Goal: Transaction & Acquisition: Subscribe to service/newsletter

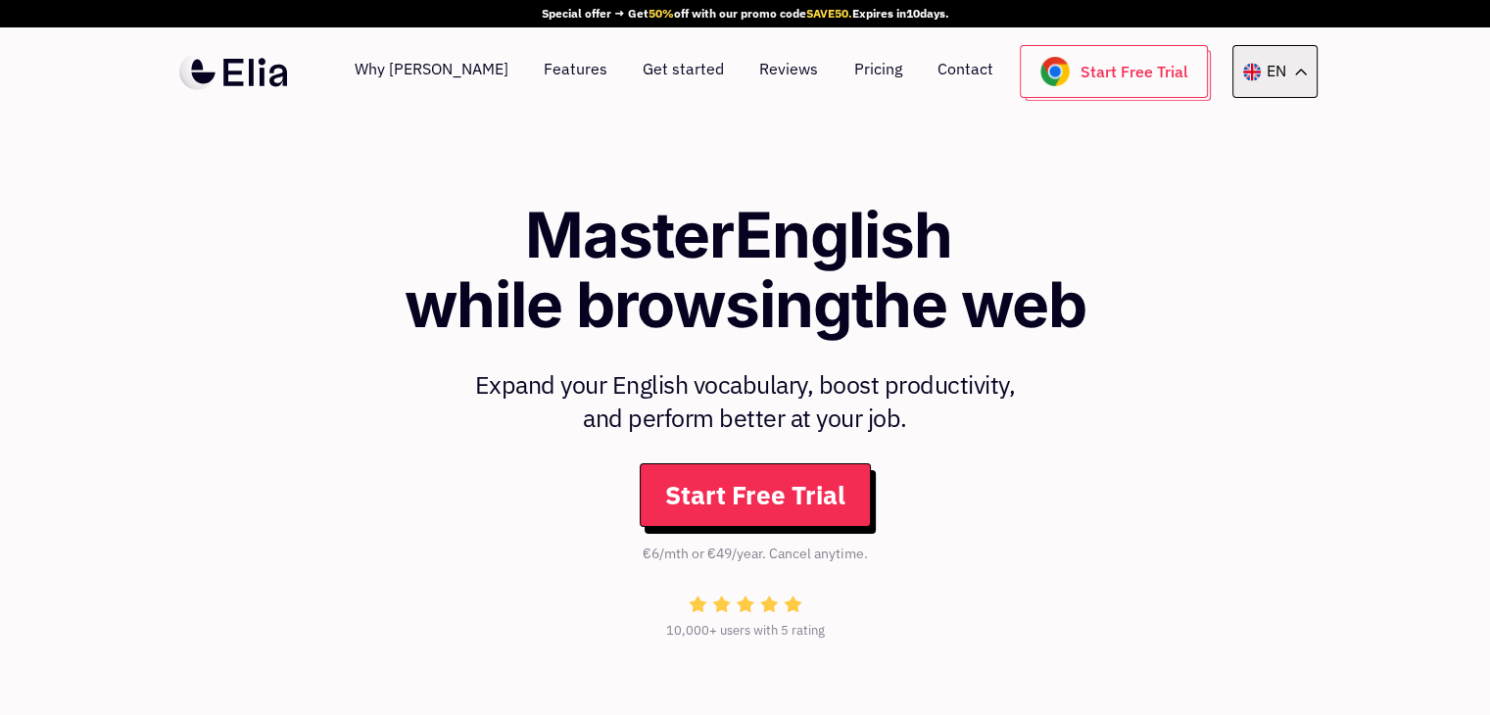
click at [1301, 73] on icon at bounding box center [1301, 72] width 12 height 7
click at [1297, 76] on div "EN" at bounding box center [1274, 71] width 85 height 53
click at [1303, 74] on icon at bounding box center [1301, 72] width 12 height 7
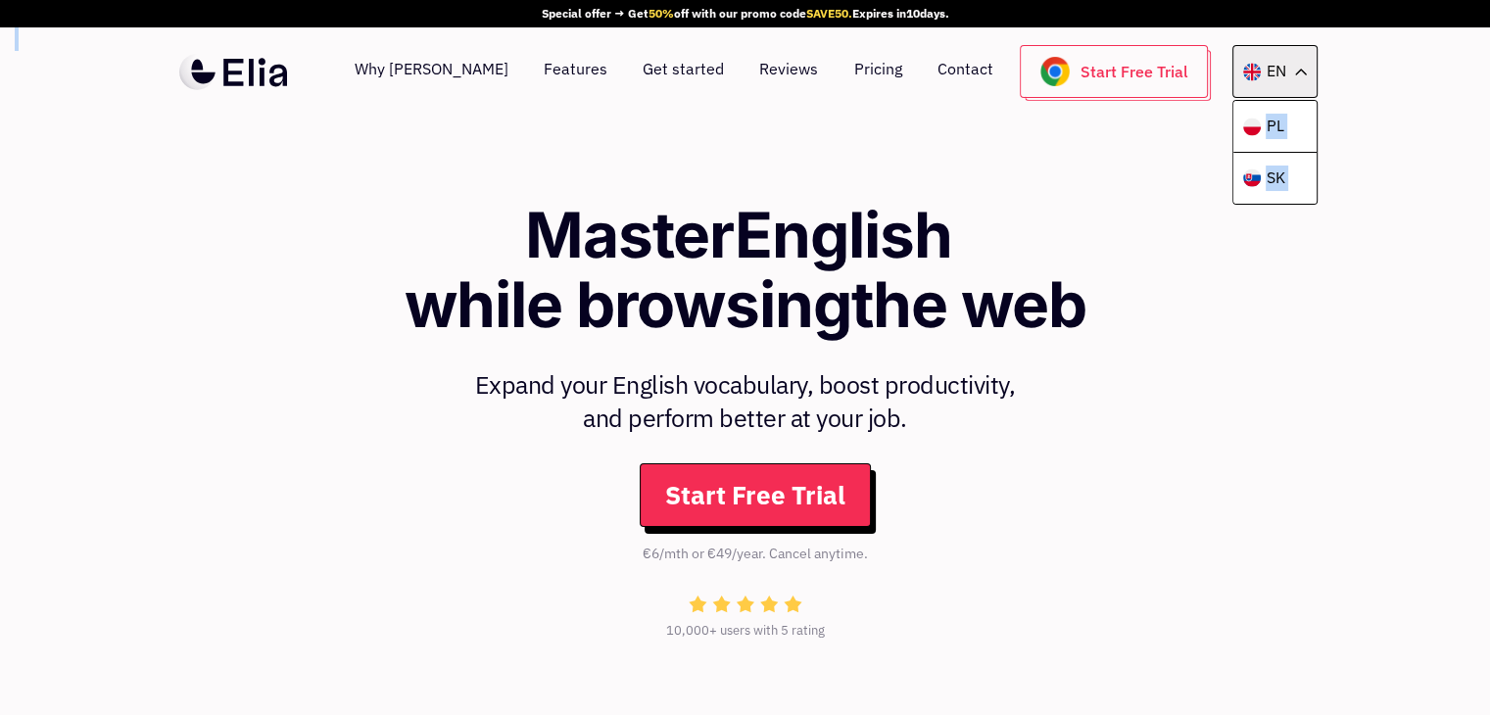
click at [1306, 64] on div "EN" at bounding box center [1274, 71] width 85 height 53
click at [1356, 87] on div "Why Elia Features Get started Reviews Pricing Contact Start Free Trial EN PL SK…" at bounding box center [745, 71] width 1490 height 88
click at [501, 68] on link "Why Elia" at bounding box center [432, 71] width 154 height 53
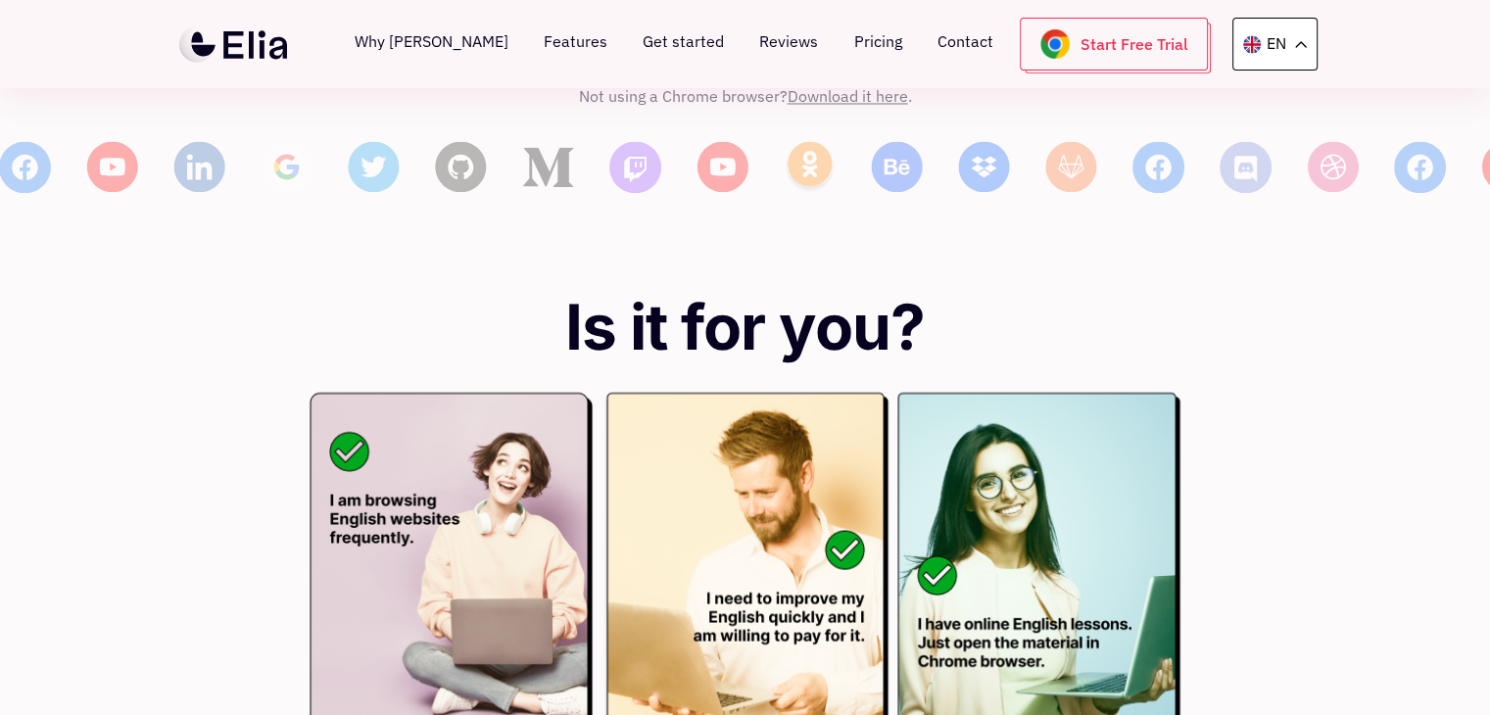
scroll to position [3321, 0]
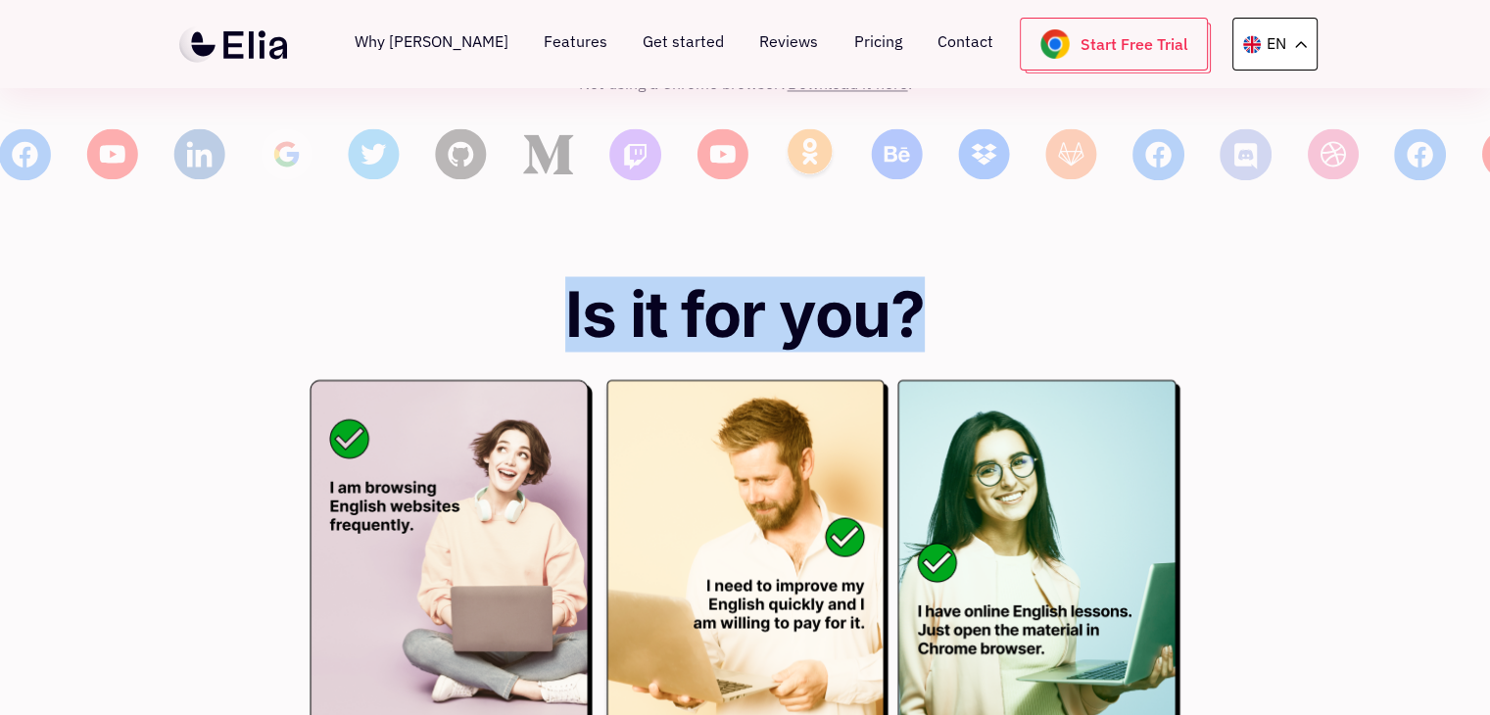
drag, startPoint x: 566, startPoint y: 194, endPoint x: 941, endPoint y: 193, distance: 375.1
click at [941, 280] on h1 "Is it for you?" at bounding box center [745, 314] width 1460 height 69
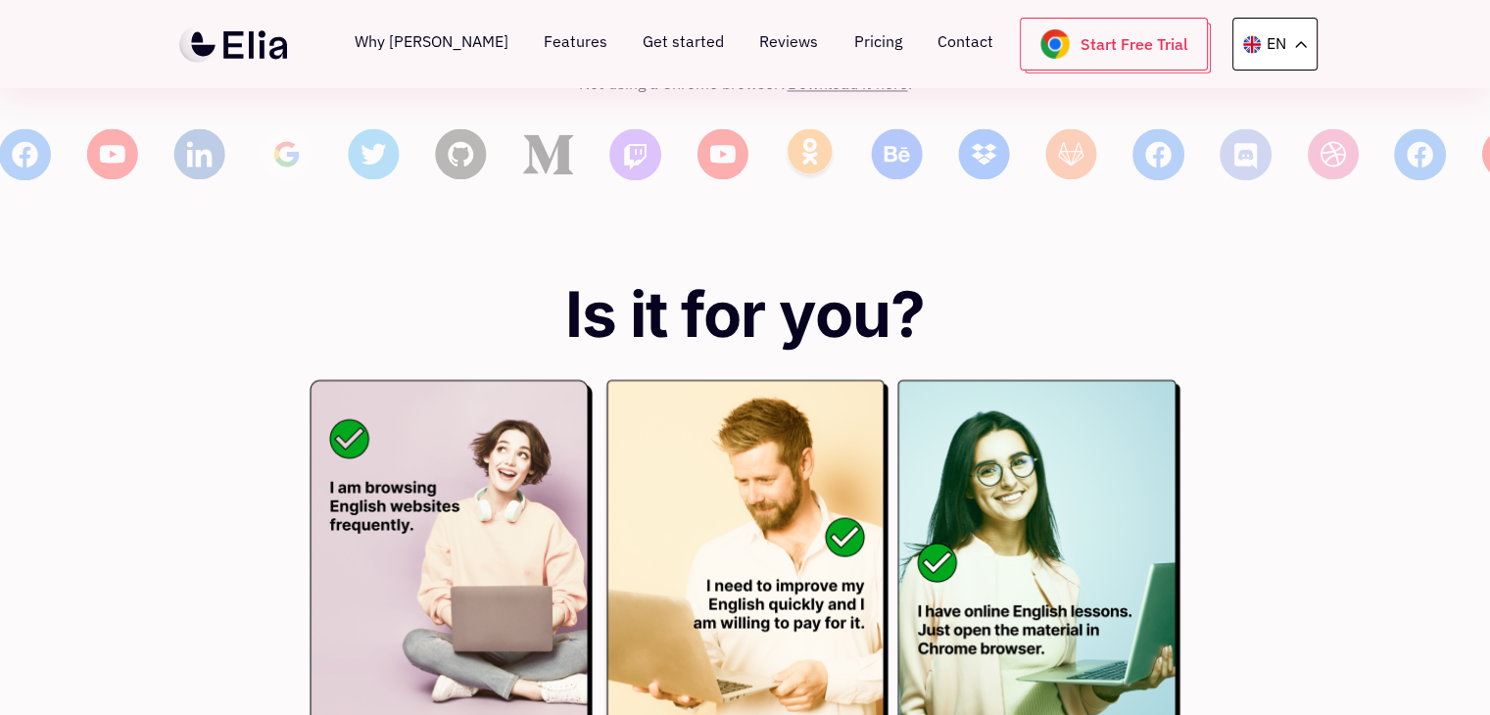
drag, startPoint x: 282, startPoint y: 347, endPoint x: 136, endPoint y: 425, distance: 165.6
click at [136, 425] on div at bounding box center [745, 569] width 1490 height 380
click at [231, 379] on div at bounding box center [745, 569] width 1490 height 380
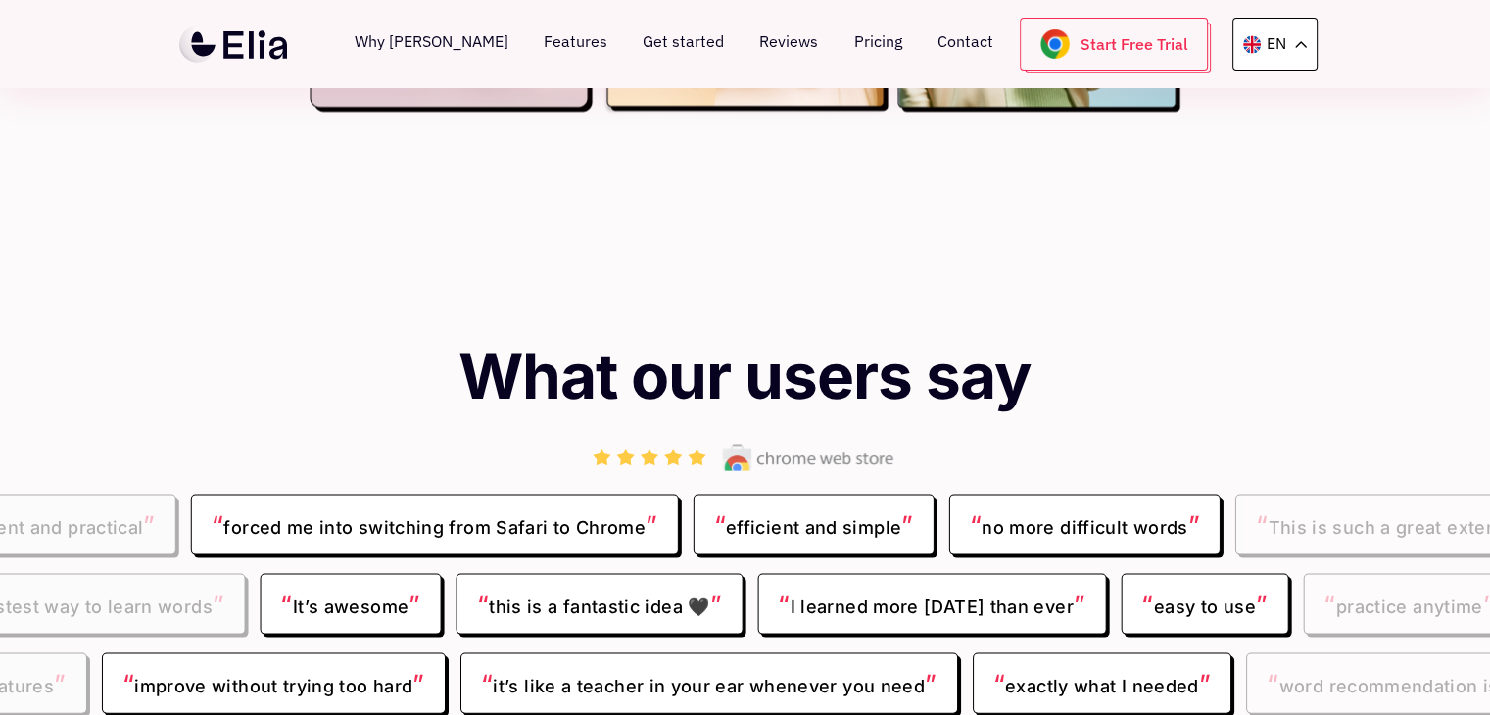
scroll to position [4007, 0]
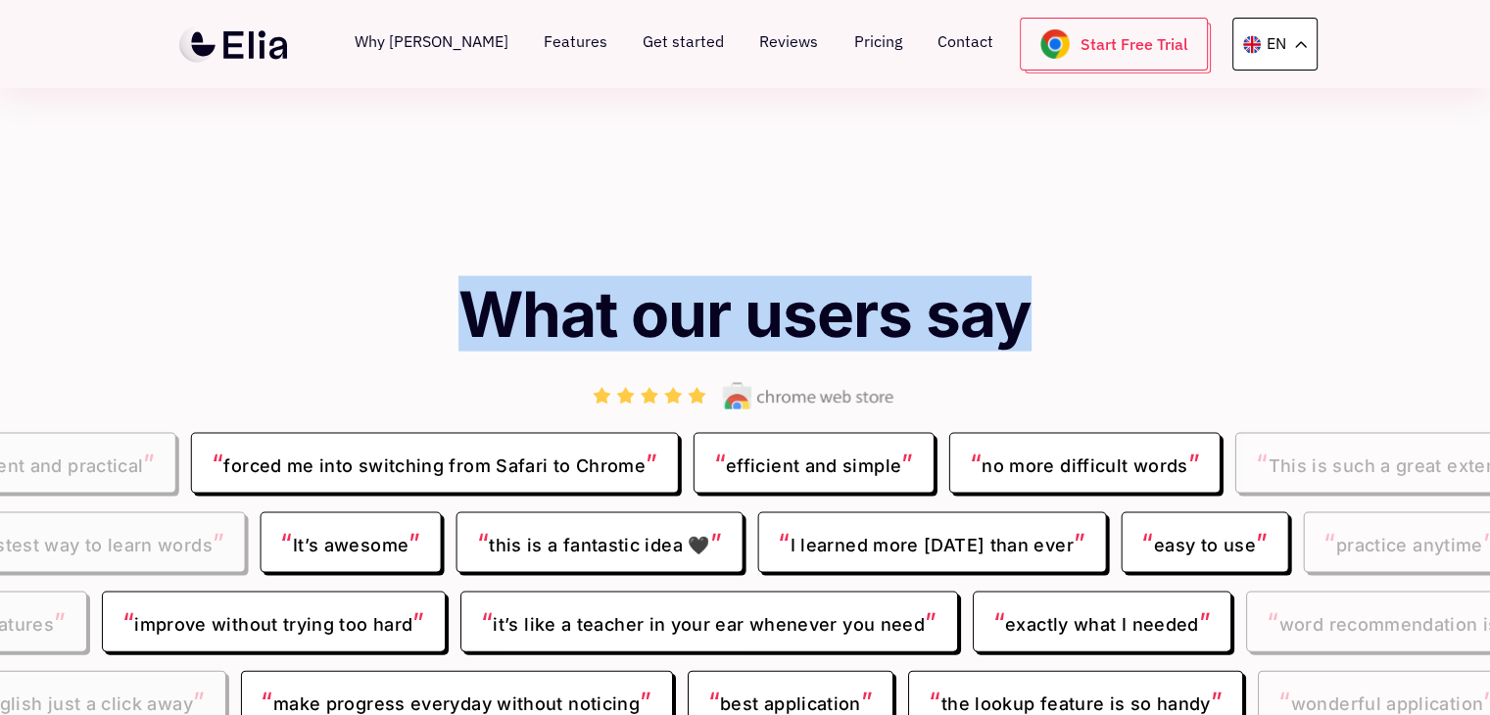
drag, startPoint x: 404, startPoint y: 201, endPoint x: 1105, endPoint y: 198, distance: 701.3
click at [1105, 280] on h1 "What our users say" at bounding box center [745, 314] width 1490 height 69
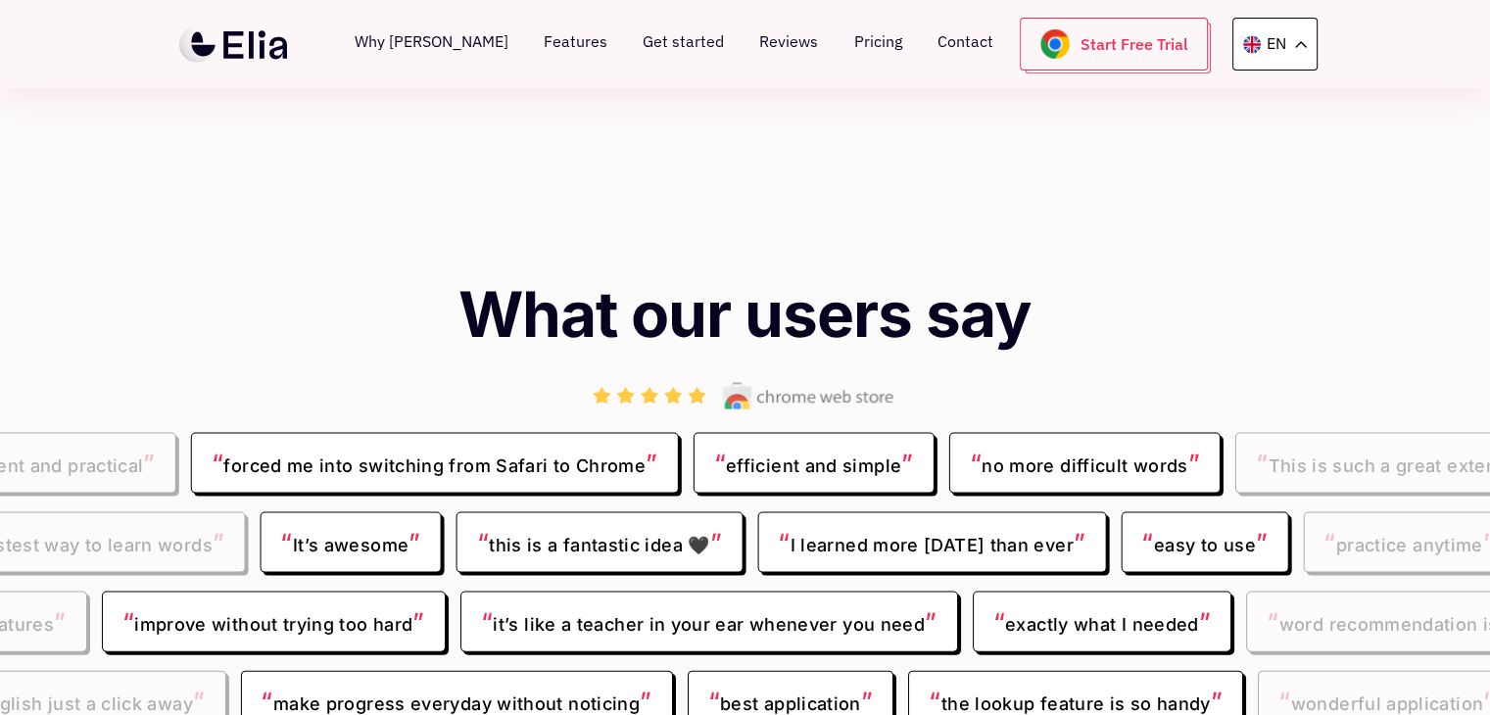
click at [304, 433] on span "“ forced me into switching from Safari to Chrome ”" at bounding box center [435, 463] width 488 height 61
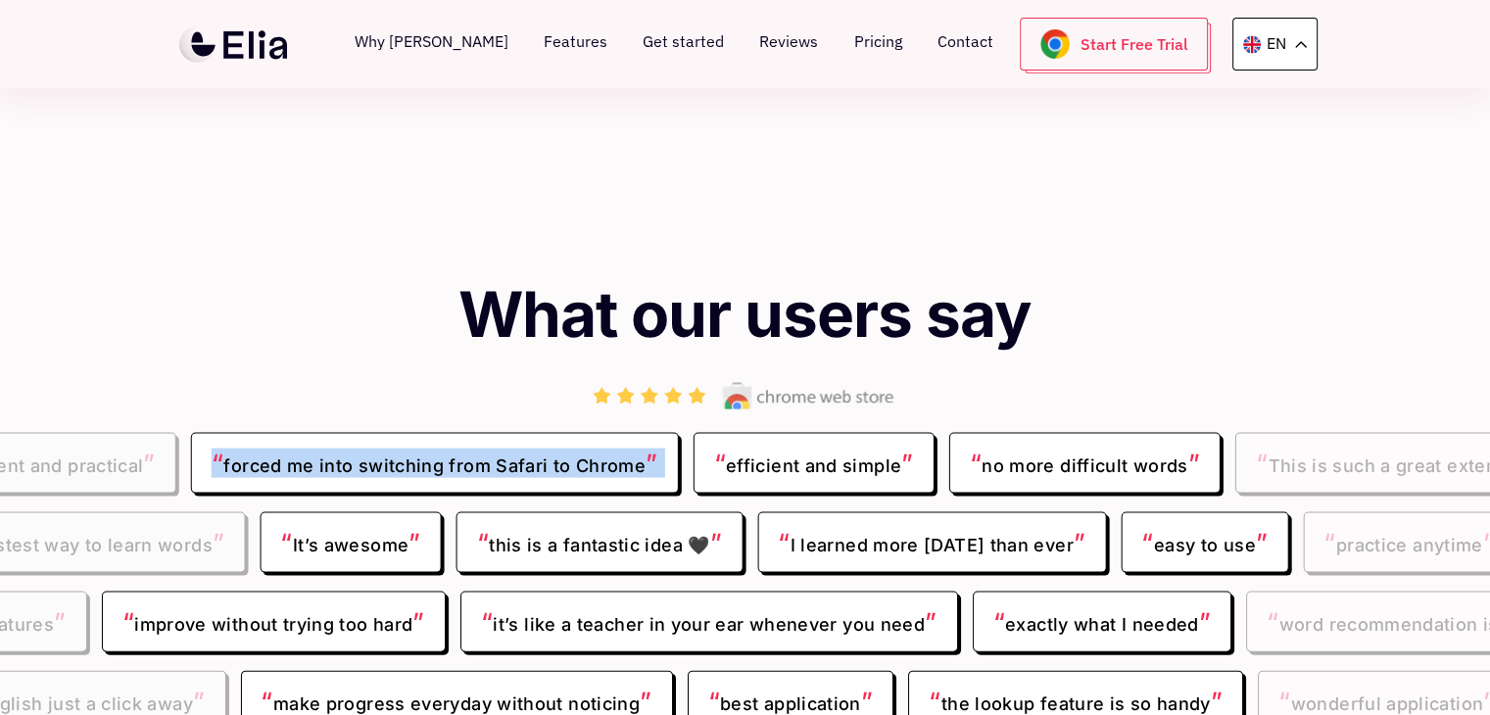
click at [304, 433] on span "“ forced me into switching from Safari to Chrome ”" at bounding box center [435, 463] width 488 height 61
click at [478, 433] on span "“ forced me into switching from Safari to Chrome ”" at bounding box center [435, 463] width 488 height 61
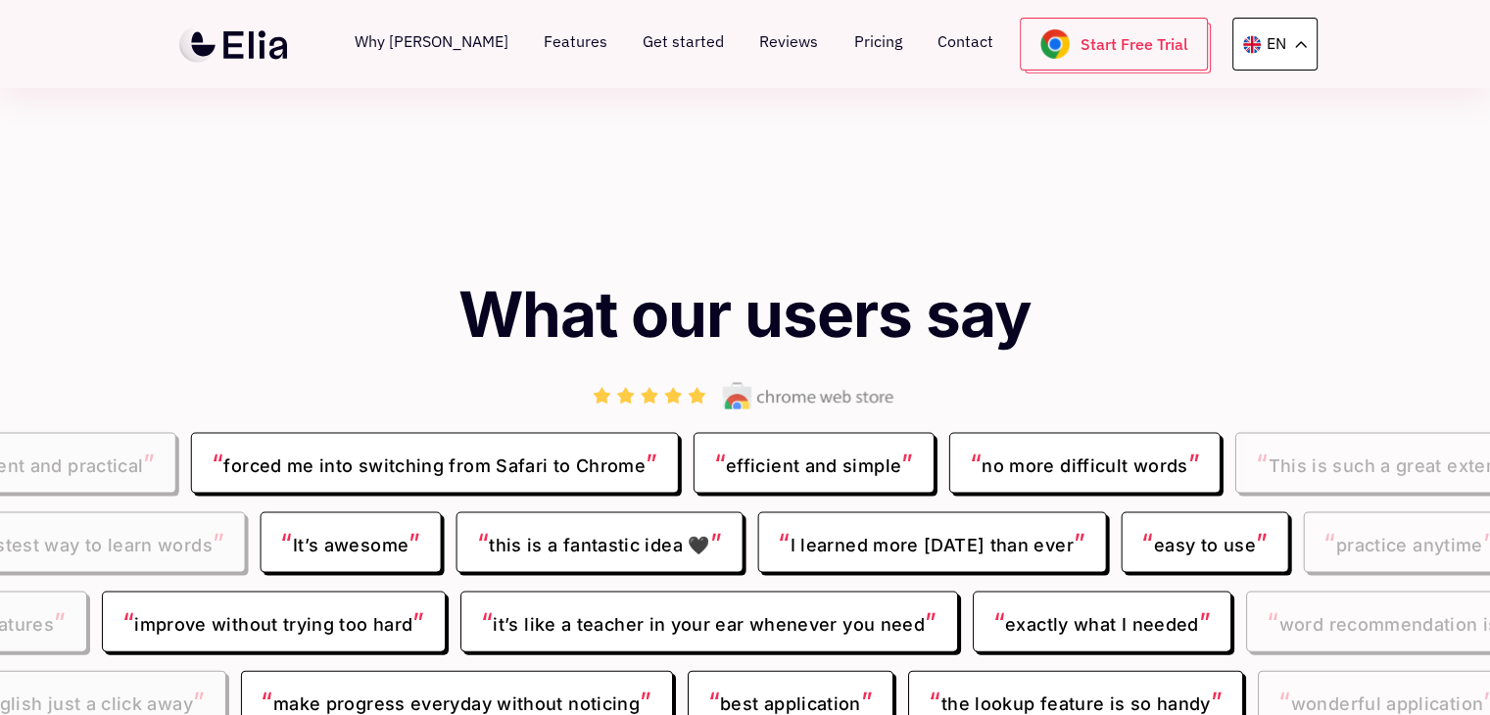
click at [486, 433] on span "“ forced me into switching from Safari to Chrome ”" at bounding box center [435, 463] width 488 height 61
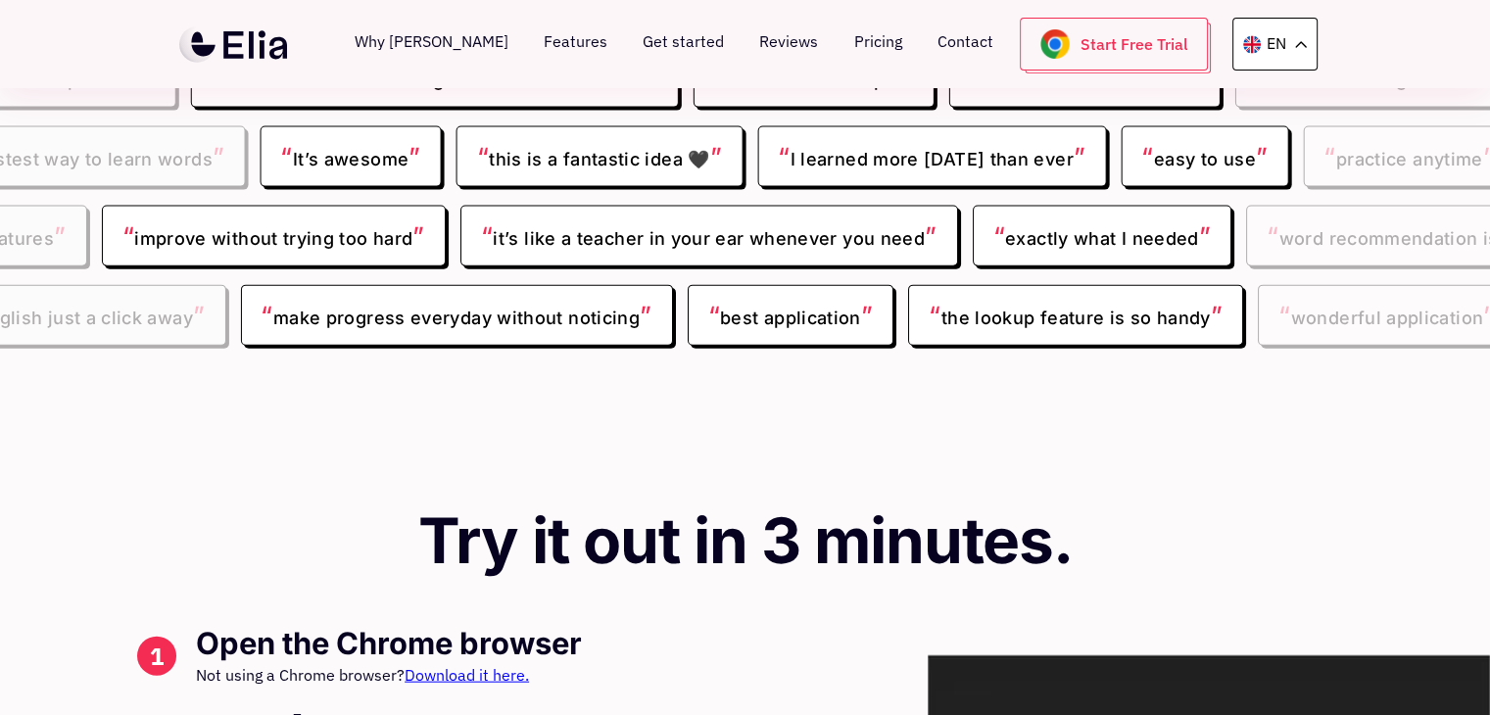
scroll to position [4497, 0]
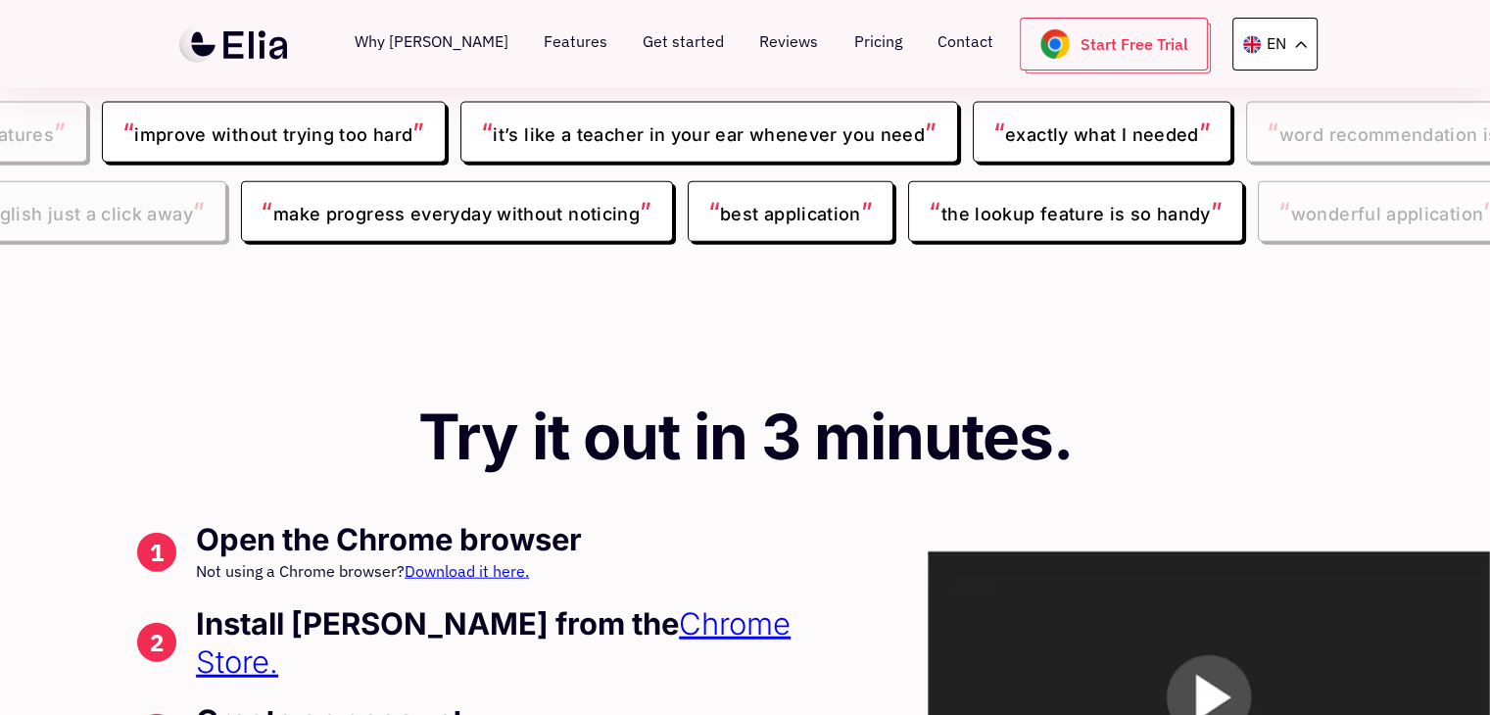
drag, startPoint x: 411, startPoint y: 319, endPoint x: 1052, endPoint y: 314, distance: 640.6
click at [1052, 403] on h2 "Try it out in 3 minutes." at bounding box center [745, 437] width 1216 height 69
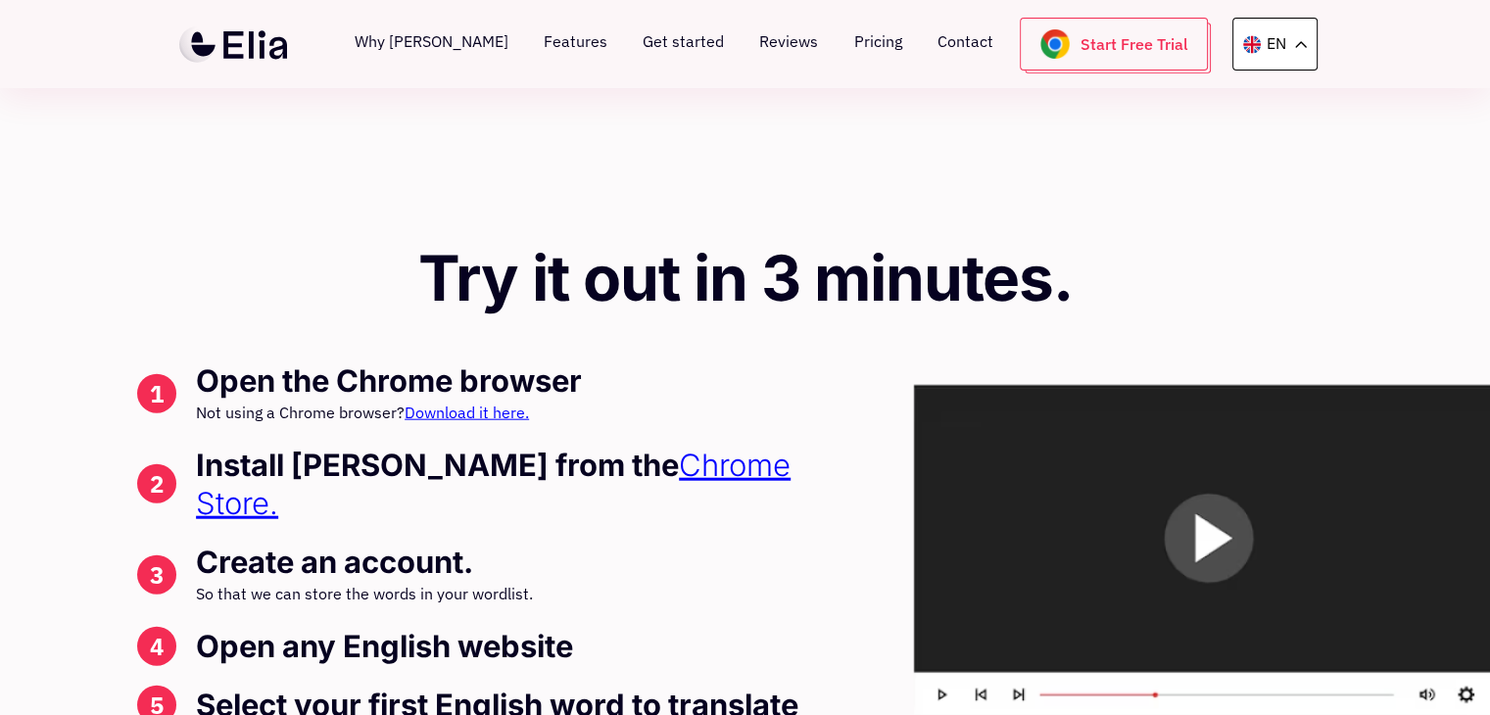
scroll to position [4693, 0]
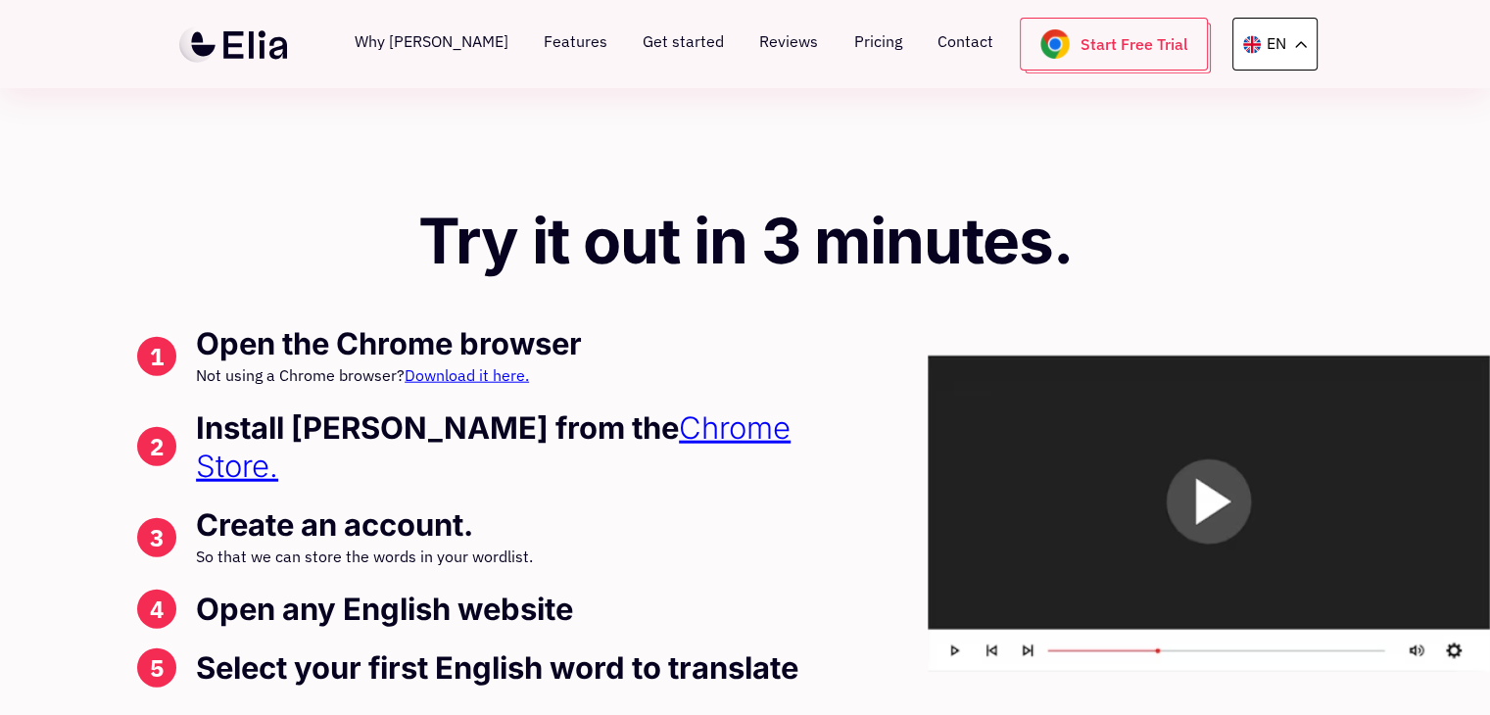
click at [638, 409] on link "Chrome Store." at bounding box center [493, 446] width 595 height 75
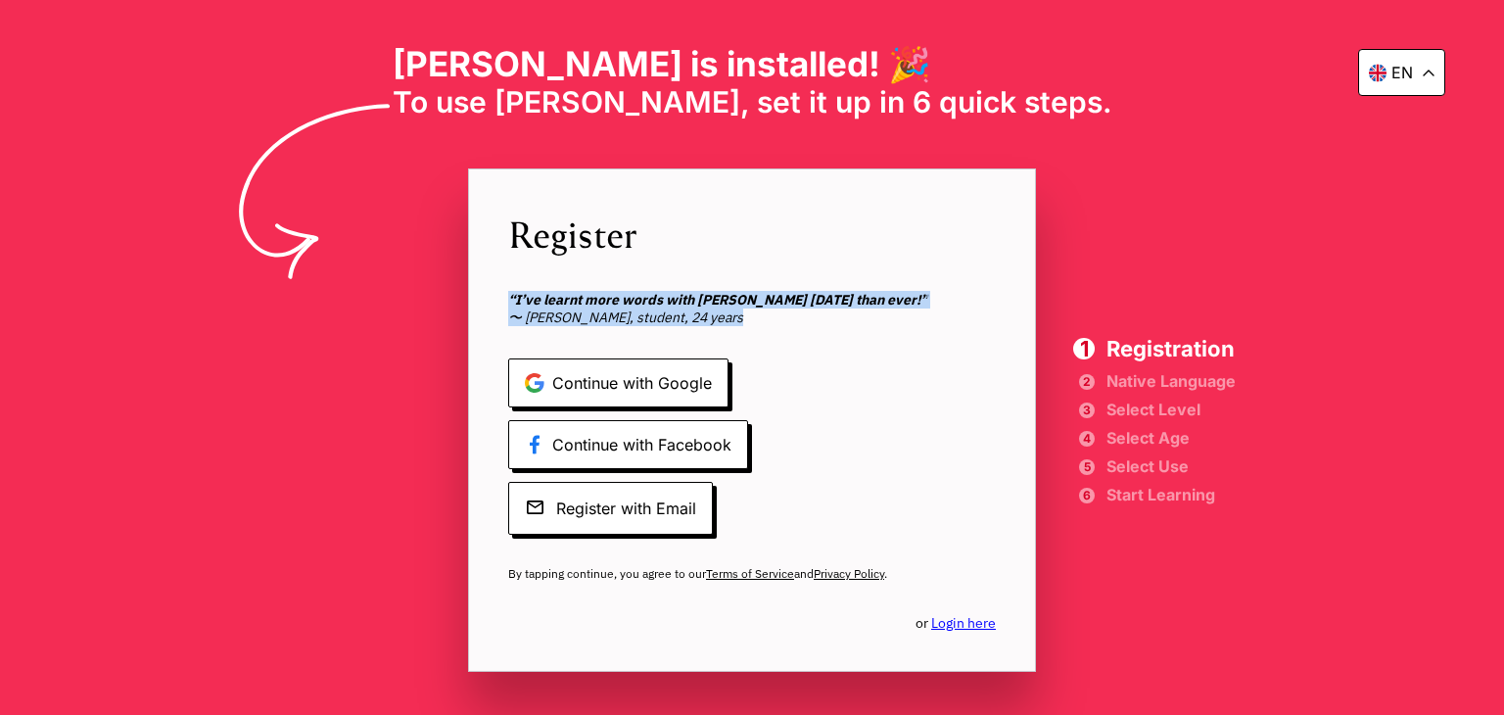
drag, startPoint x: 496, startPoint y: 291, endPoint x: 740, endPoint y: 316, distance: 246.2
click at [740, 316] on div "Register “I’ve learnt more words with Elia in one month than ever!” 〜 Kirsten S…" at bounding box center [752, 419] width 568 height 503
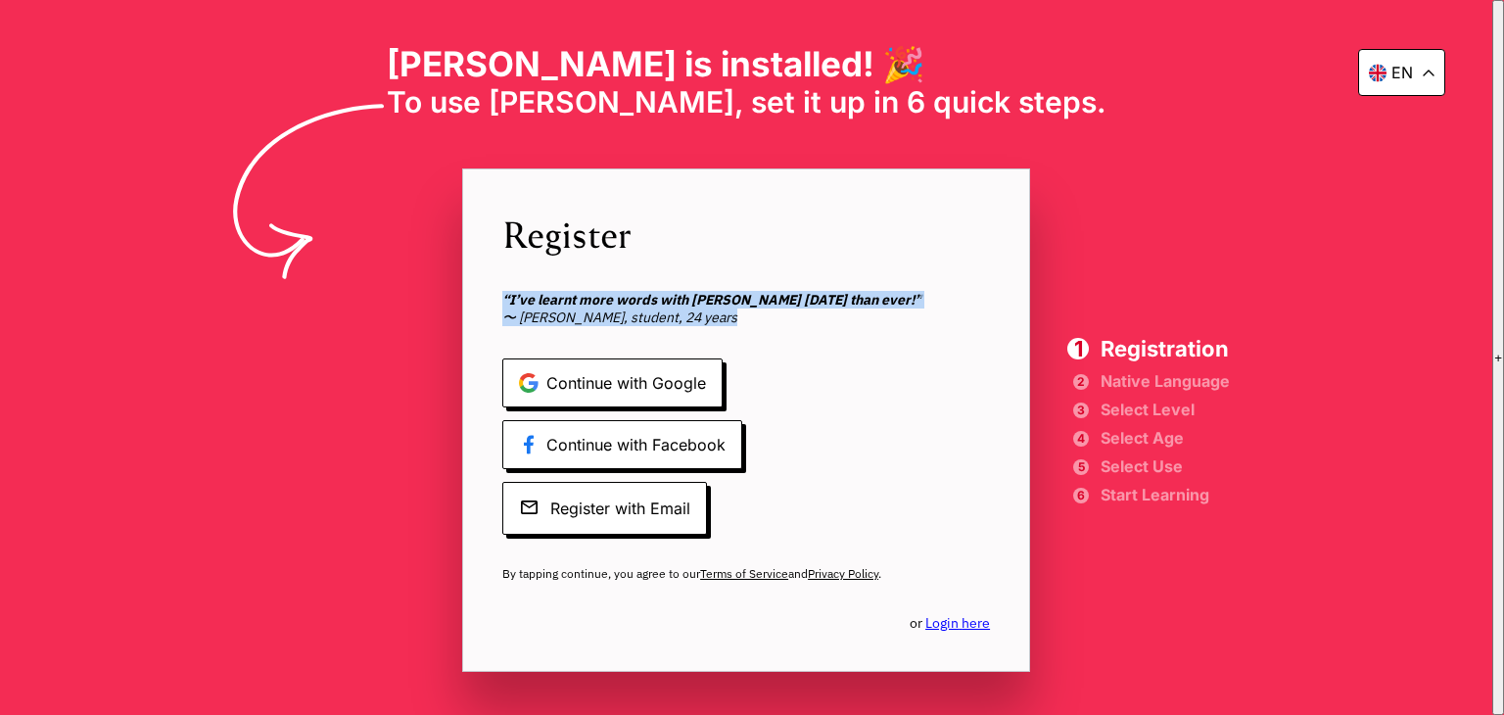
click at [740, 316] on span "“I’ve learnt more words with Elia in one month than ever!” 〜 Kirsten Storz, stu…" at bounding box center [746, 308] width 488 height 35
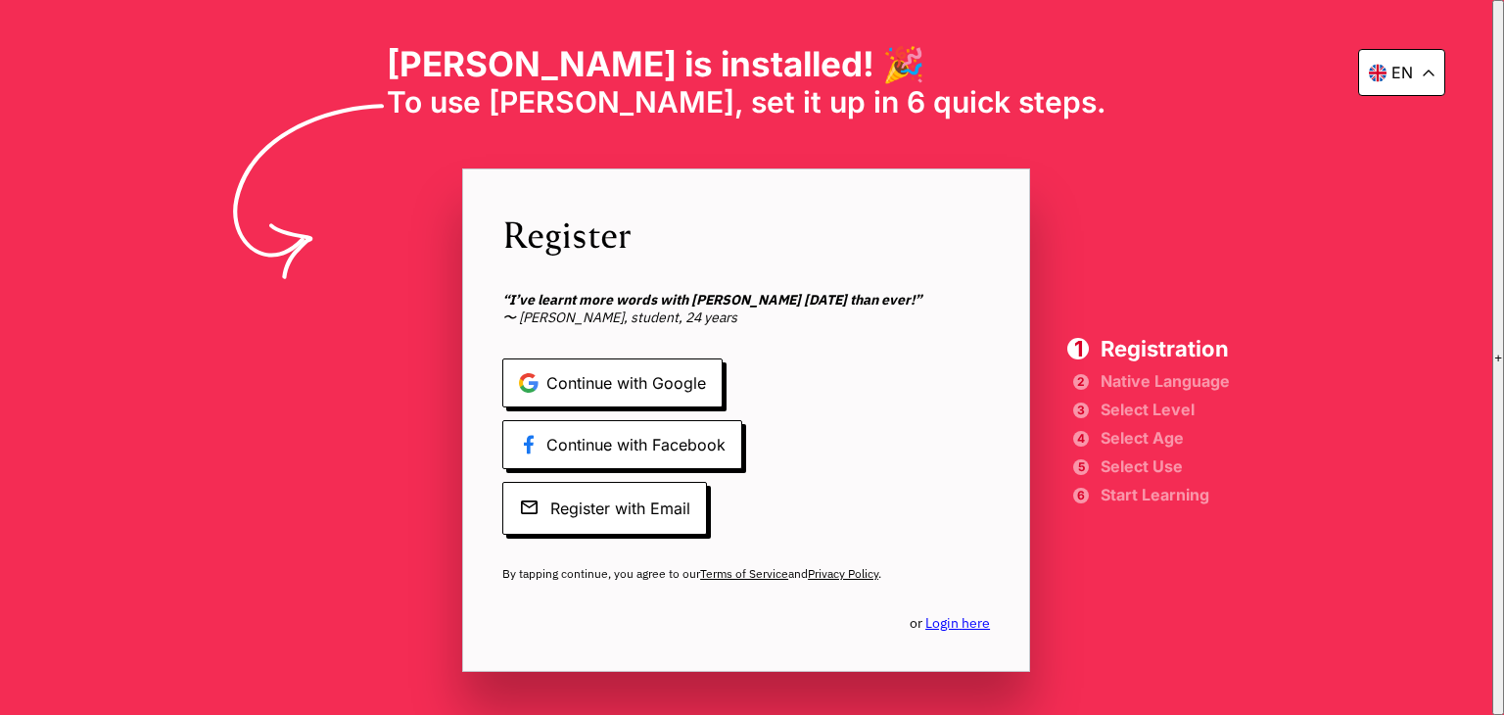
drag, startPoint x: 740, startPoint y: 316, endPoint x: 767, endPoint y: 310, distance: 27.1
click at [767, 310] on span "“I’ve learnt more words with Elia in one month than ever!” 〜 Kirsten Storz, stu…" at bounding box center [746, 308] width 488 height 35
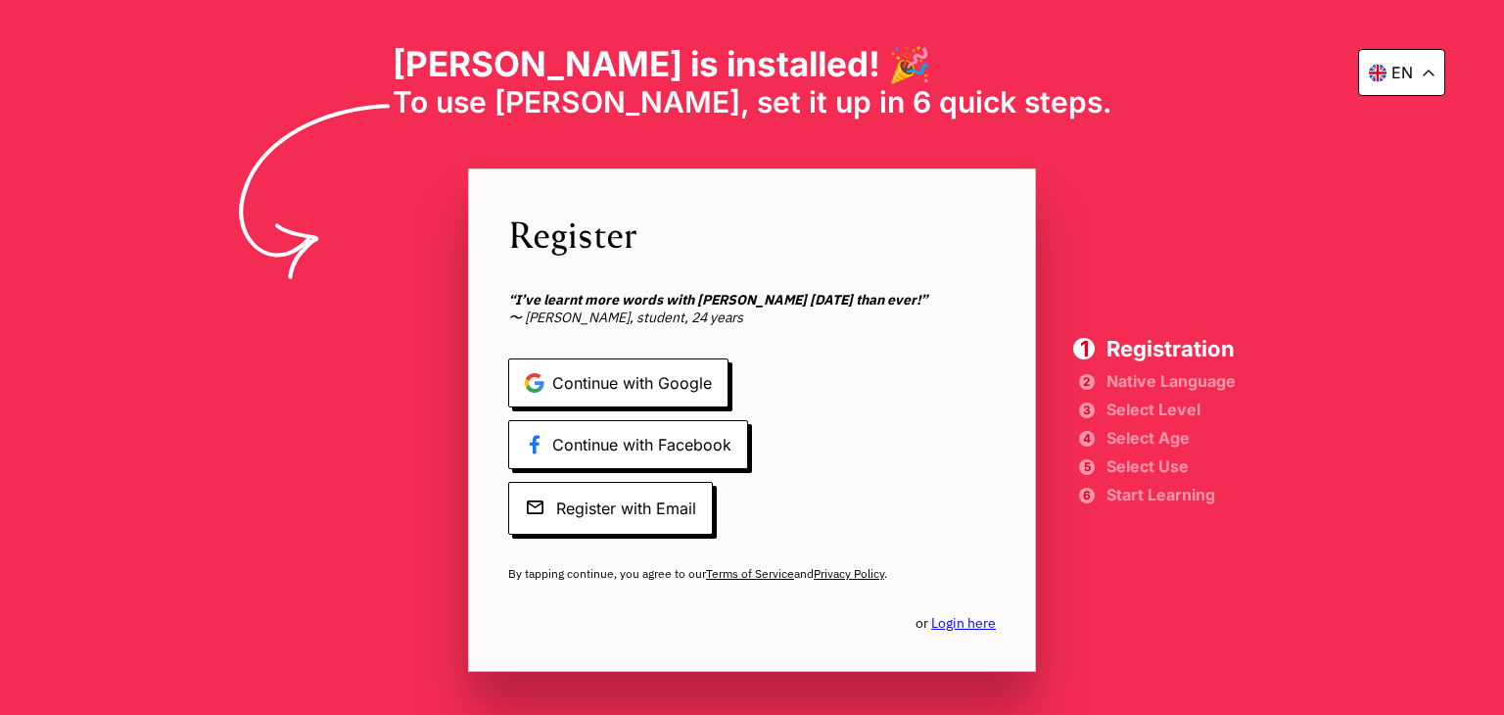
click at [767, 310] on span "“I’ve learnt more words with Elia in one month than ever!” 〜 Kirsten Storz, stu…" at bounding box center [752, 308] width 488 height 35
click at [917, 623] on span "or Login here" at bounding box center [956, 623] width 80 height 18
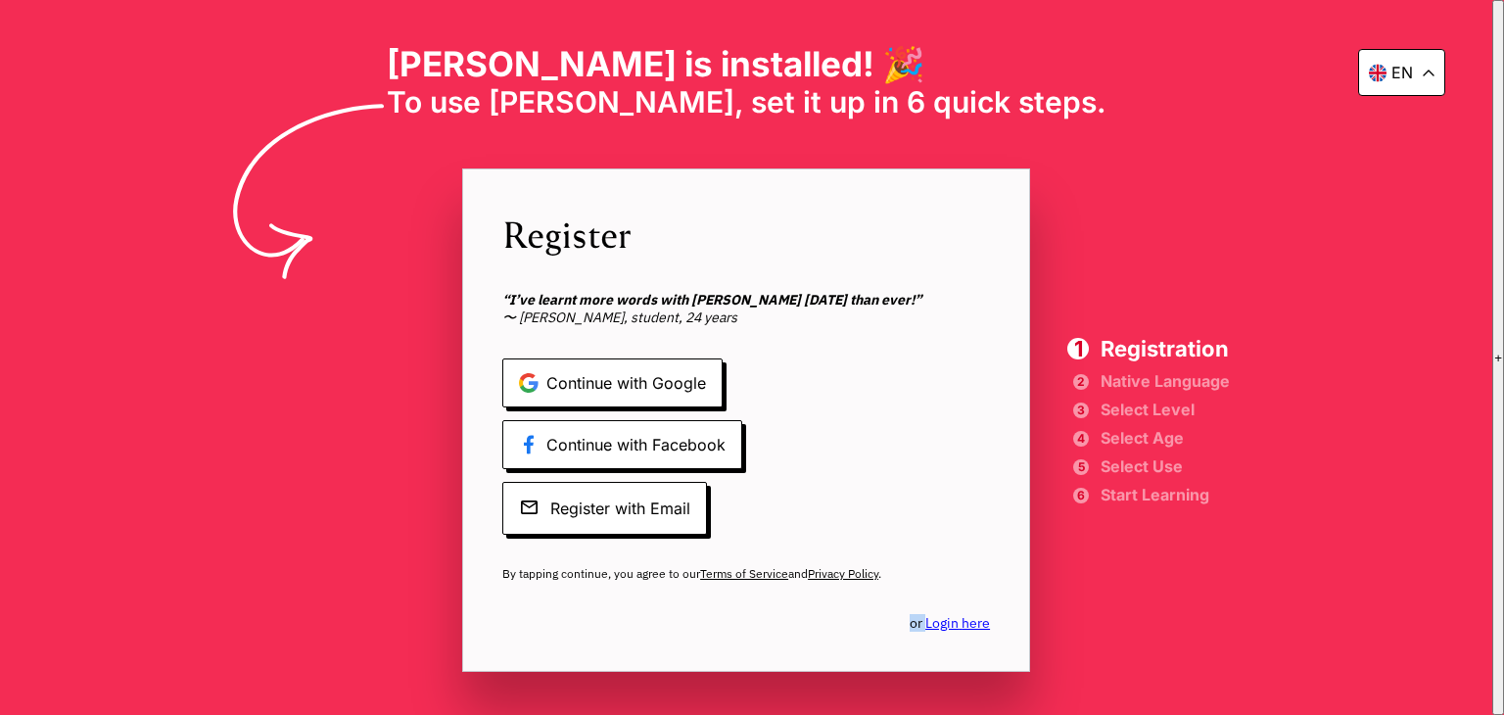
click at [964, 622] on link "Login here" at bounding box center [958, 623] width 65 height 18
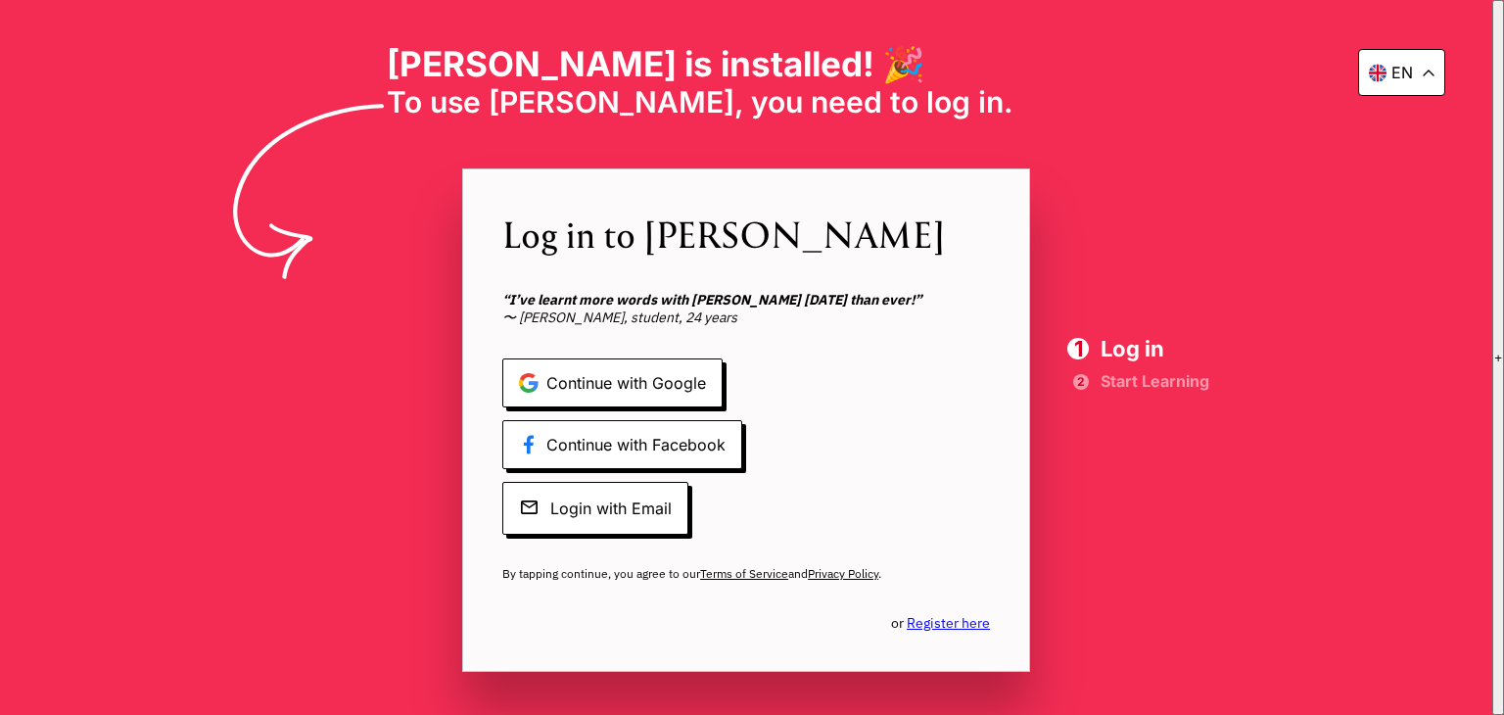
click at [917, 440] on div "Continue with Google Continue with Facebook Login with Email" at bounding box center [746, 446] width 488 height 176
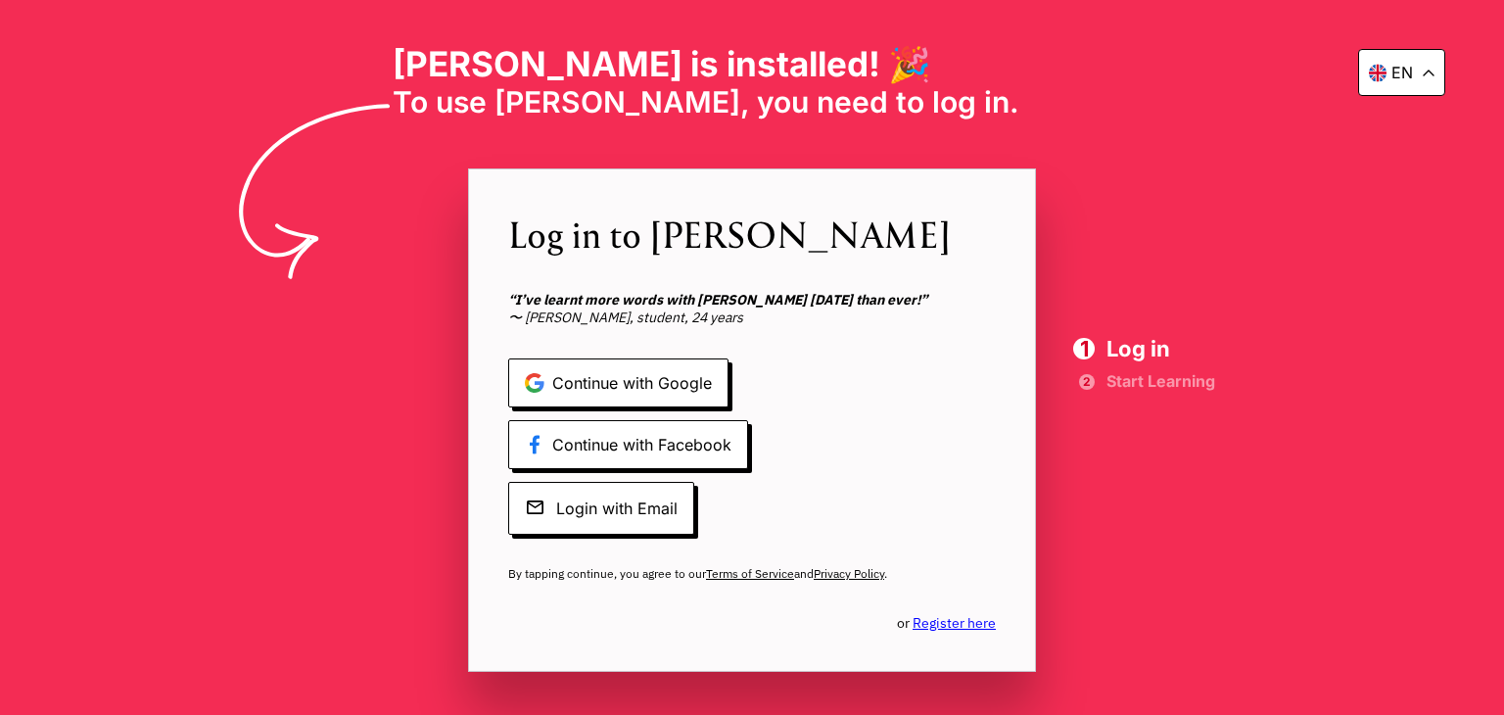
click at [971, 621] on link "Register here" at bounding box center [954, 623] width 83 height 18
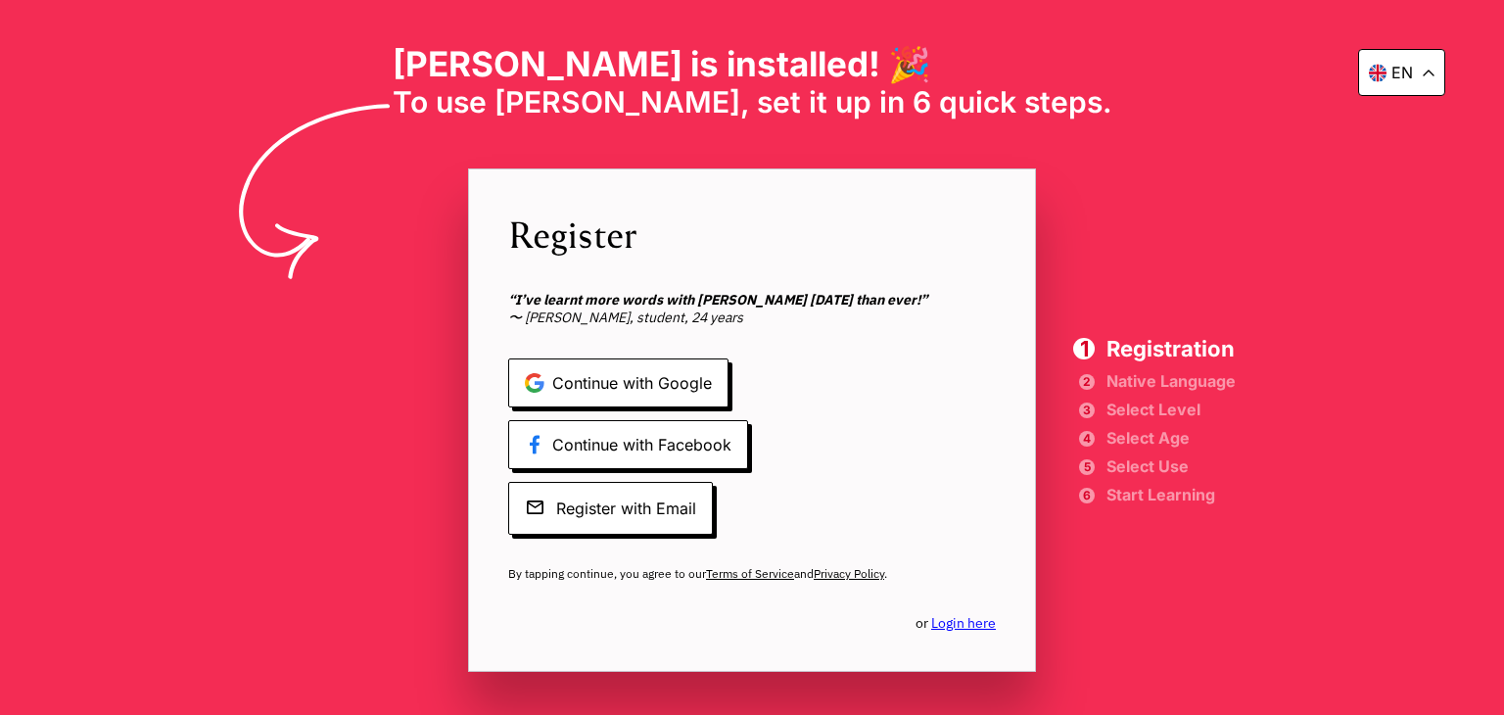
click at [1430, 72] on icon at bounding box center [1429, 73] width 12 height 7
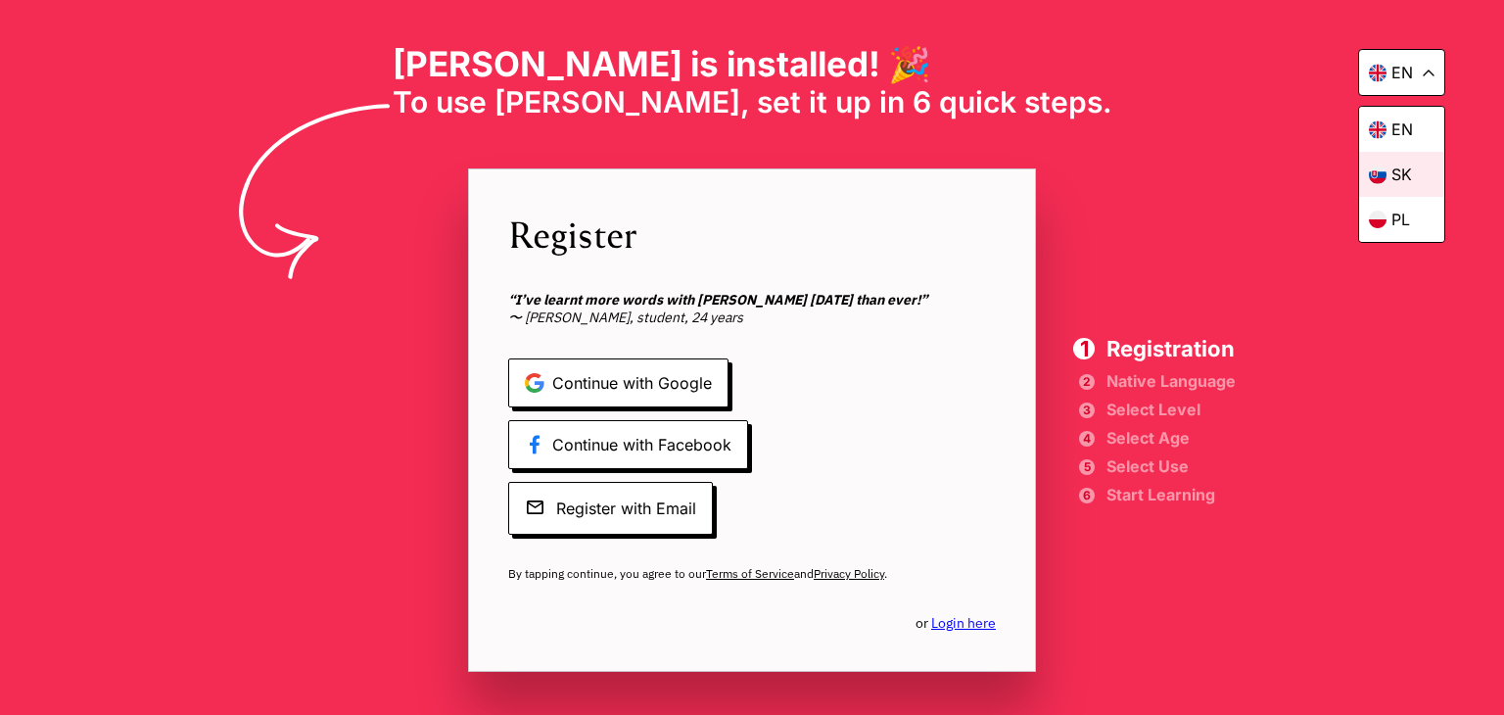
click at [1411, 165] on p "sk" at bounding box center [1402, 175] width 21 height 20
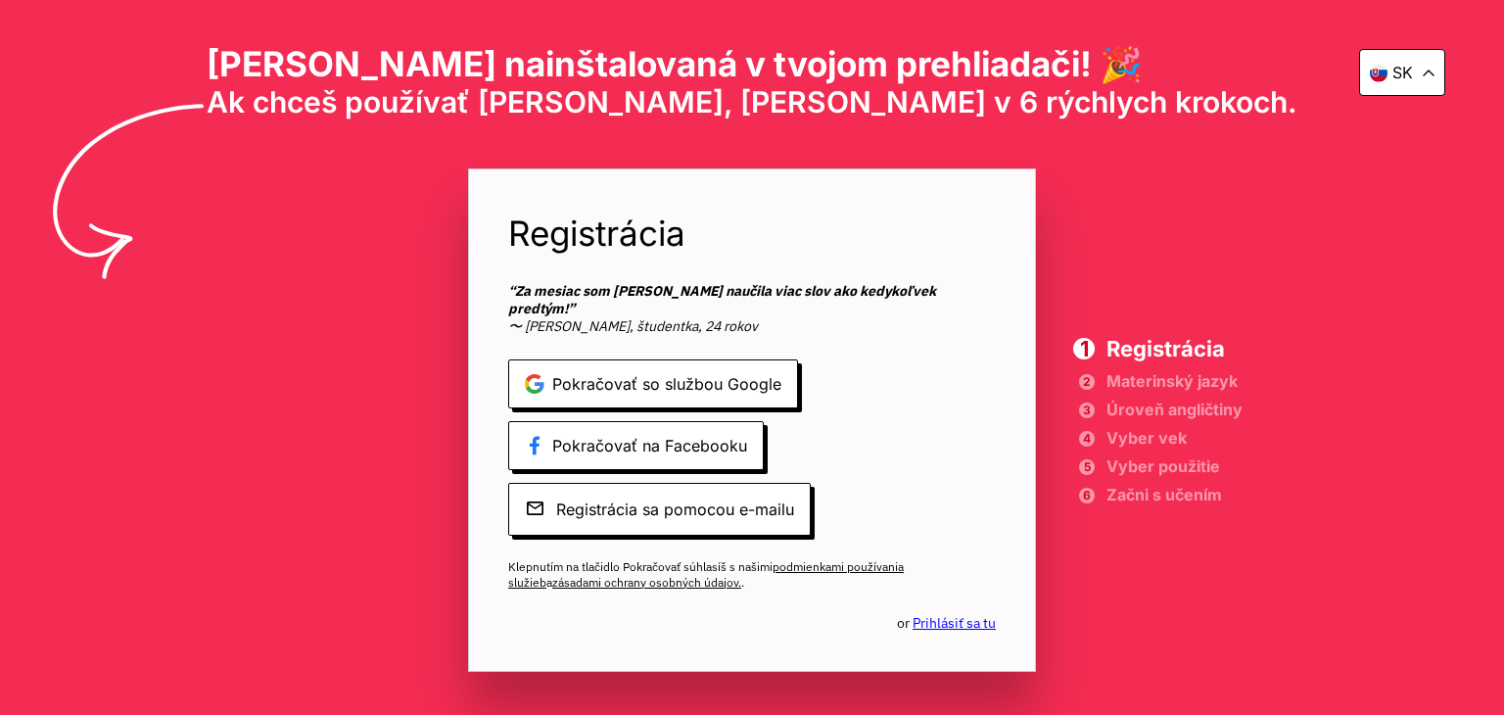
click at [1419, 60] on div "sk" at bounding box center [1403, 72] width 86 height 47
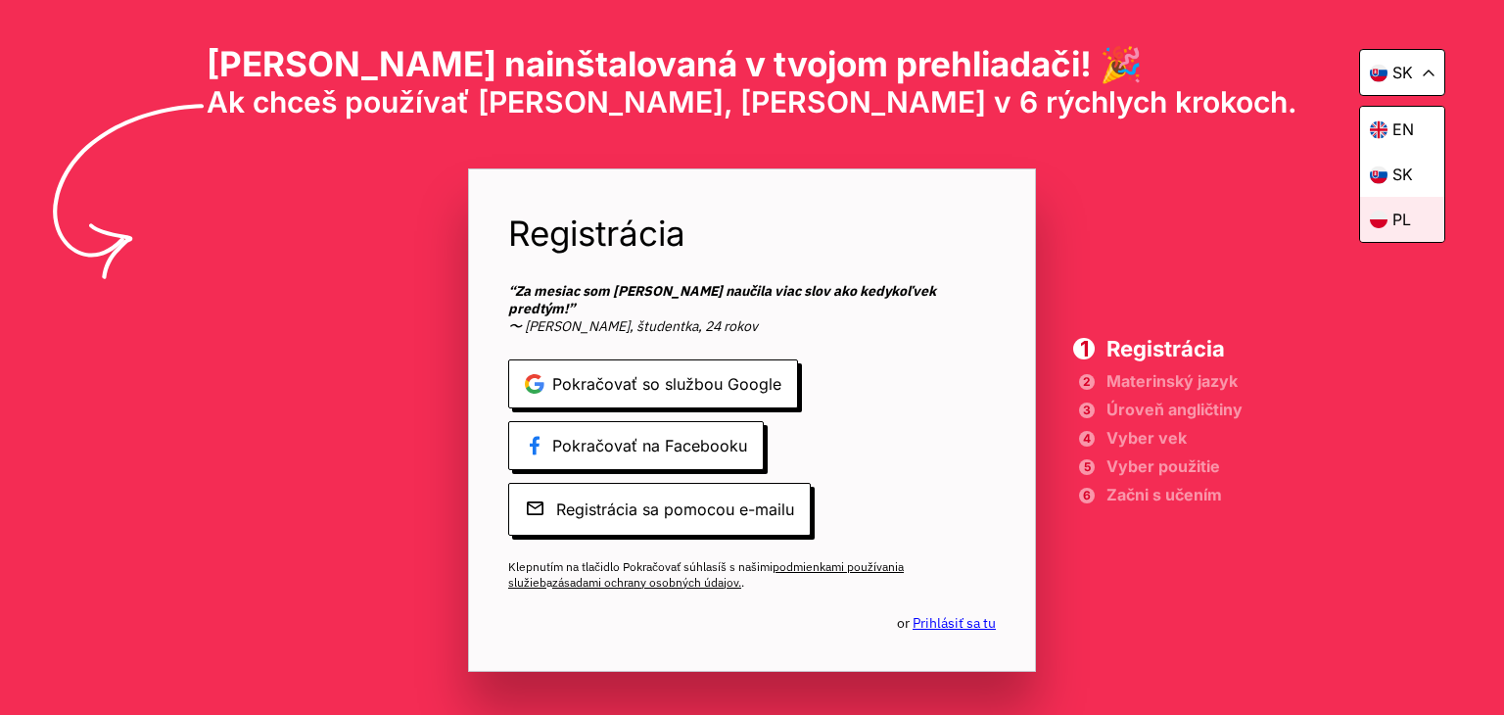
click at [1405, 213] on p "pl" at bounding box center [1402, 220] width 19 height 20
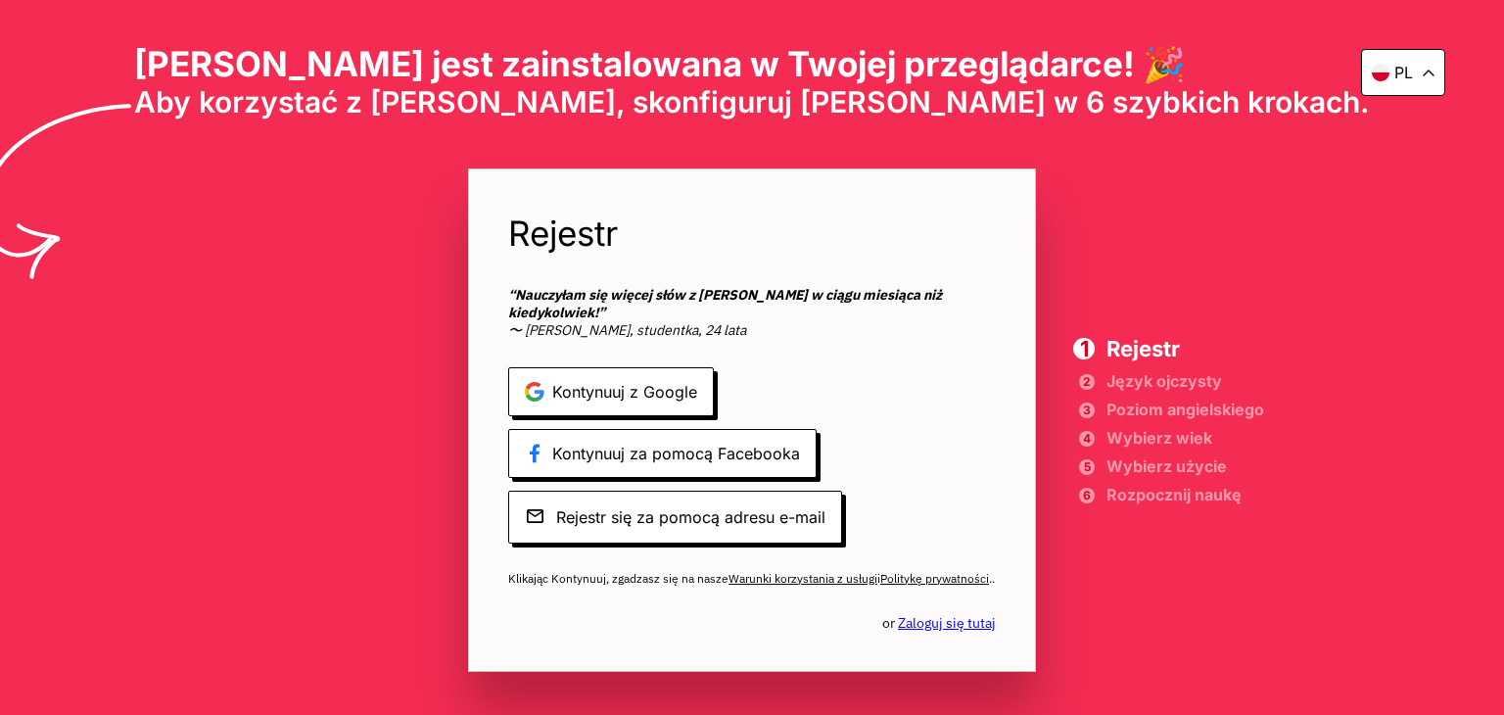
click at [1425, 72] on icon at bounding box center [1429, 73] width 12 height 7
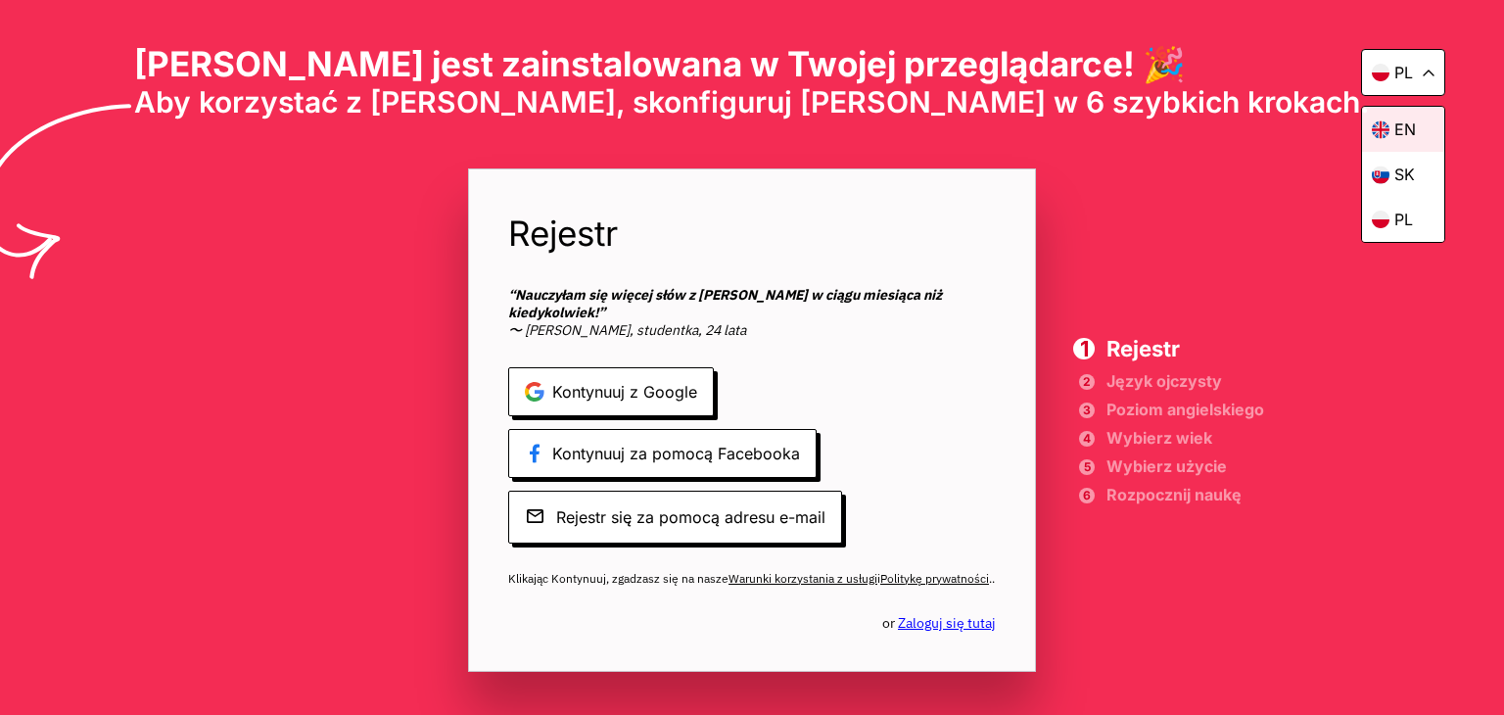
click at [1404, 122] on p "en" at bounding box center [1406, 129] width 22 height 20
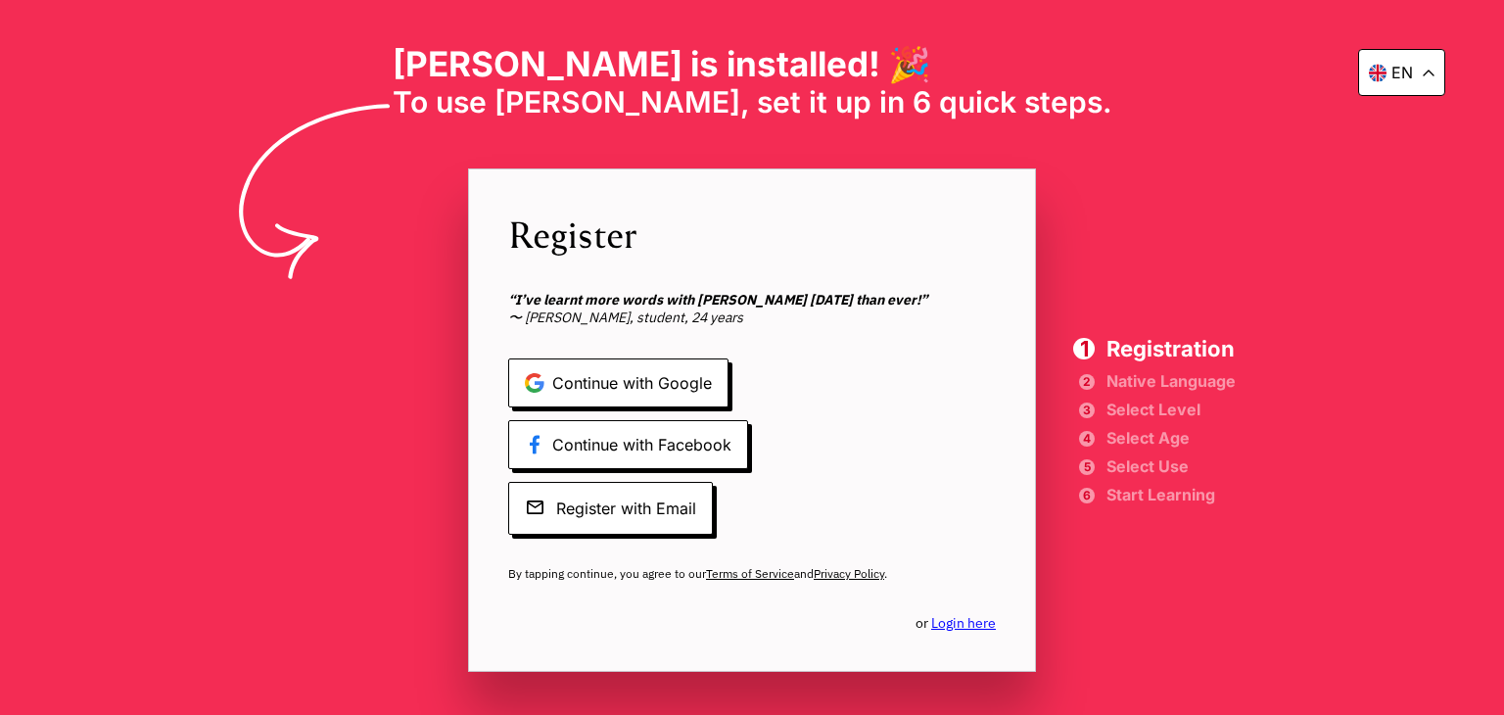
click at [1384, 190] on div "en Elia is installed! 🎉 To use Elia, set it up in 6 quick steps. Register “I’ve…" at bounding box center [752, 357] width 1504 height 715
click at [1168, 380] on span "Native Language" at bounding box center [1171, 381] width 129 height 14
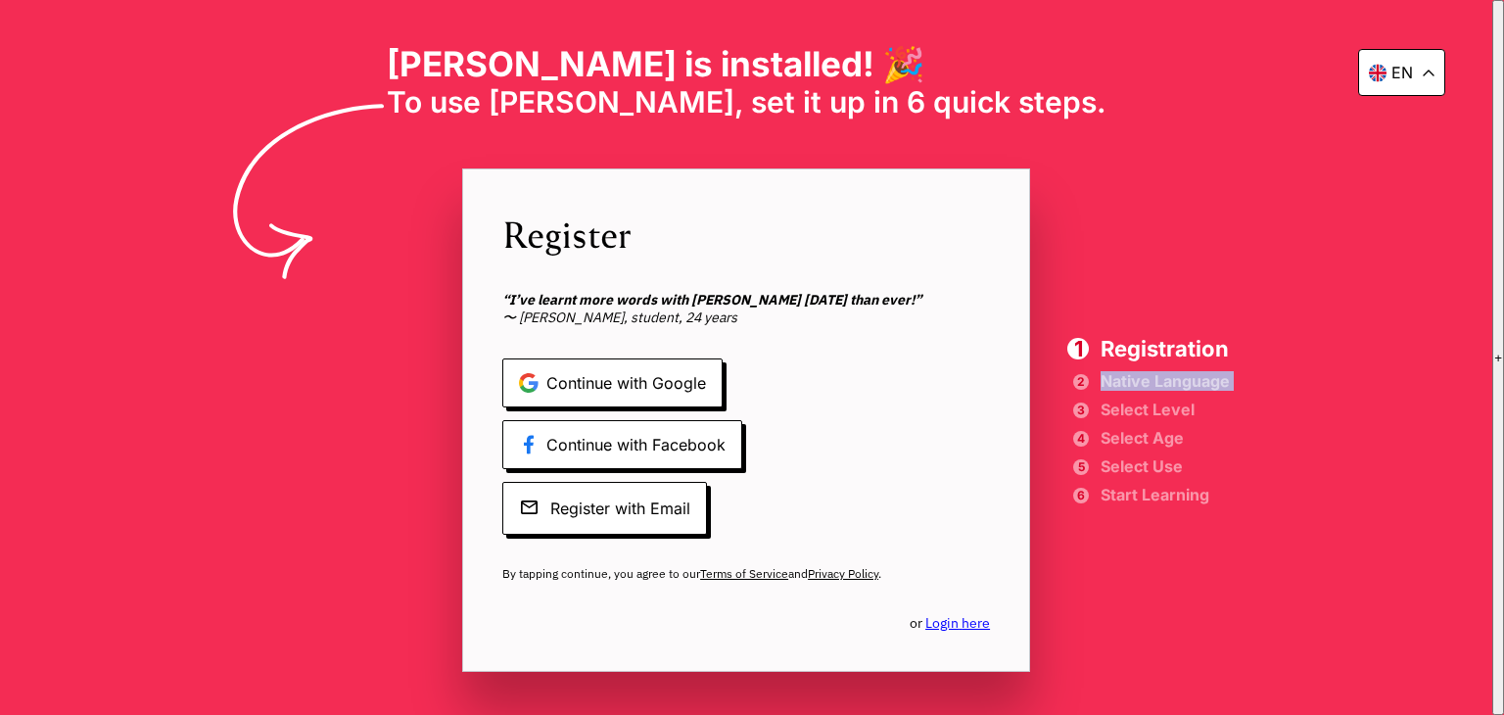
click at [1167, 380] on span "Native Language" at bounding box center [1165, 381] width 129 height 14
click at [1273, 377] on div "en Elia is installed! 🎉 To use Elia, set it up in 6 quick steps. Register “I’ve…" at bounding box center [746, 357] width 1493 height 715
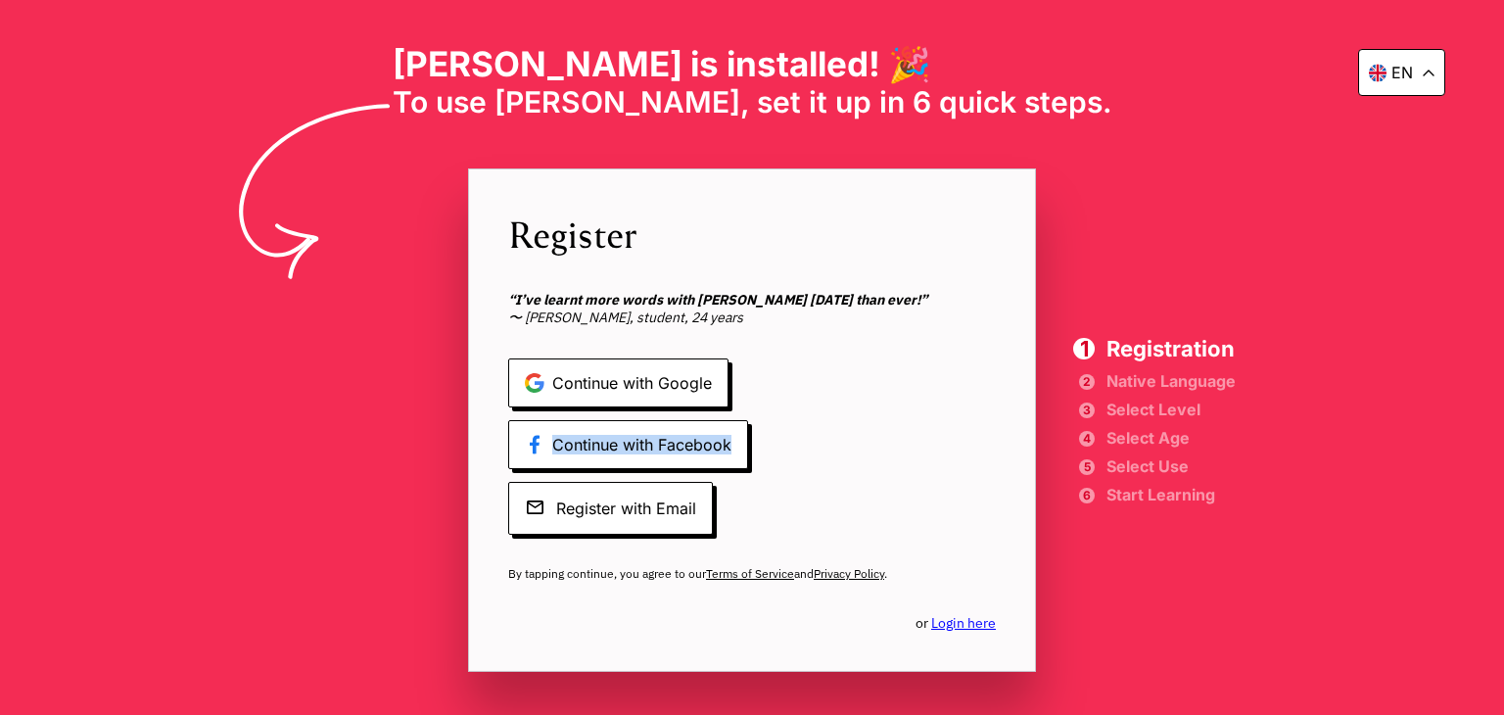
drag, startPoint x: 1273, startPoint y: 377, endPoint x: 1248, endPoint y: 484, distance: 109.8
click at [1248, 484] on div "en Elia is installed! 🎉 To use Elia, set it up in 6 quick steps. Register “I’ve…" at bounding box center [752, 357] width 1504 height 715
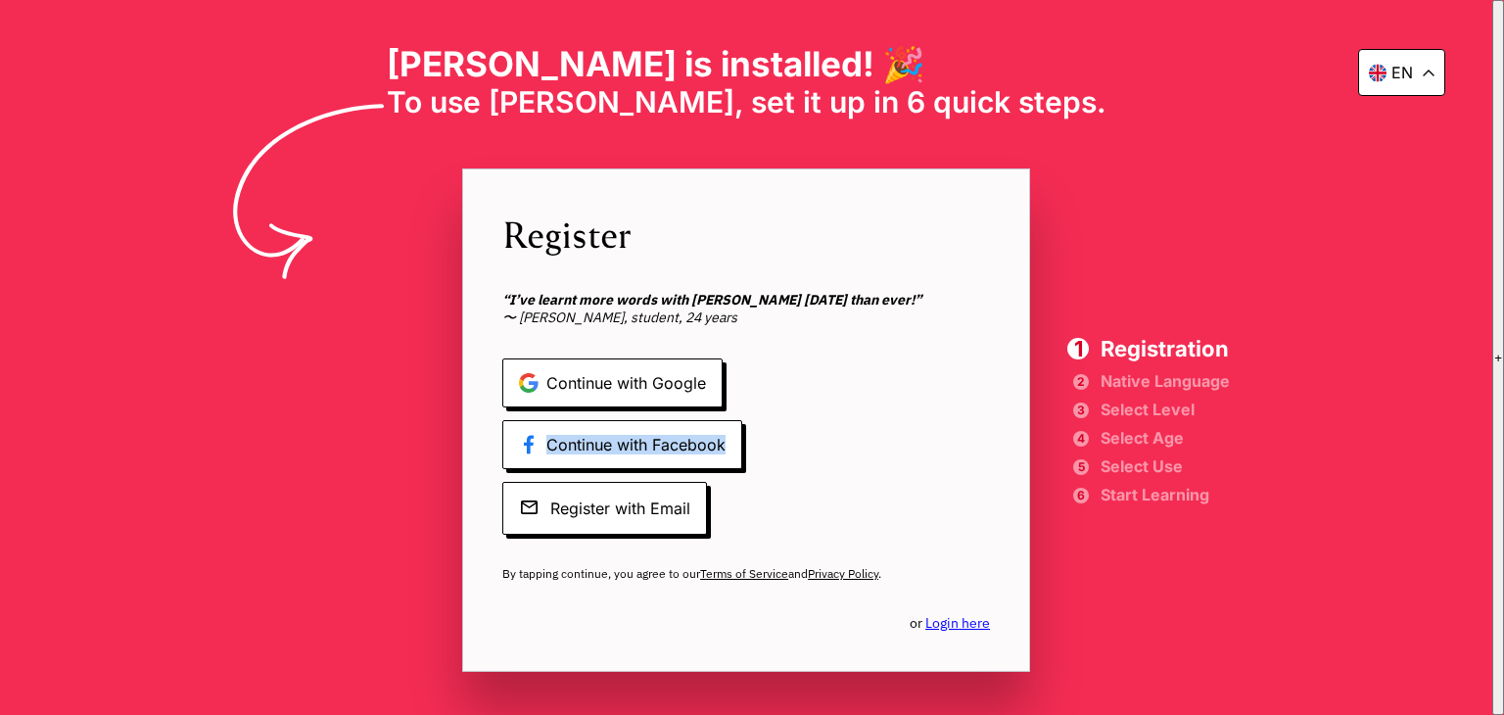
click at [1248, 484] on div "en Elia is installed! 🎉 To use Elia, set it up in 6 quick steps. Register “I’ve…" at bounding box center [746, 357] width 1493 height 715
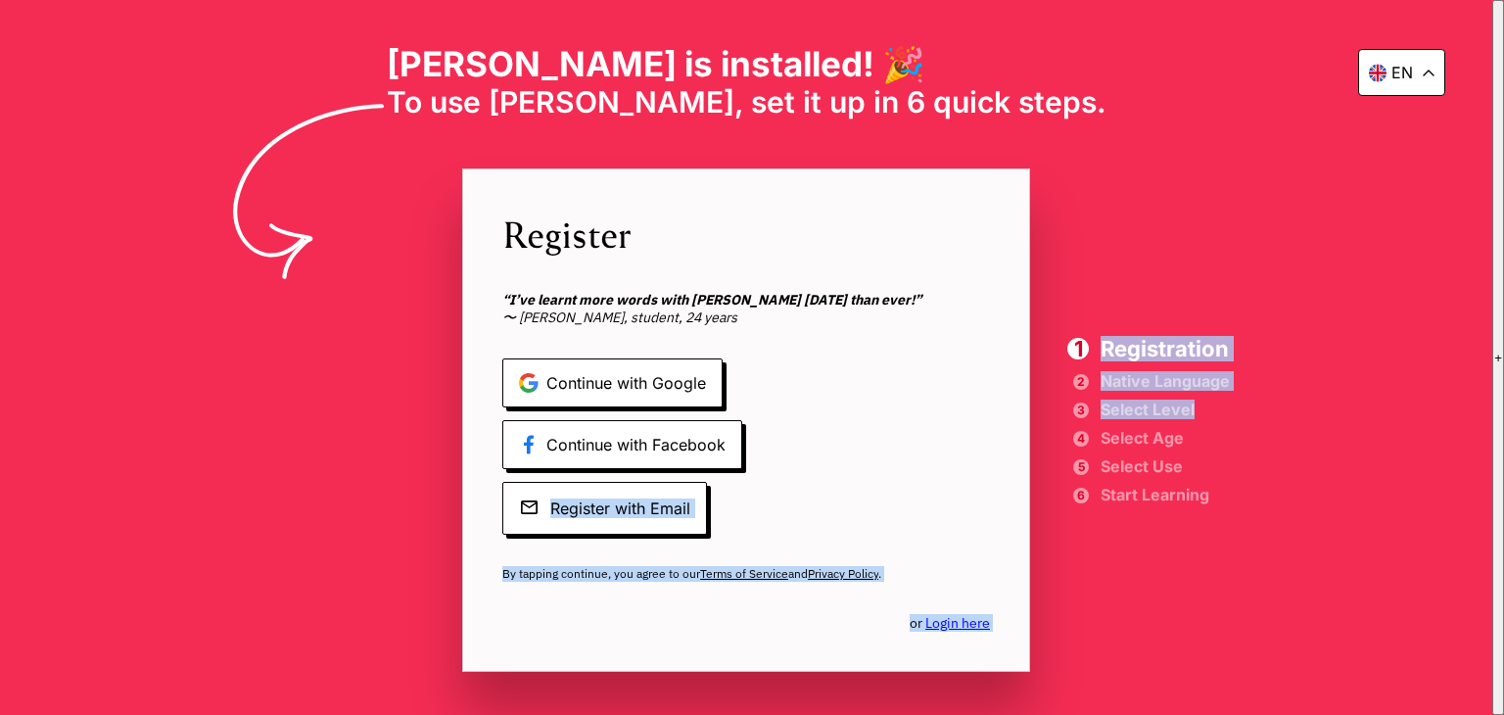
drag, startPoint x: 1245, startPoint y: 492, endPoint x: 1204, endPoint y: 354, distance: 144.1
click at [1206, 404] on div "en Elia is installed! 🎉 To use Elia, set it up in 6 quick steps. Register “I’ve…" at bounding box center [746, 357] width 1493 height 715
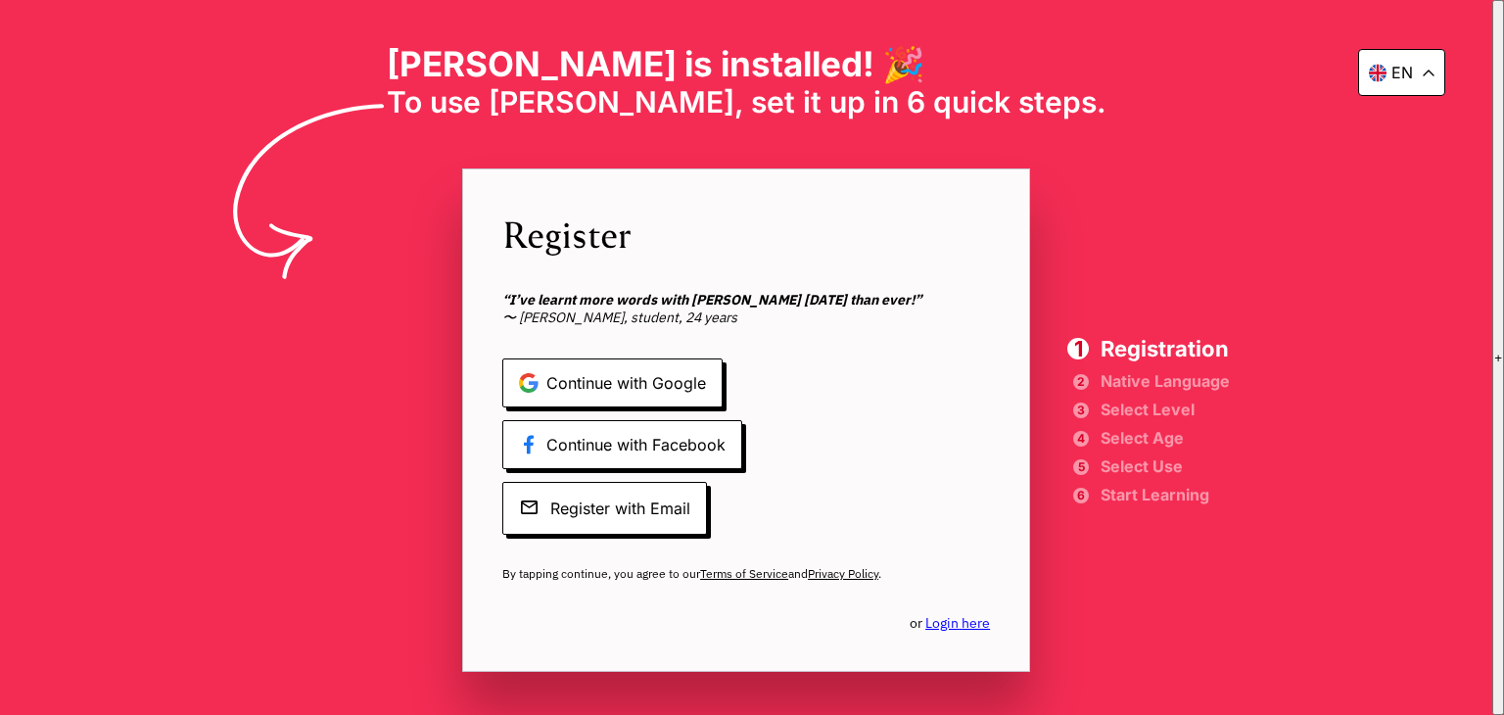
click at [1190, 291] on div "en Elia is installed! 🎉 To use Elia, set it up in 6 quick steps. Register “I’ve…" at bounding box center [746, 357] width 1493 height 715
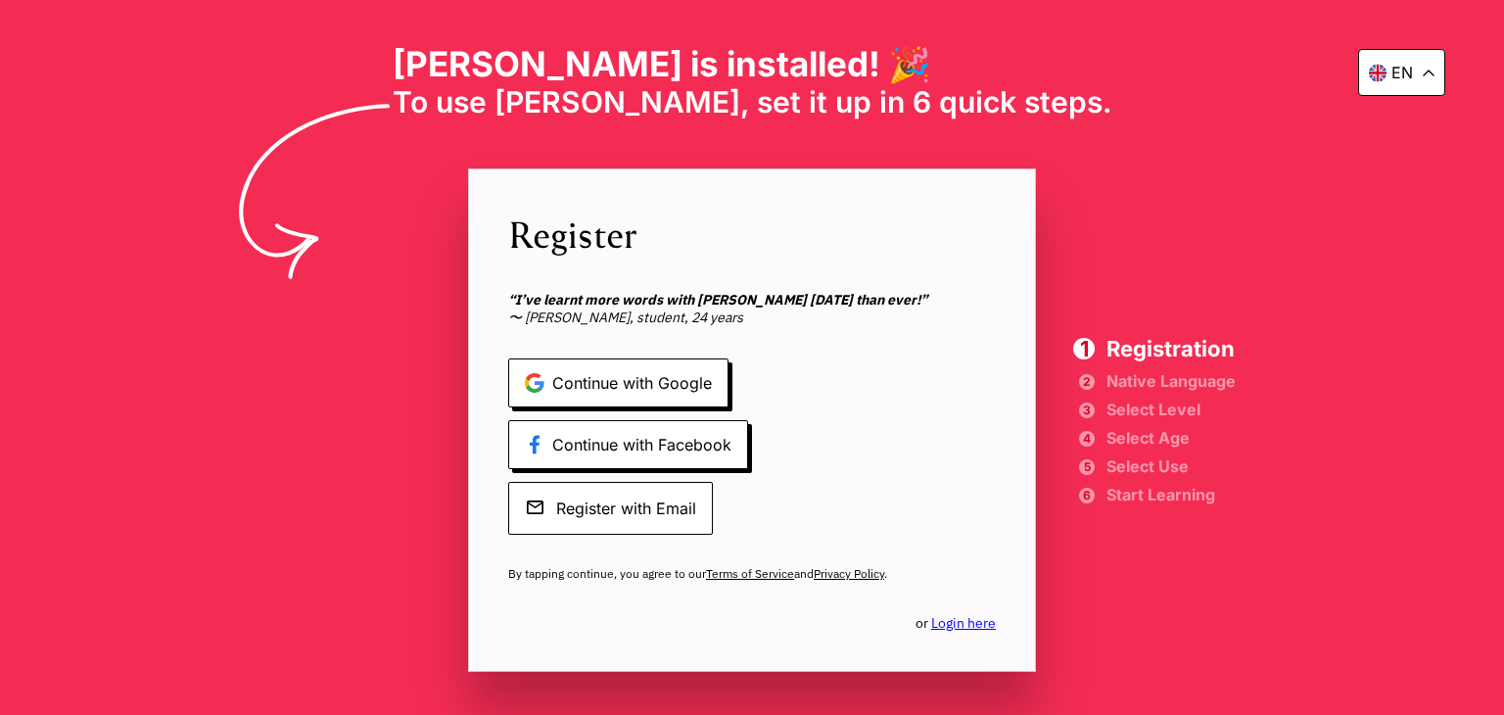
click at [642, 504] on span "Register with Email" at bounding box center [610, 508] width 205 height 53
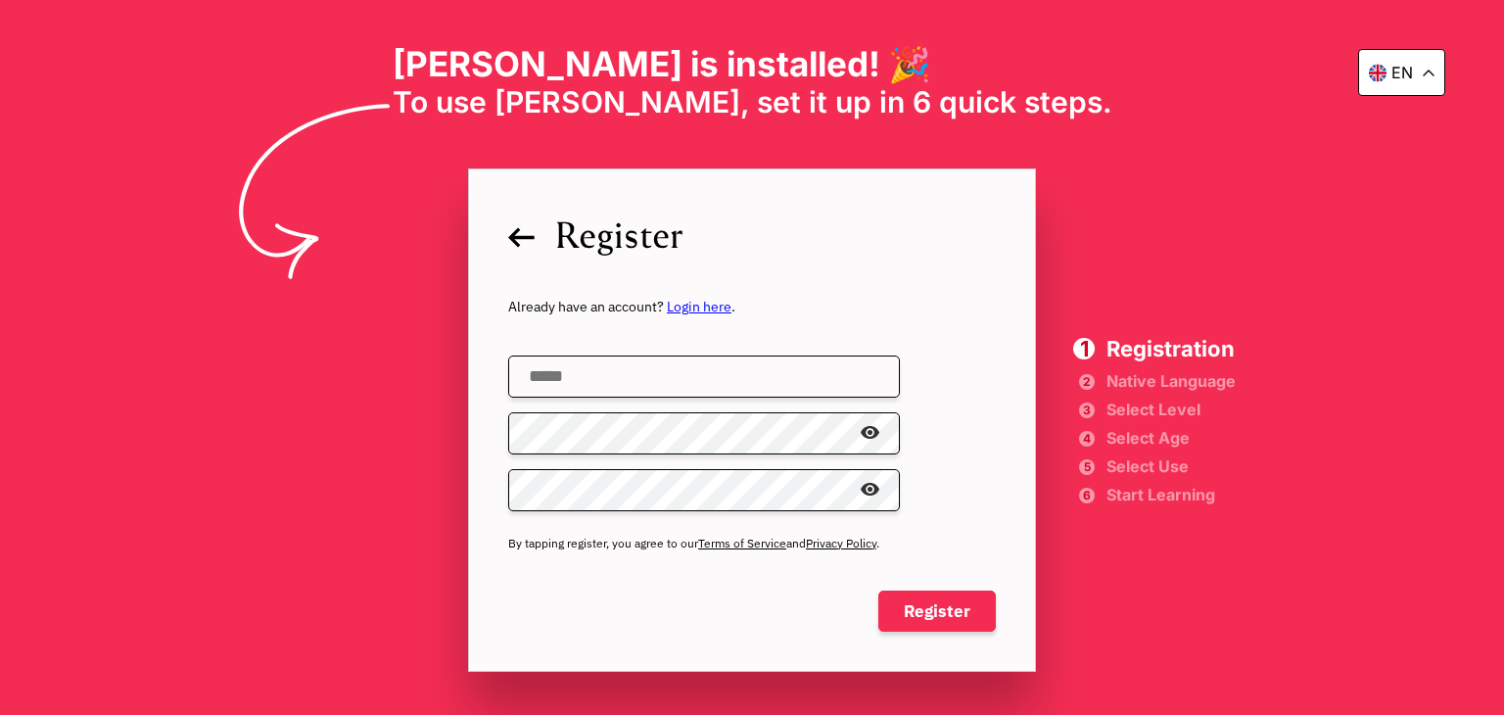
click at [601, 373] on input "email" at bounding box center [704, 377] width 392 height 42
click at [976, 400] on div at bounding box center [752, 405] width 488 height 15
click at [752, 544] on link "Terms of Service" at bounding box center [742, 543] width 88 height 15
click at [520, 240] on icon at bounding box center [512, 237] width 26 height 21
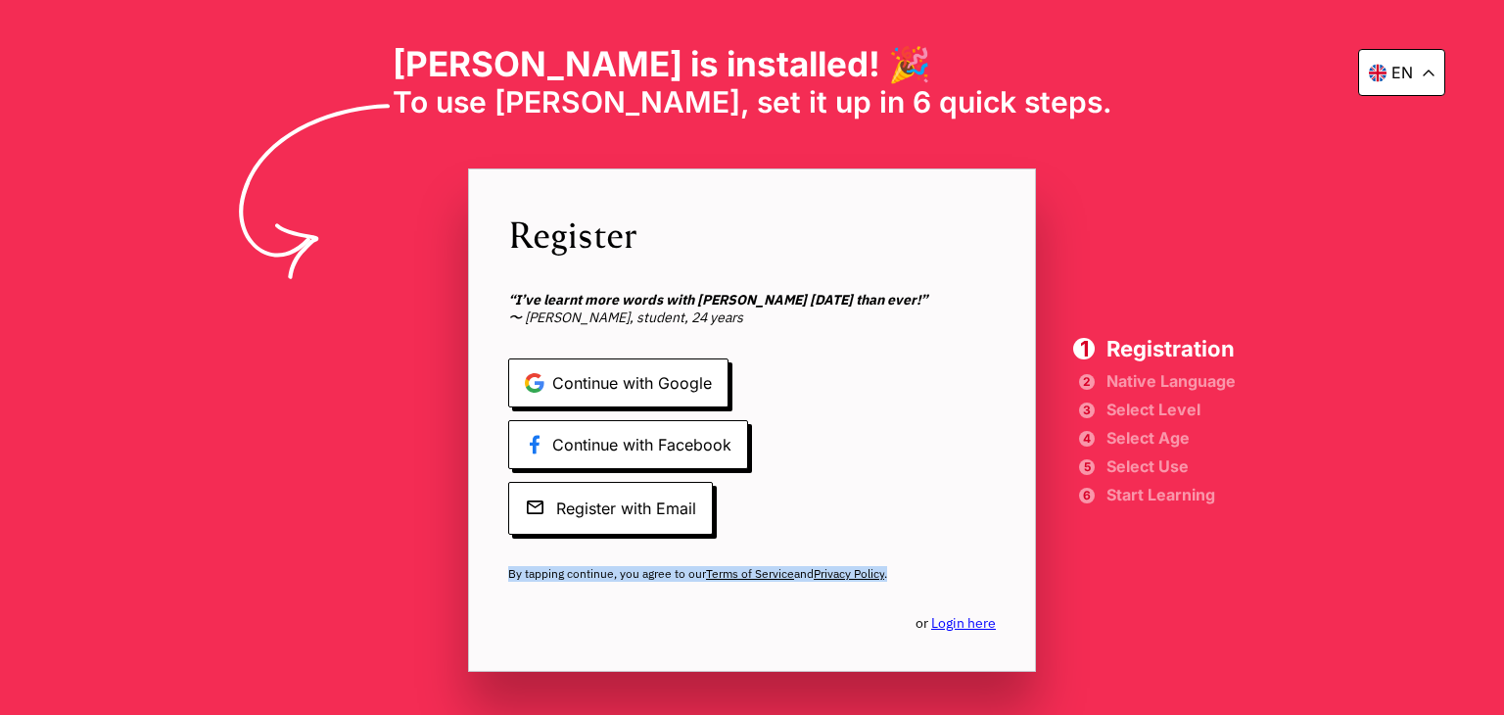
drag, startPoint x: 505, startPoint y: 569, endPoint x: 912, endPoint y: 567, distance: 406.5
click at [912, 567] on div "Register “I’ve learnt more words with Elia in one month than ever!” 〜 Kirsten S…" at bounding box center [752, 419] width 568 height 503
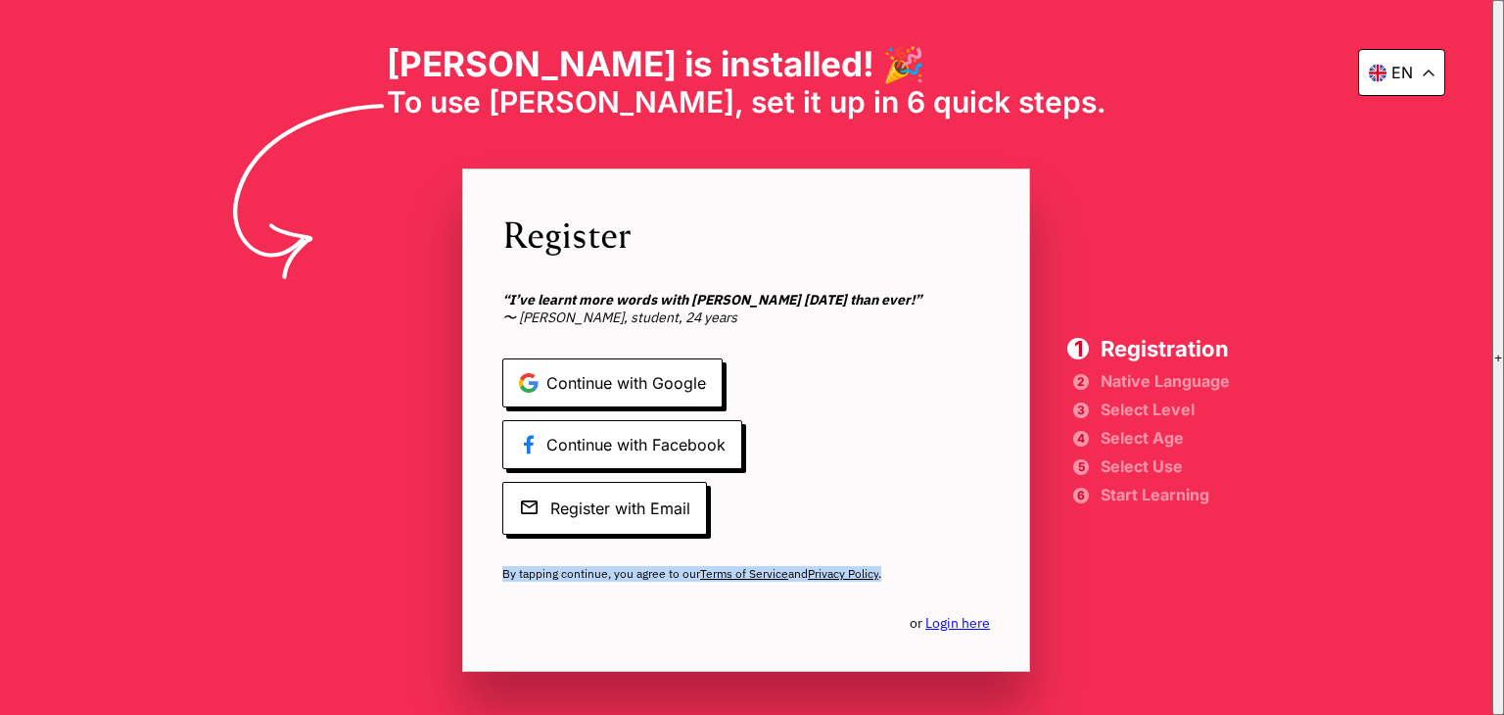
click at [912, 567] on span "By tapping continue, you agree to our Terms of Service and Privacy Policy ." at bounding box center [746, 574] width 488 height 16
drag, startPoint x: 910, startPoint y: 571, endPoint x: 913, endPoint y: 534, distance: 37.3
click at [913, 534] on div "Register “I’ve learnt more words with Elia in one month than ever!” 〜 Kirsten S…" at bounding box center [746, 419] width 568 height 503
click at [905, 474] on div "Continue with Google Continue with Facebook Register with Email" at bounding box center [746, 446] width 488 height 176
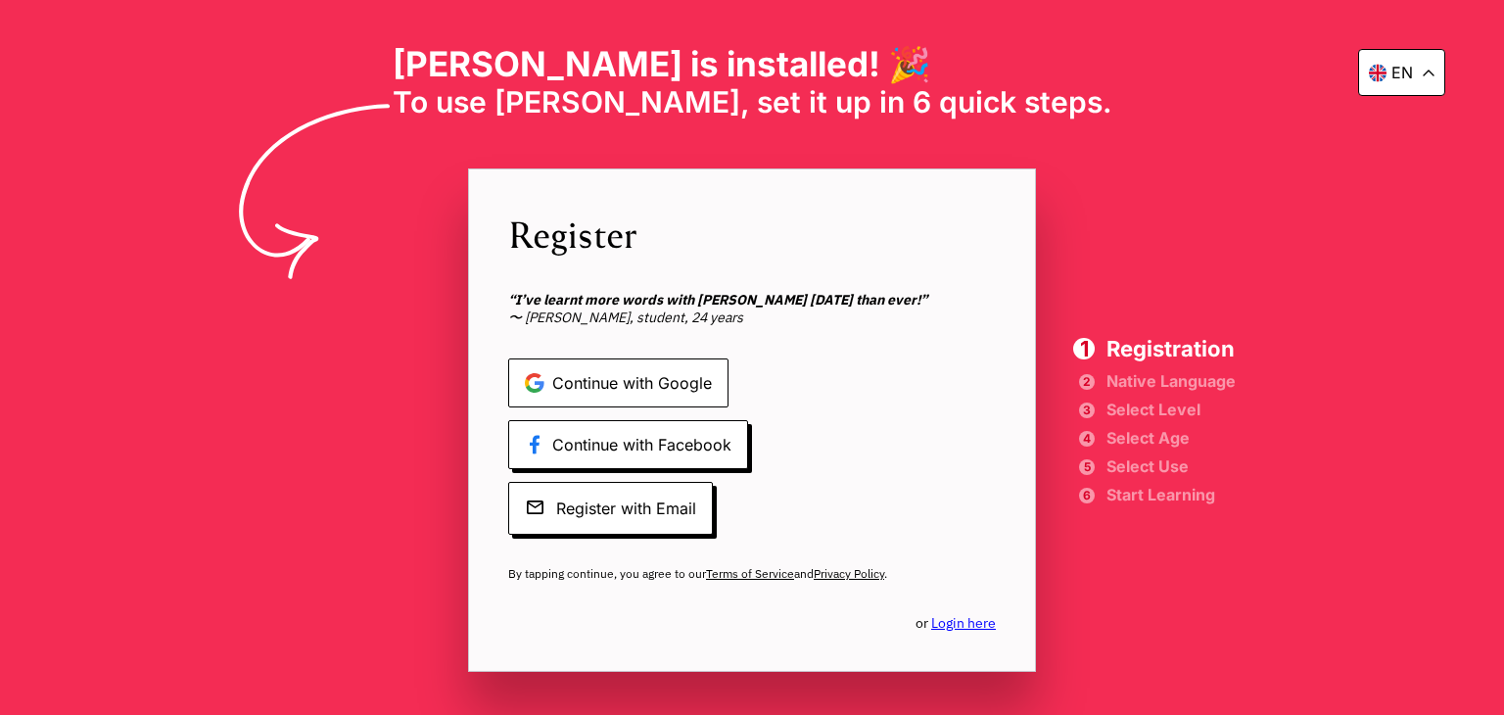
click at [627, 382] on span "Continue with Google" at bounding box center [618, 382] width 220 height 49
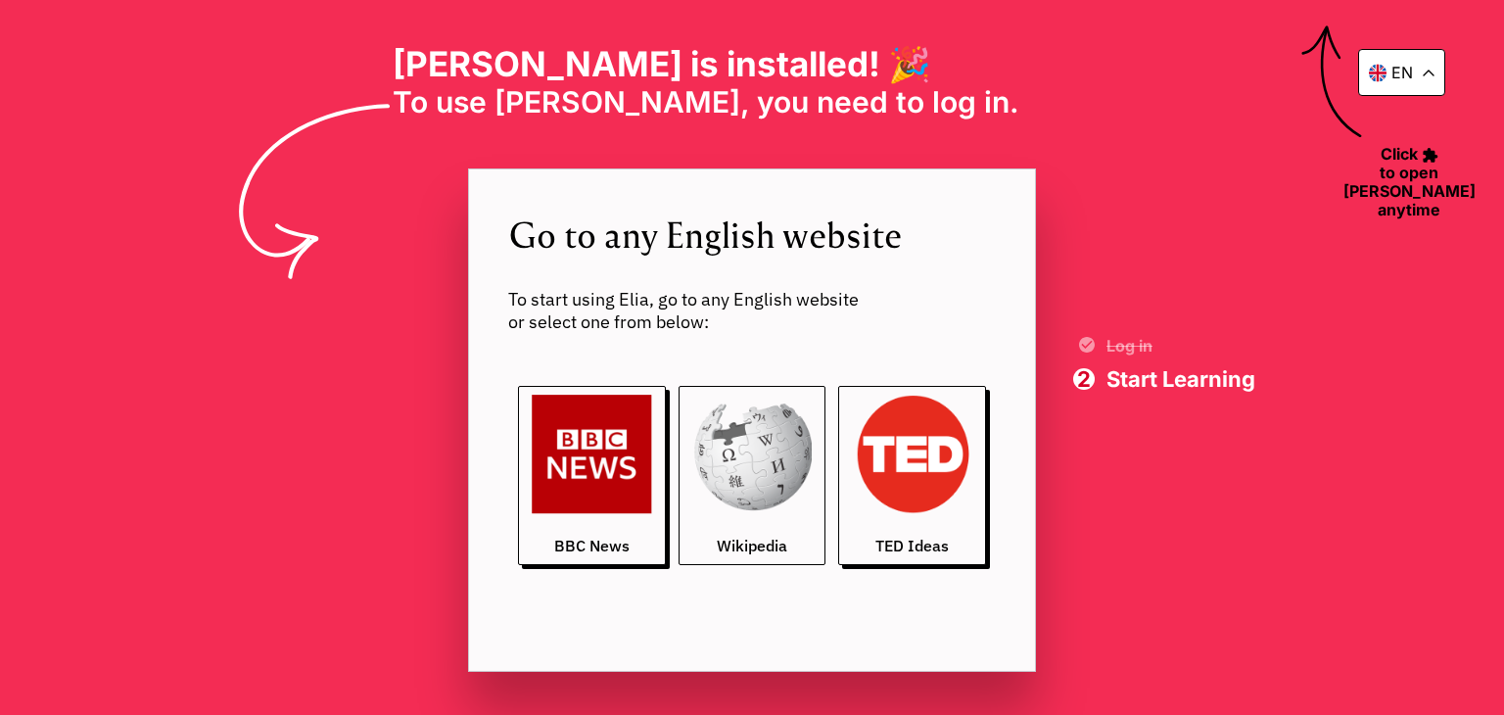
click at [762, 485] on img at bounding box center [752, 455] width 120 height 120
click at [1150, 381] on span "Start Learning" at bounding box center [1181, 379] width 149 height 22
click at [1403, 171] on span "Click to open Elia anytime" at bounding box center [1409, 181] width 153 height 76
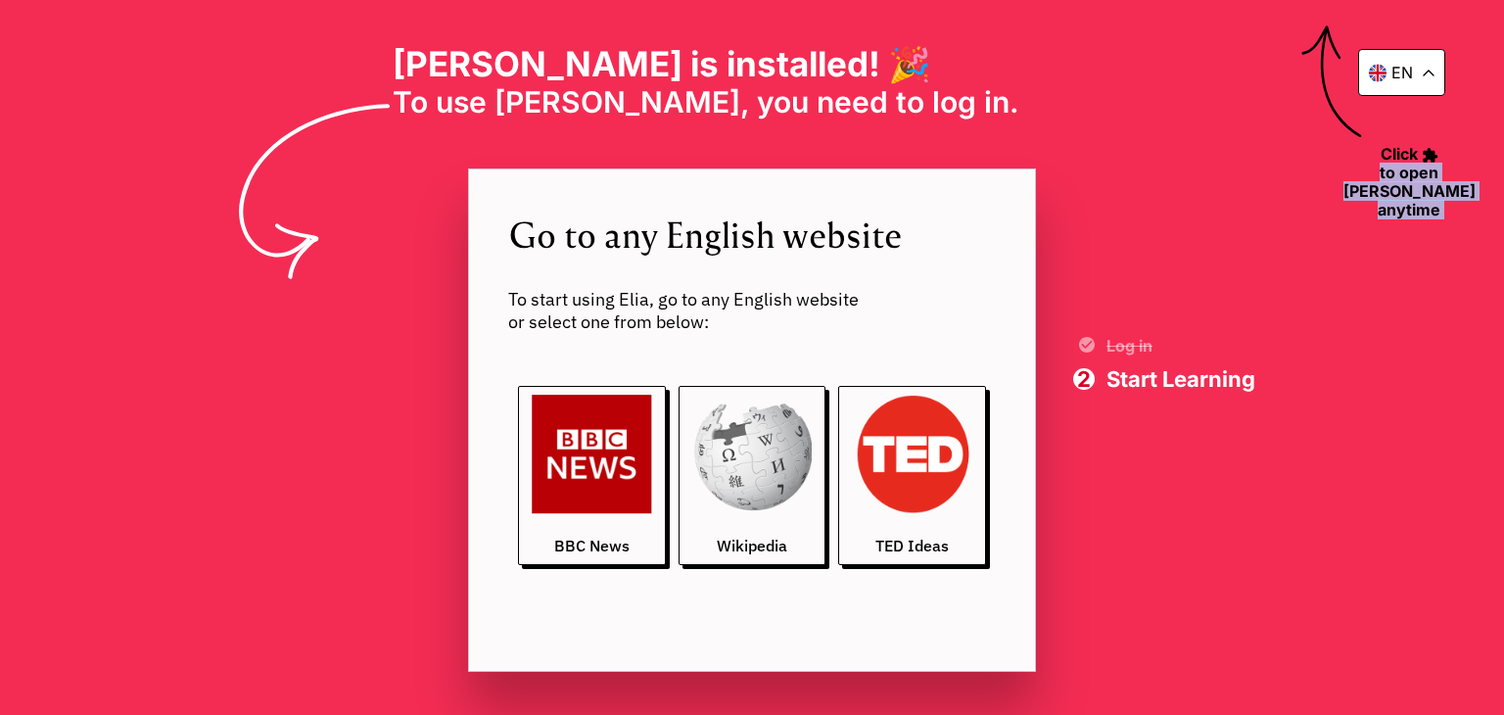
click at [1403, 171] on span "Click to open Elia anytime" at bounding box center [1409, 181] width 153 height 76
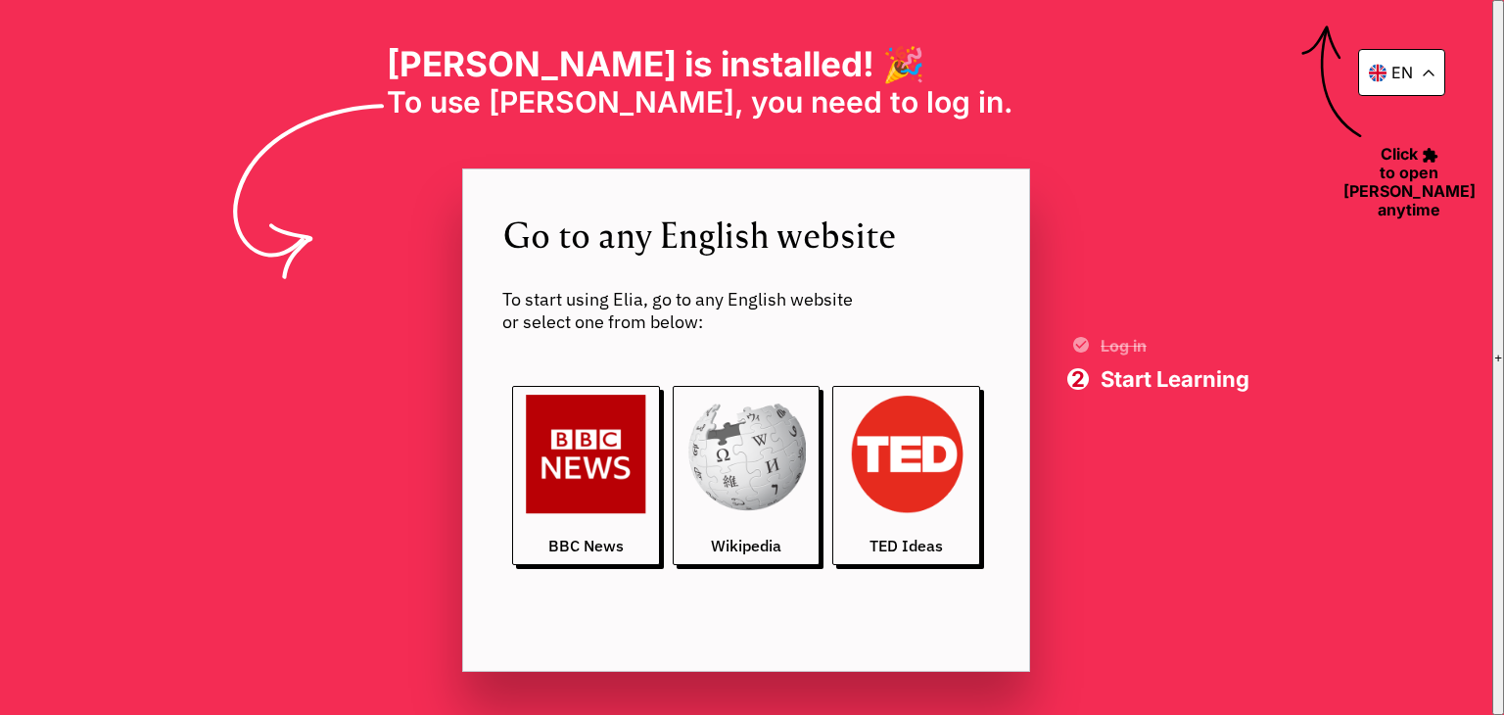
click at [1313, 189] on div "en [PERSON_NAME] is installed! 🎉 To use [PERSON_NAME], you need to log in. ‎ ‎ …" at bounding box center [746, 357] width 1493 height 715
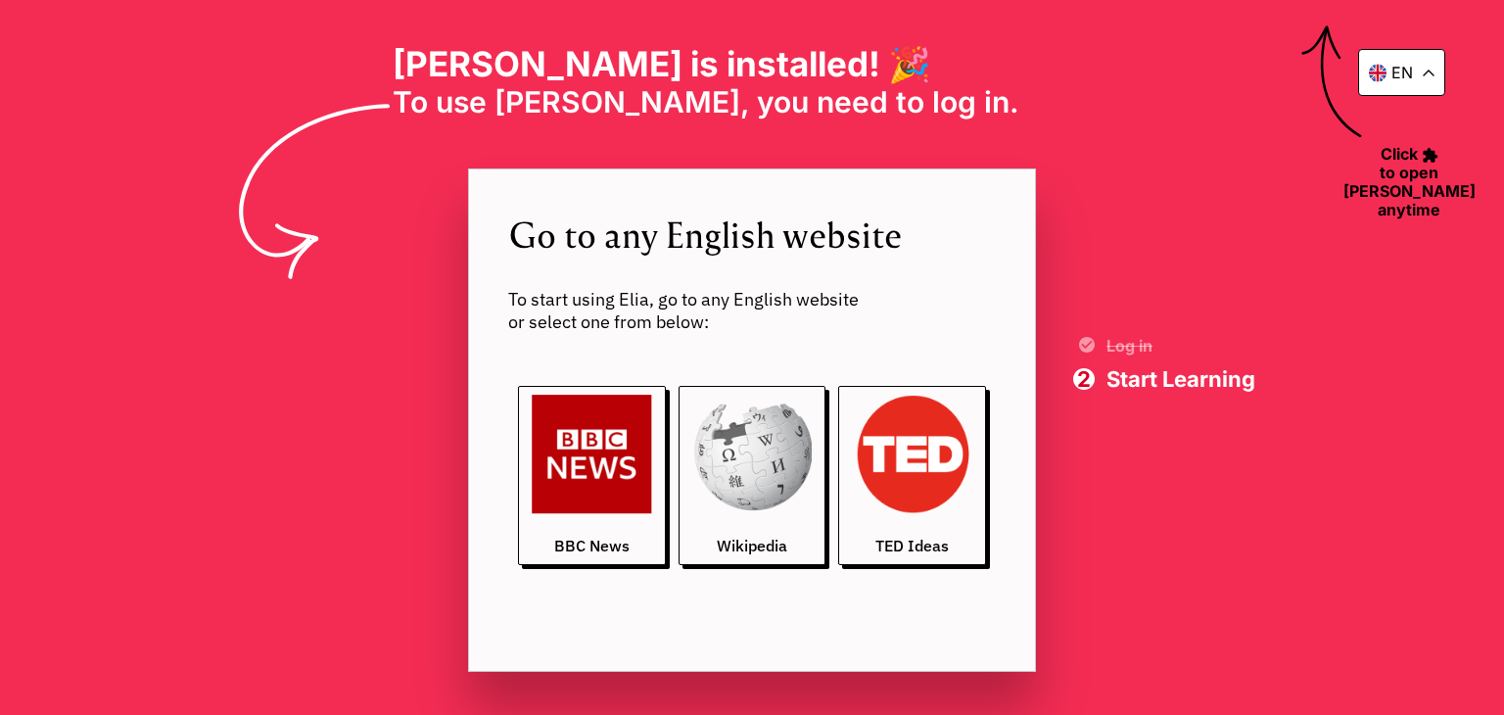
click at [1407, 336] on div "en [PERSON_NAME] is installed! 🎉 To use [PERSON_NAME], you need to log in. ‎ ‎ …" at bounding box center [752, 357] width 1504 height 715
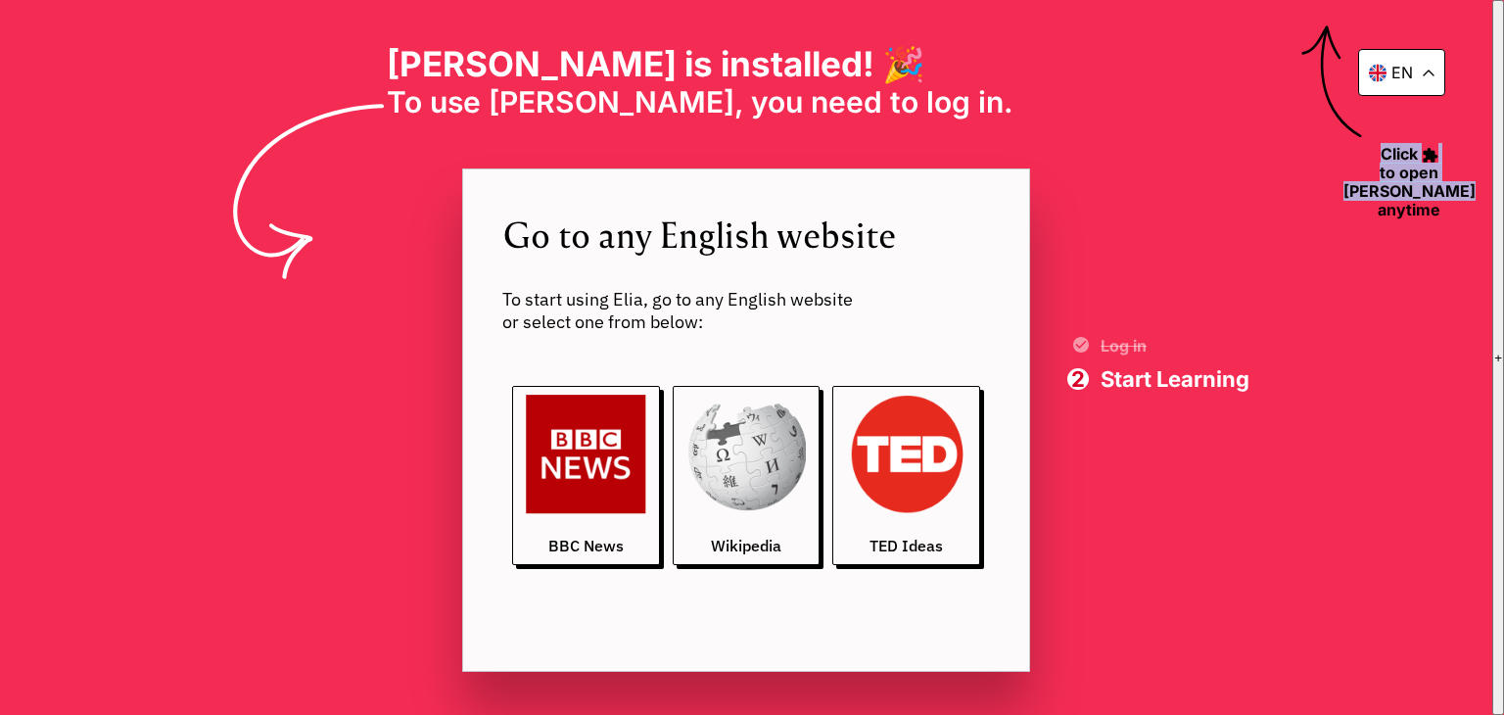
drag, startPoint x: 1371, startPoint y: 148, endPoint x: 1454, endPoint y: 191, distance: 92.9
click at [1454, 191] on span "Click to open Elia anytime" at bounding box center [1409, 181] width 153 height 76
click at [1321, 242] on div "en [PERSON_NAME] is installed! 🎉 To use [PERSON_NAME], you need to log in. ‎ ‎ …" at bounding box center [746, 357] width 1493 height 715
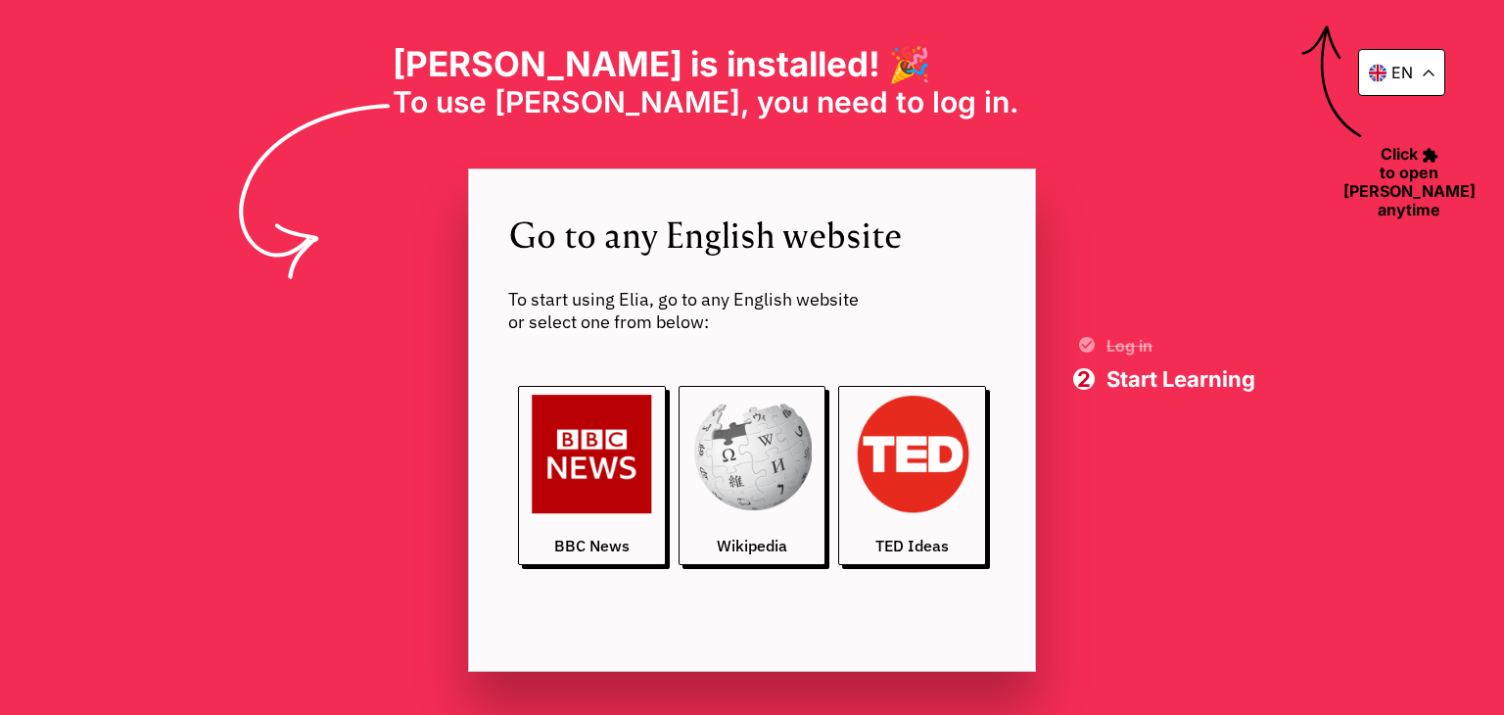
click at [1340, 264] on div "en [PERSON_NAME] is installed! 🎉 To use [PERSON_NAME], you need to log in. ‎ ‎ …" at bounding box center [752, 357] width 1504 height 715
drag, startPoint x: 493, startPoint y: 21, endPoint x: 482, endPoint y: 21, distance: 10.8
click at [493, 21] on div "en Elia is installed! 🎉 To use Elia, you need to log in. ‎ ‎ ‎ ‎ ‎ ‎ ‎ ‎ ‎ ‎ ‎ …" at bounding box center [752, 357] width 1504 height 715
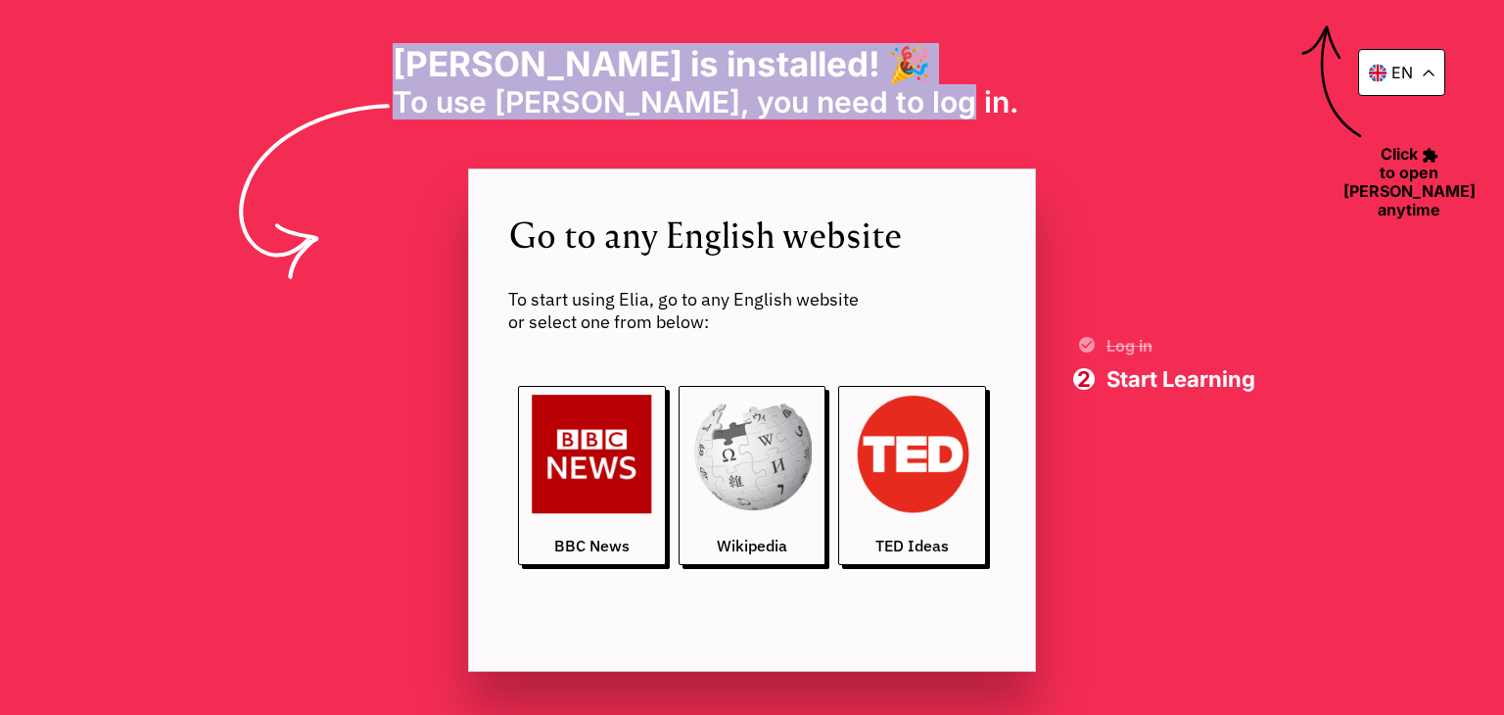
drag, startPoint x: 483, startPoint y: 55, endPoint x: 943, endPoint y: 95, distance: 462.1
click at [943, 95] on div "Elia is installed! 🎉 To use Elia, you need to log in. ‎ ‎ ‎ ‎ ‎ ‎ ‎ ‎ ‎ ‎ ‎ ‎" at bounding box center [753, 81] width 720 height 76
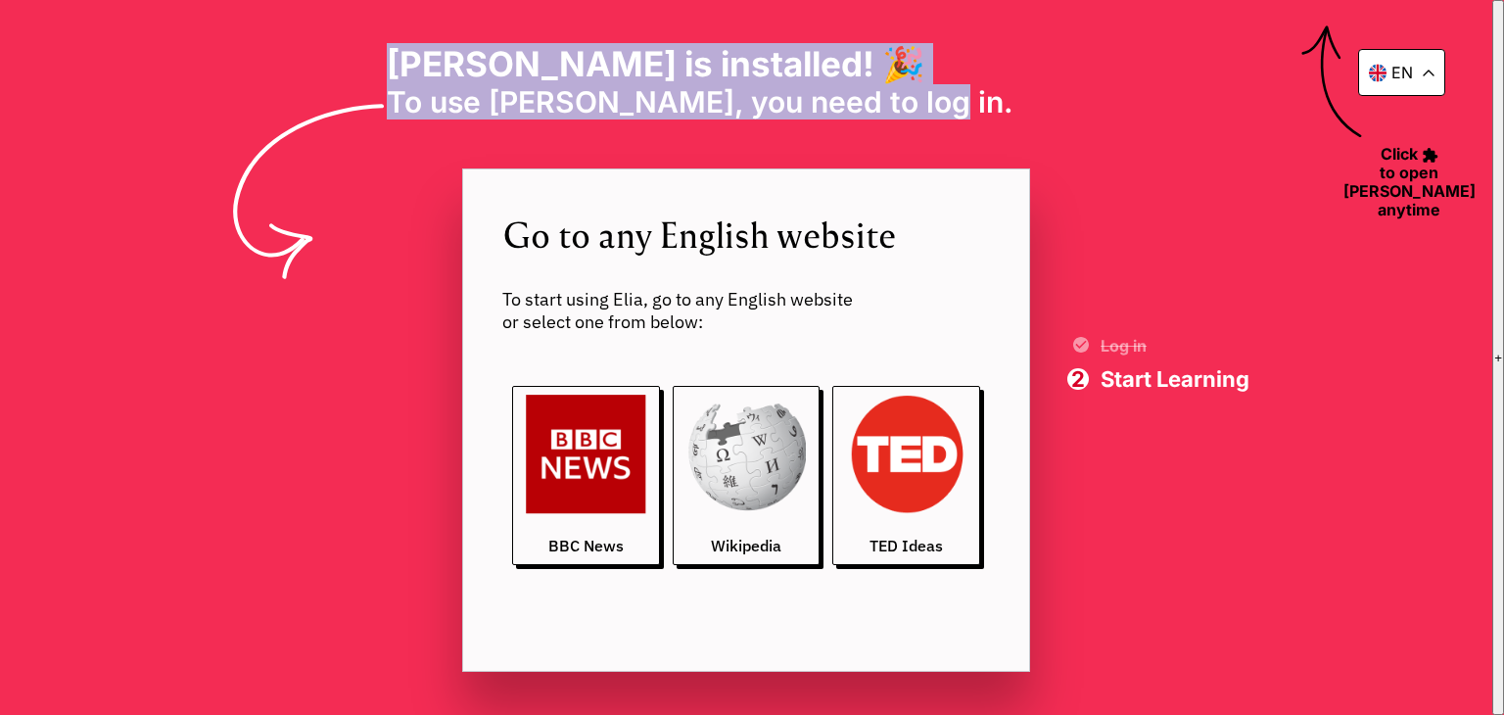
click at [943, 95] on span "To use [PERSON_NAME], you need to log in. ‎ ‎ ‎ ‎ ‎ ‎ ‎ ‎ ‎ ‎ ‎ ‎" at bounding box center [747, 101] width 720 height 35
drag, startPoint x: 921, startPoint y: 107, endPoint x: 345, endPoint y: 64, distance: 577.5
click at [387, 64] on div "Elia is installed! 🎉 To use Elia, you need to log in. ‎ ‎ ‎ ‎ ‎ ‎ ‎ ‎ ‎ ‎ ‎ ‎" at bounding box center [747, 81] width 720 height 76
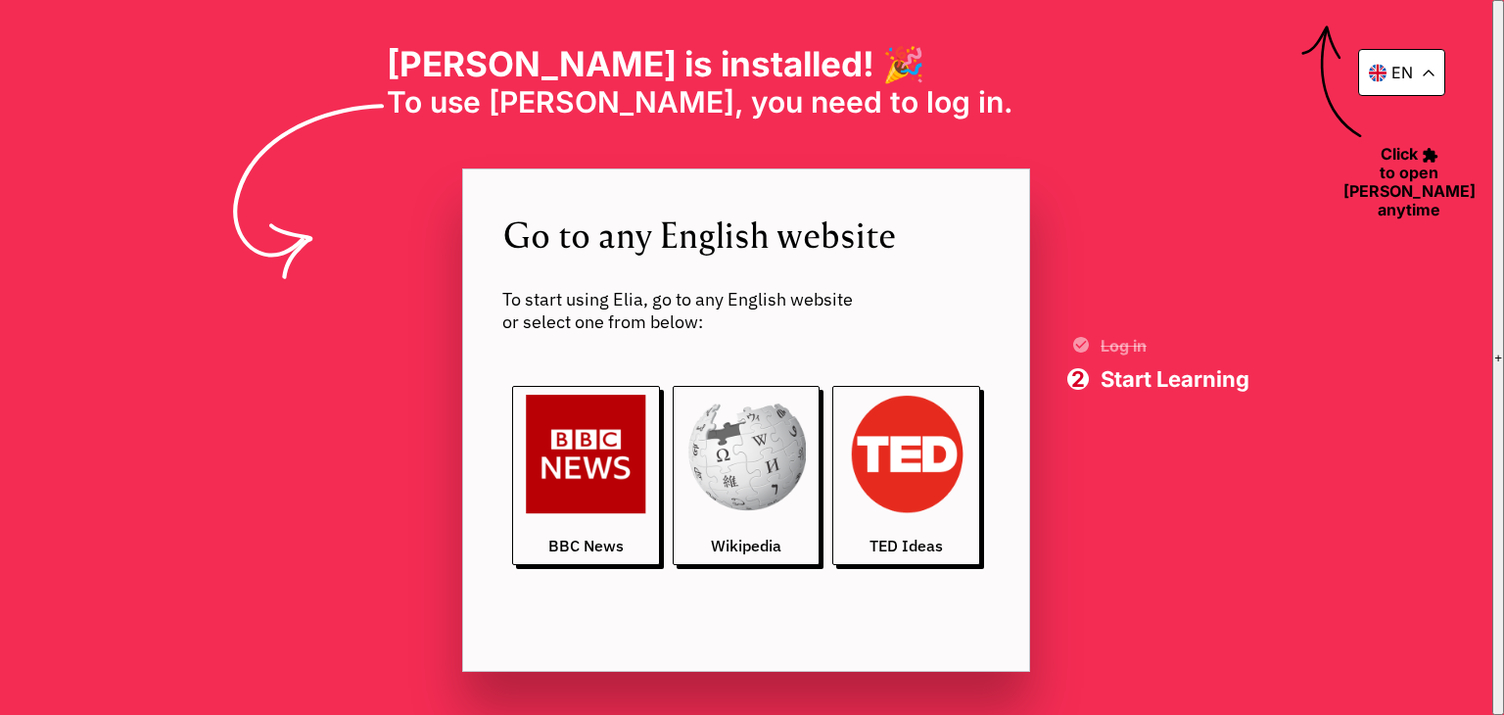
click at [387, 64] on div "Elia is installed! 🎉 To use Elia, you need to log in. ‎ ‎ ‎ ‎ ‎ ‎ ‎ ‎ ‎ ‎ ‎ ‎" at bounding box center [747, 81] width 720 height 76
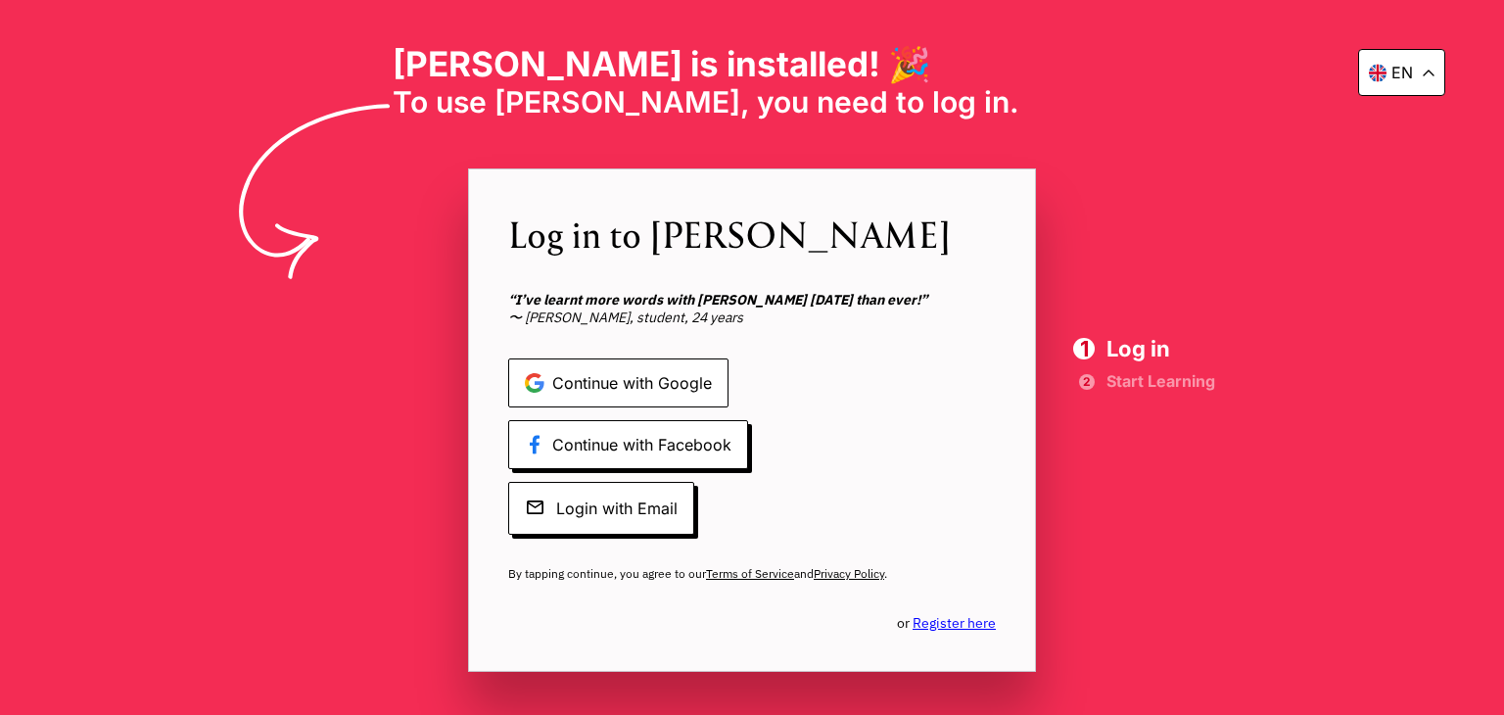
click at [662, 381] on span "Continue with Google" at bounding box center [618, 382] width 220 height 49
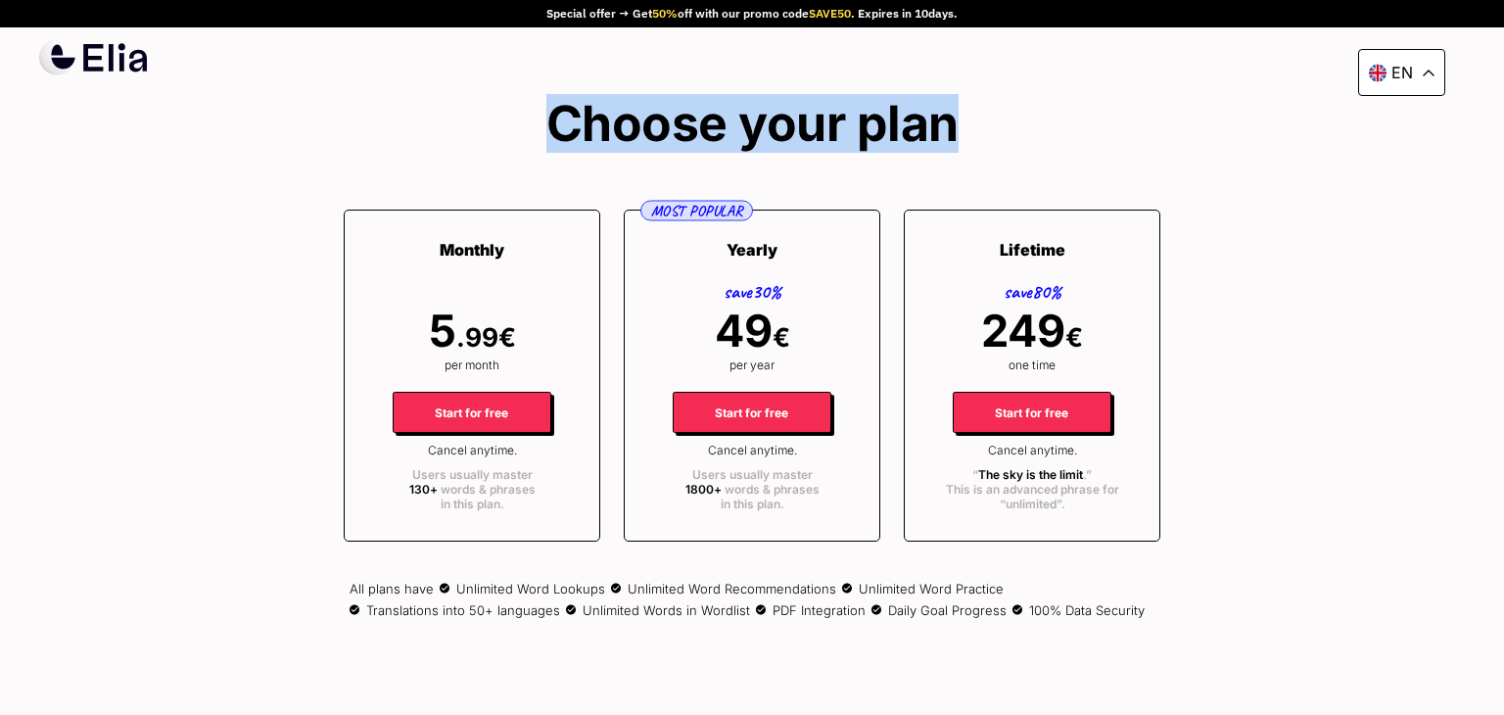
drag, startPoint x: 556, startPoint y: 116, endPoint x: 1044, endPoint y: 109, distance: 487.8
click at [1044, 109] on div "Choose your plan Monthly 5 .99 € per month Start for free Cancel anytime. Users…" at bounding box center [752, 358] width 817 height 522
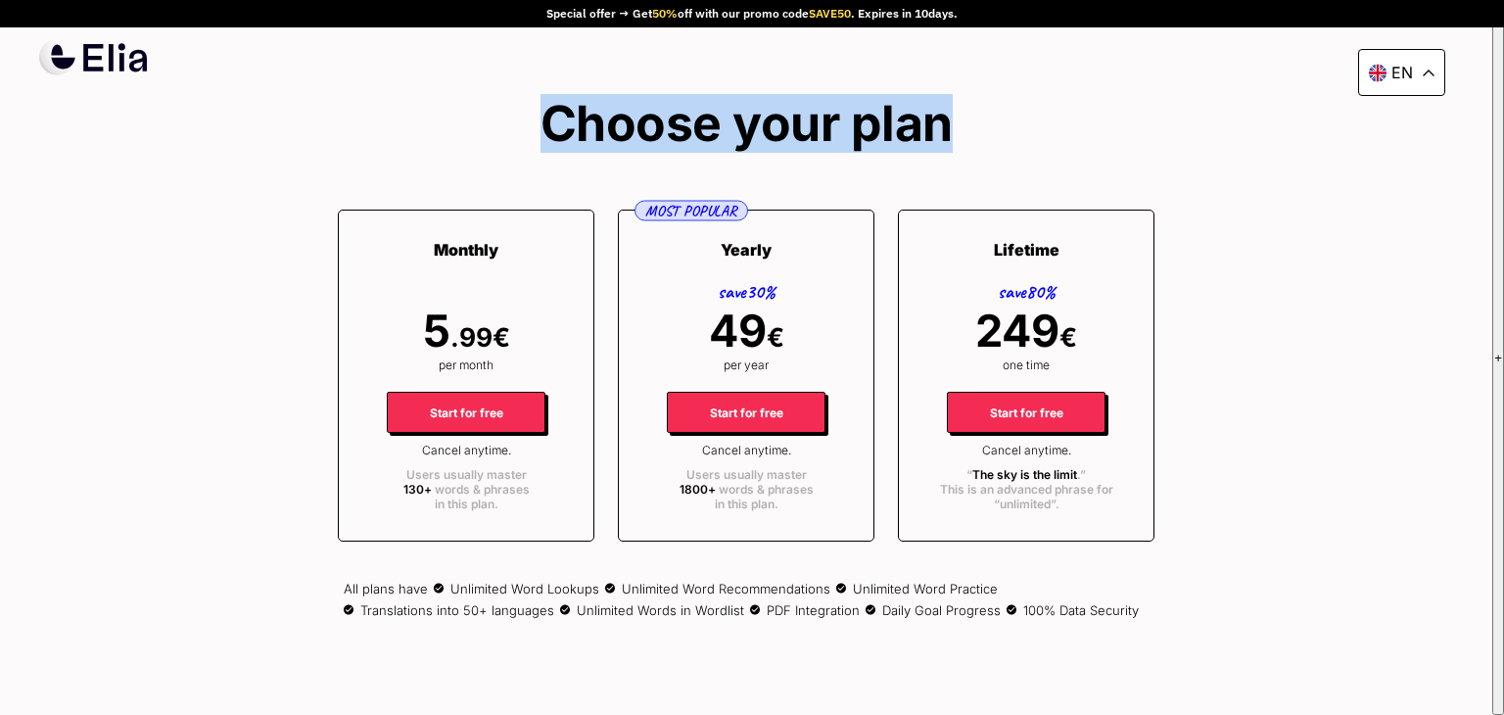
click at [1044, 109] on div "Choose your plan Monthly 5 .99 € per month Start for free Cancel anytime. Users…" at bounding box center [746, 358] width 817 height 522
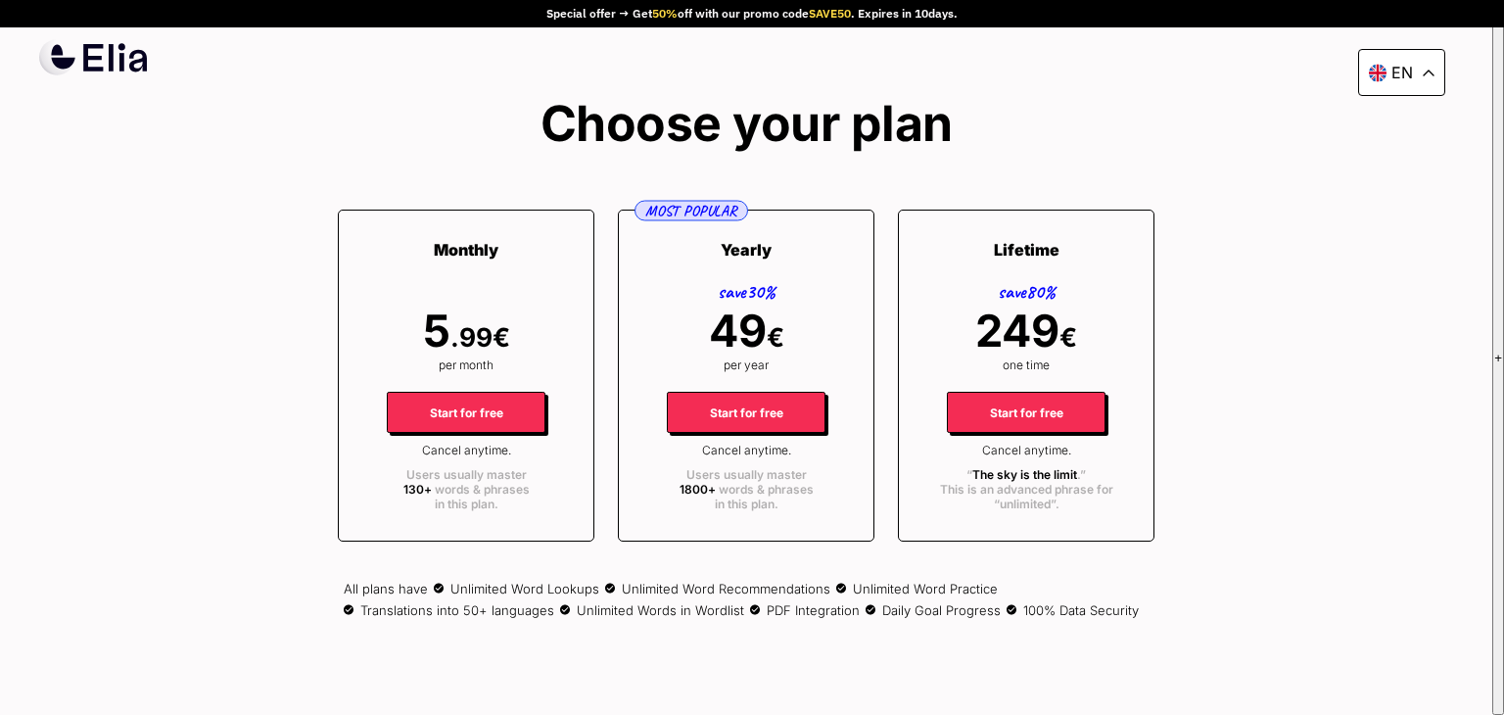
click at [973, 128] on div "Choose your plan Monthly 5 .99 € per month Start for free Cancel anytime. Users…" at bounding box center [746, 358] width 817 height 522
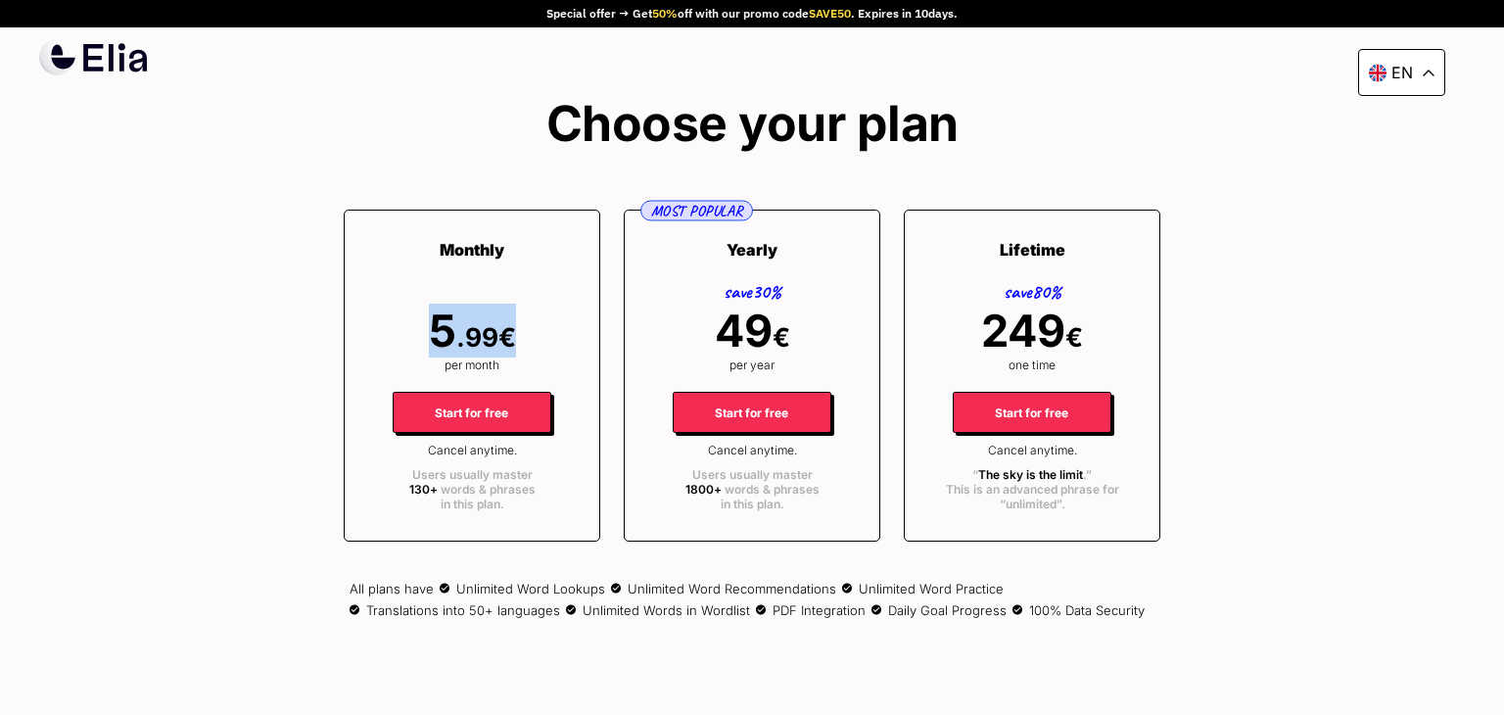
drag, startPoint x: 432, startPoint y: 318, endPoint x: 517, endPoint y: 332, distance: 86.3
click at [517, 332] on div "Monthly 5 .99 € per month Start for free Cancel anytime. Users usually master 1…" at bounding box center [472, 376] width 257 height 333
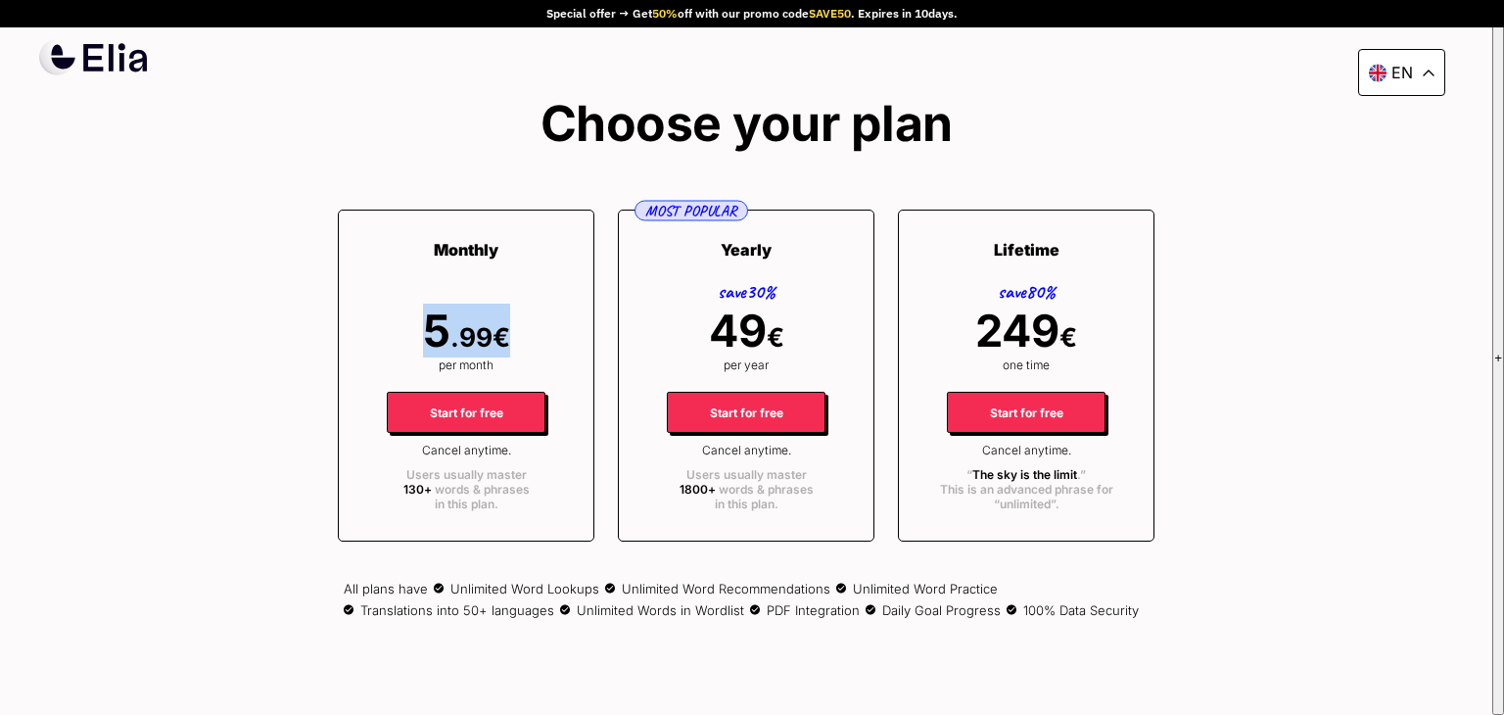
copy span "5 .99 €"
drag, startPoint x: 715, startPoint y: 322, endPoint x: 799, endPoint y: 332, distance: 84.8
click at [799, 332] on div "MOST POPULAR Yearly save 30% 49 € per year Start for free Cancel anytime. Users…" at bounding box center [746, 376] width 257 height 333
copy span "49 €"
click at [1235, 229] on div "en Special offer → Get 50% off with our promo code SAVE50 . Expires in 10 days.…" at bounding box center [746, 357] width 1493 height 715
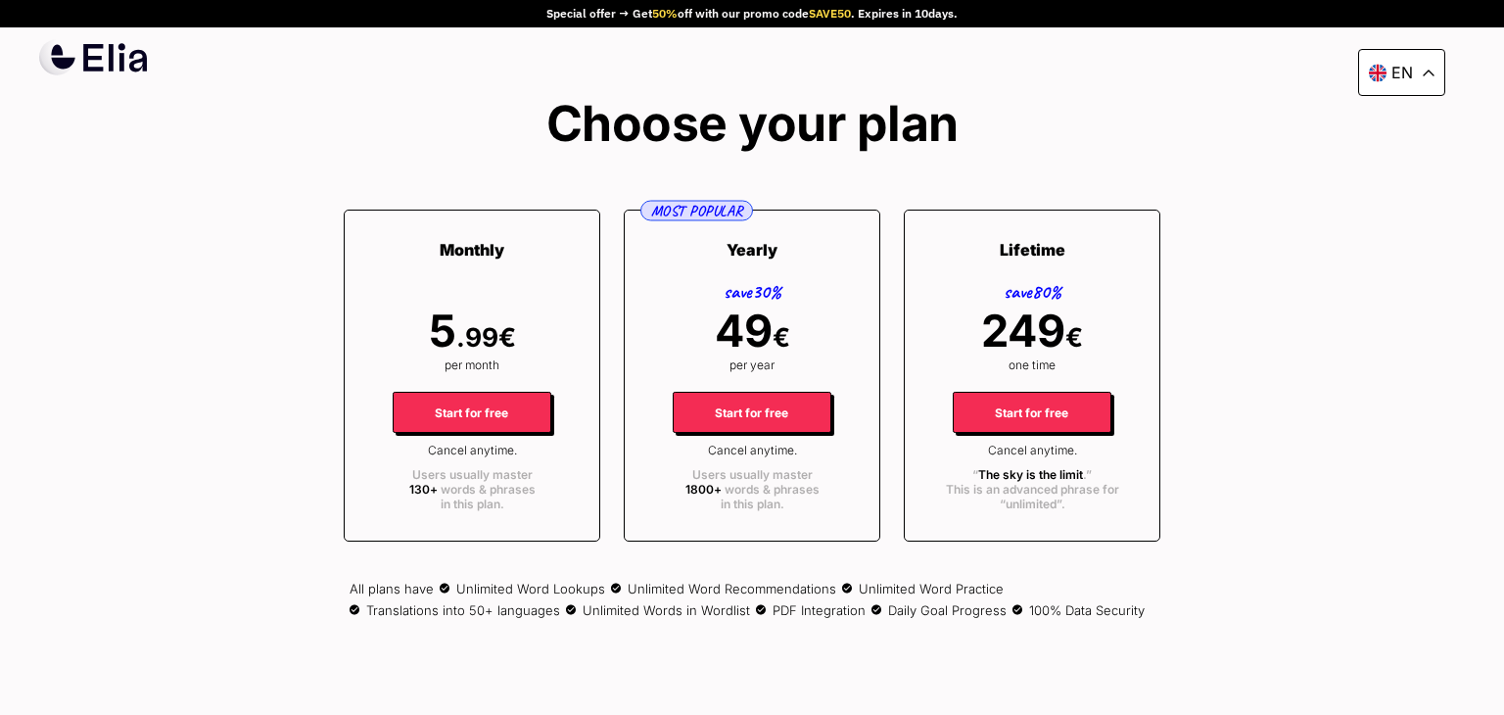
drag, startPoint x: 951, startPoint y: 517, endPoint x: 1177, endPoint y: 601, distance: 241.4
click at [1177, 601] on div "en Special offer → Get 50% off with our promo code SAVE50 . Expires in 10 days.…" at bounding box center [752, 357] width 1504 height 715
drag, startPoint x: 1156, startPoint y: 611, endPoint x: 1200, endPoint y: 611, distance: 44.1
click at [1200, 611] on div "en Special offer → Get 50% off with our promo code SAVE50 . Expires in 10 days.…" at bounding box center [752, 357] width 1504 height 715
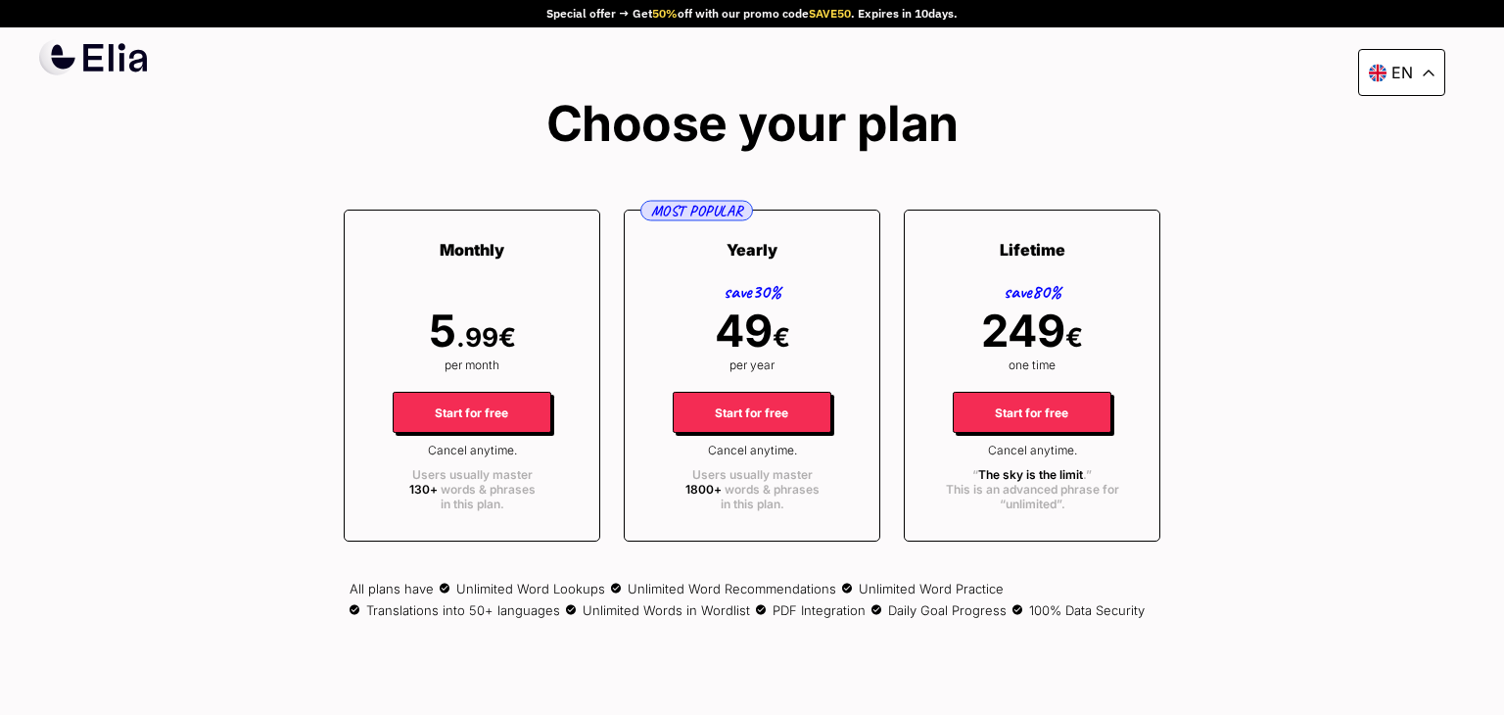
click at [1200, 611] on div "en Special offer → Get 50% off with our promo code SAVE50 . Expires in 10 days.…" at bounding box center [752, 357] width 1504 height 715
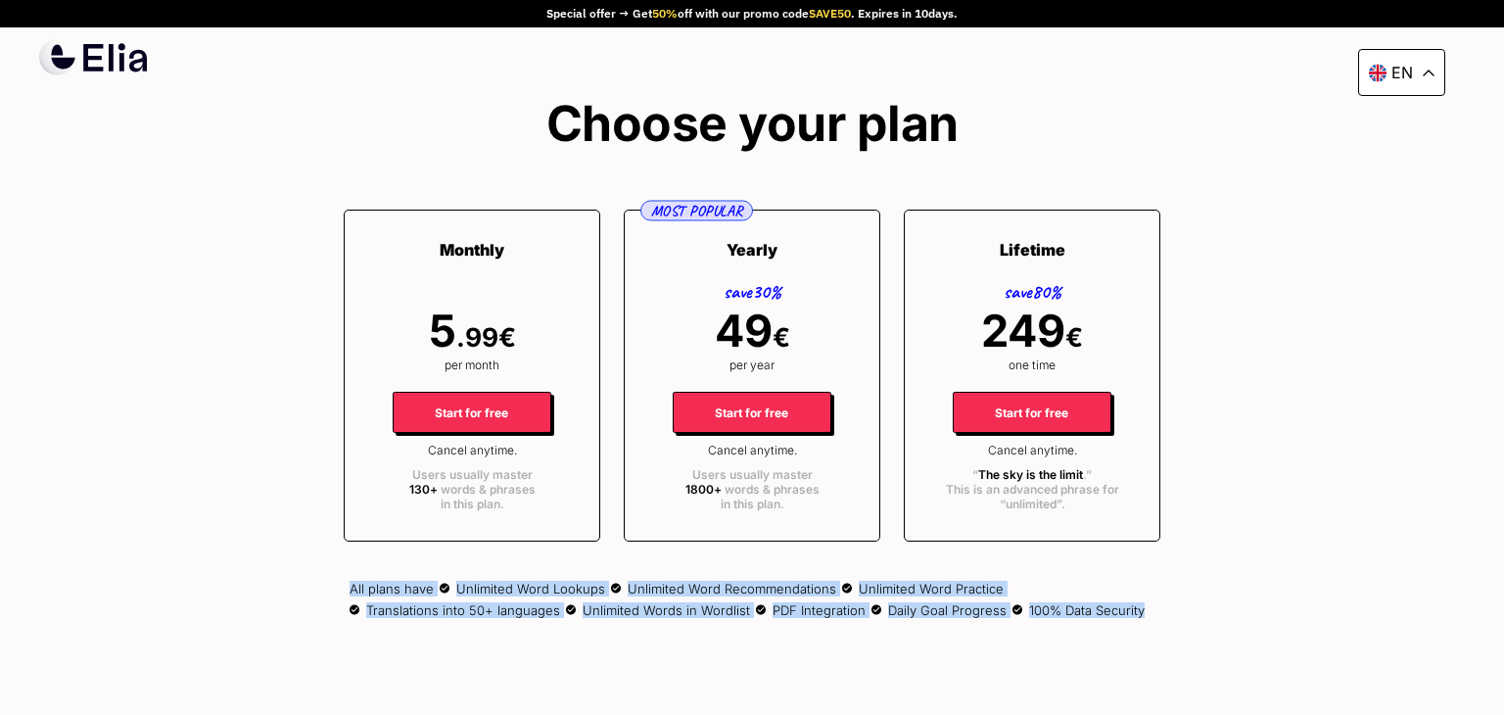
drag, startPoint x: 352, startPoint y: 589, endPoint x: 1160, endPoint y: 604, distance: 808.2
click at [1160, 604] on div "Choose your plan Monthly 5 .99 € per month Start for free Cancel anytime. Users…" at bounding box center [752, 358] width 817 height 522
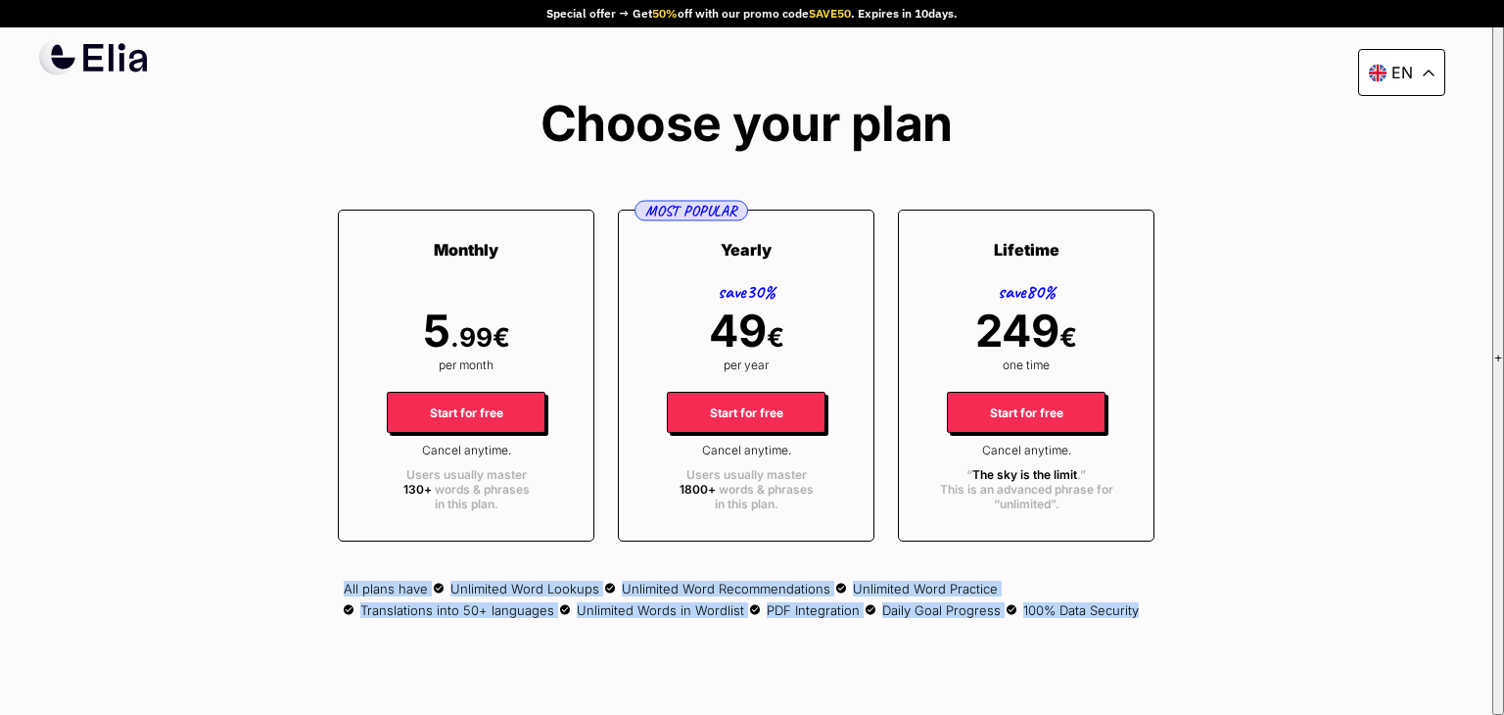
click at [1155, 604] on div "Choose your plan Monthly 5 .99 € per month Start for free Cancel anytime. Users…" at bounding box center [746, 358] width 817 height 522
drag, startPoint x: 1160, startPoint y: 604, endPoint x: 302, endPoint y: 585, distance: 858.2
click at [302, 585] on div "en Special offer → Get 50% off with our promo code SAVE50 . Expires in 10 days.…" at bounding box center [746, 357] width 1493 height 715
click at [301, 584] on div "en Special offer → Get 50% off with our promo code SAVE50 . Expires in 10 days.…" at bounding box center [746, 357] width 1493 height 715
drag, startPoint x: 313, startPoint y: 571, endPoint x: 1190, endPoint y: 630, distance: 878.6
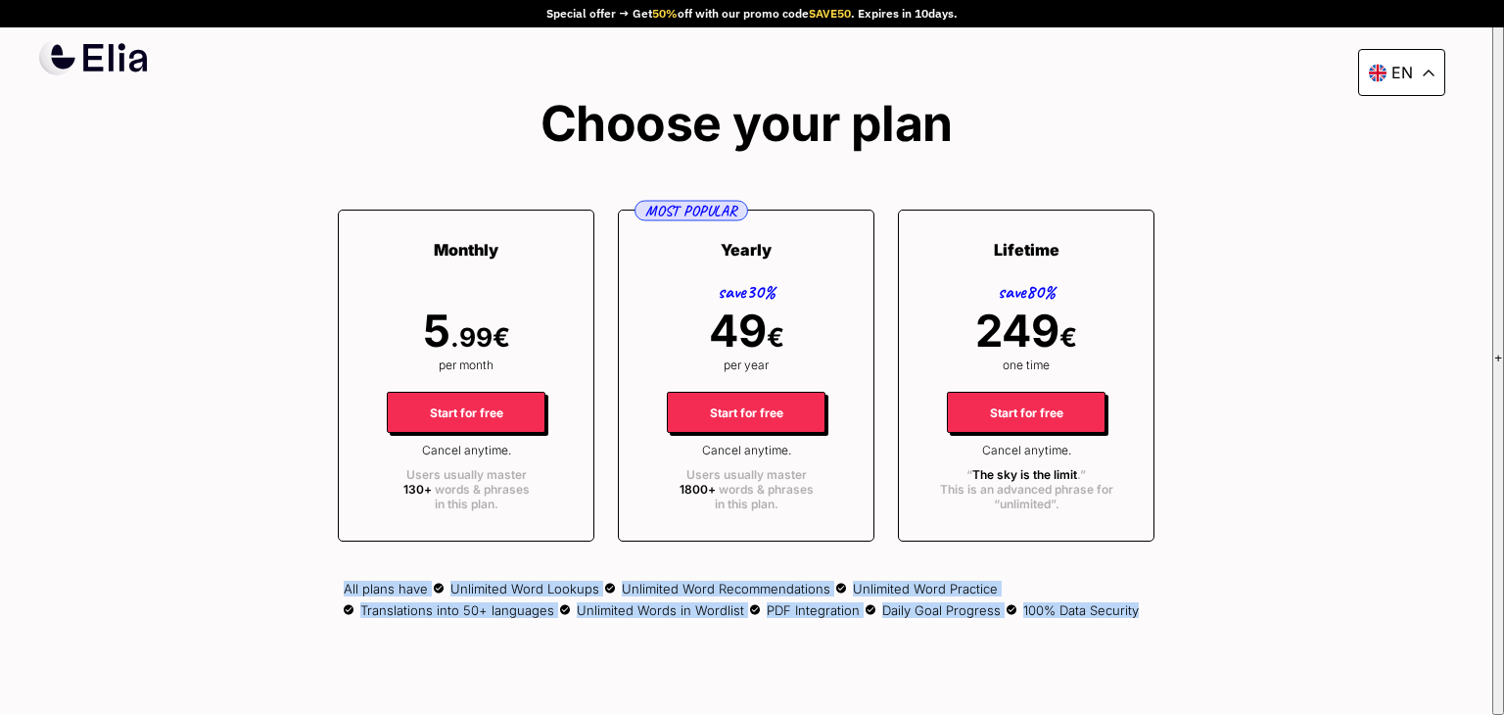
click at [1203, 633] on div "en Special offer → Get 50% off with our promo code SAVE50 . Expires in 10 days.…" at bounding box center [746, 357] width 1493 height 715
click at [1182, 627] on div "en Special offer → Get 50% off with our promo code SAVE50 . Expires in 10 days.…" at bounding box center [746, 357] width 1493 height 715
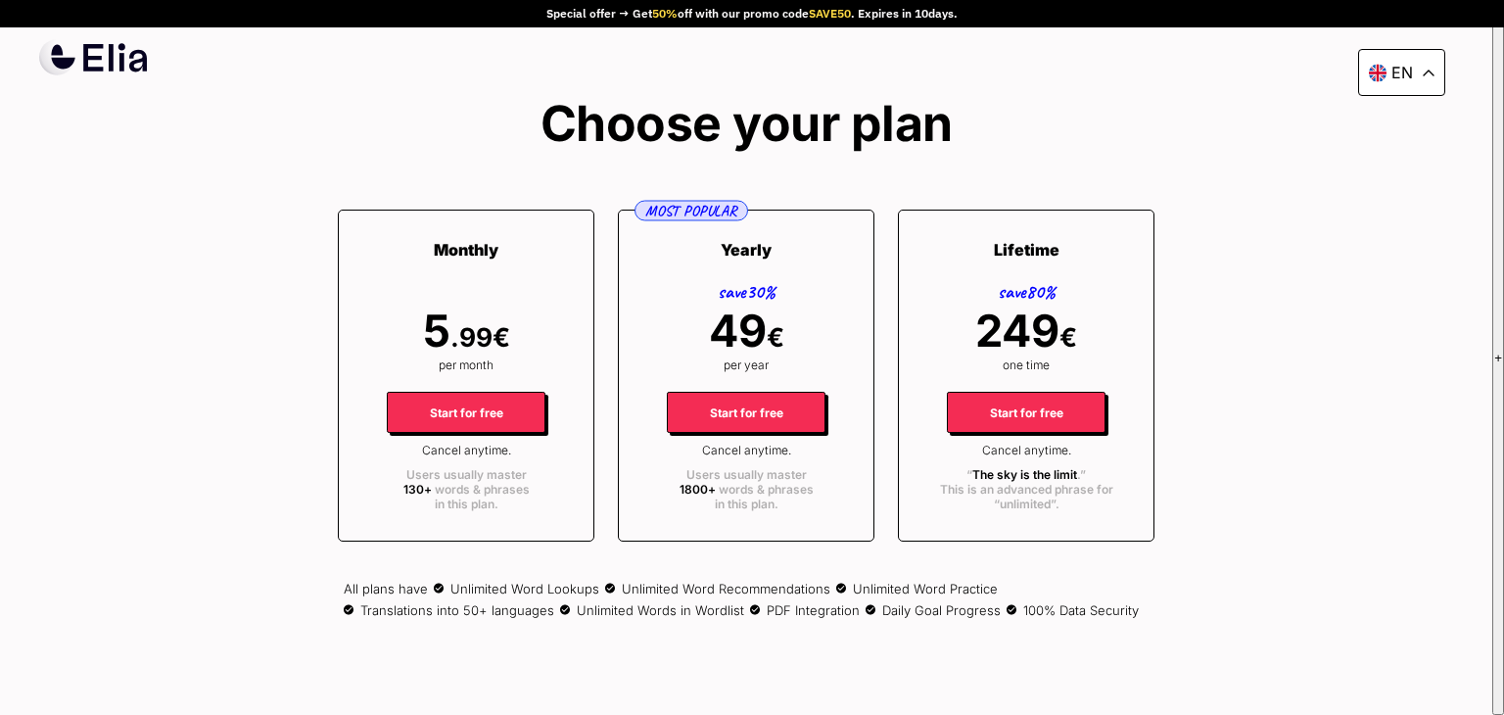
drag, startPoint x: 1169, startPoint y: 616, endPoint x: 1135, endPoint y: 616, distance: 33.3
click at [1135, 616] on div "en Special offer → Get 50% off with our promo code SAVE50 . Expires in 10 days.…" at bounding box center [746, 357] width 1493 height 715
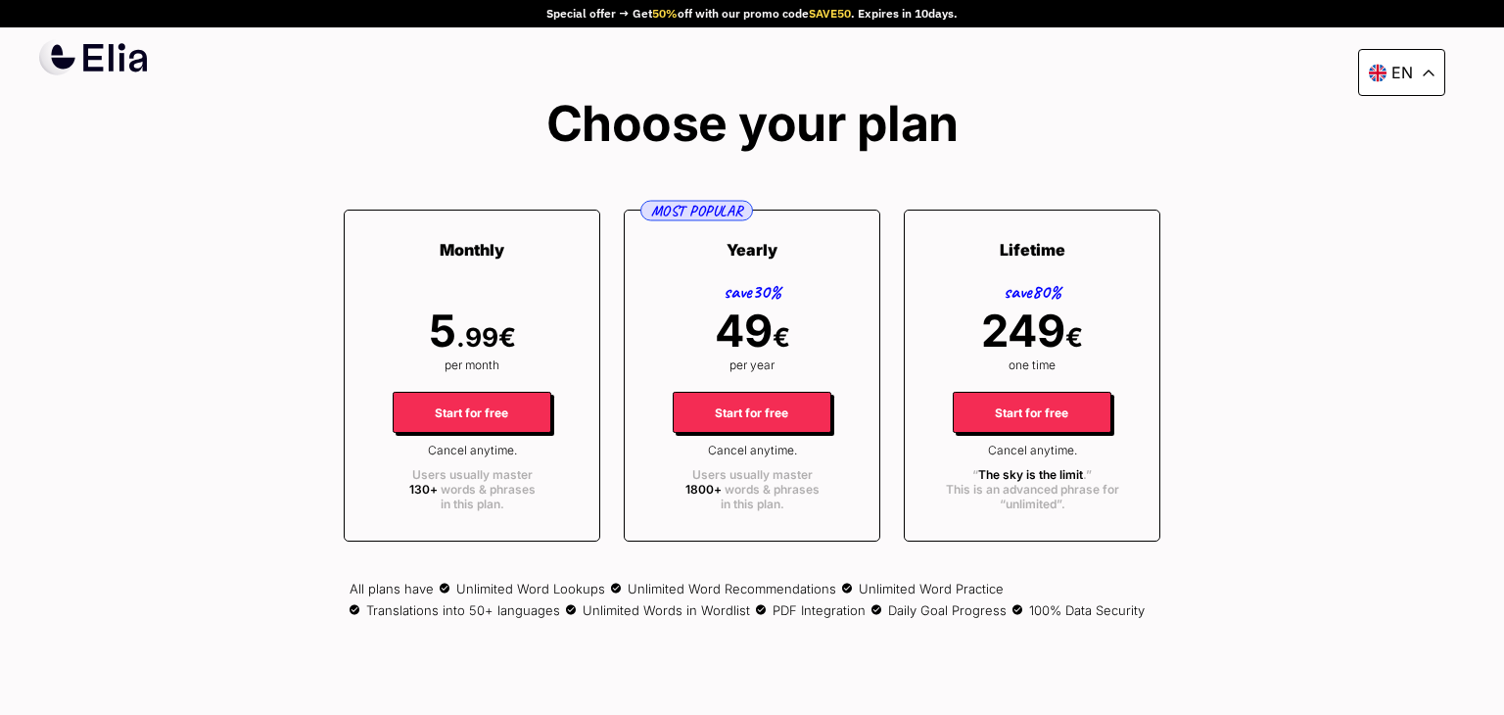
click at [1135, 616] on div "All plans have Unlimited Word Lookups Unlimited Word Recommendations Unlimited …" at bounding box center [752, 594] width 805 height 47
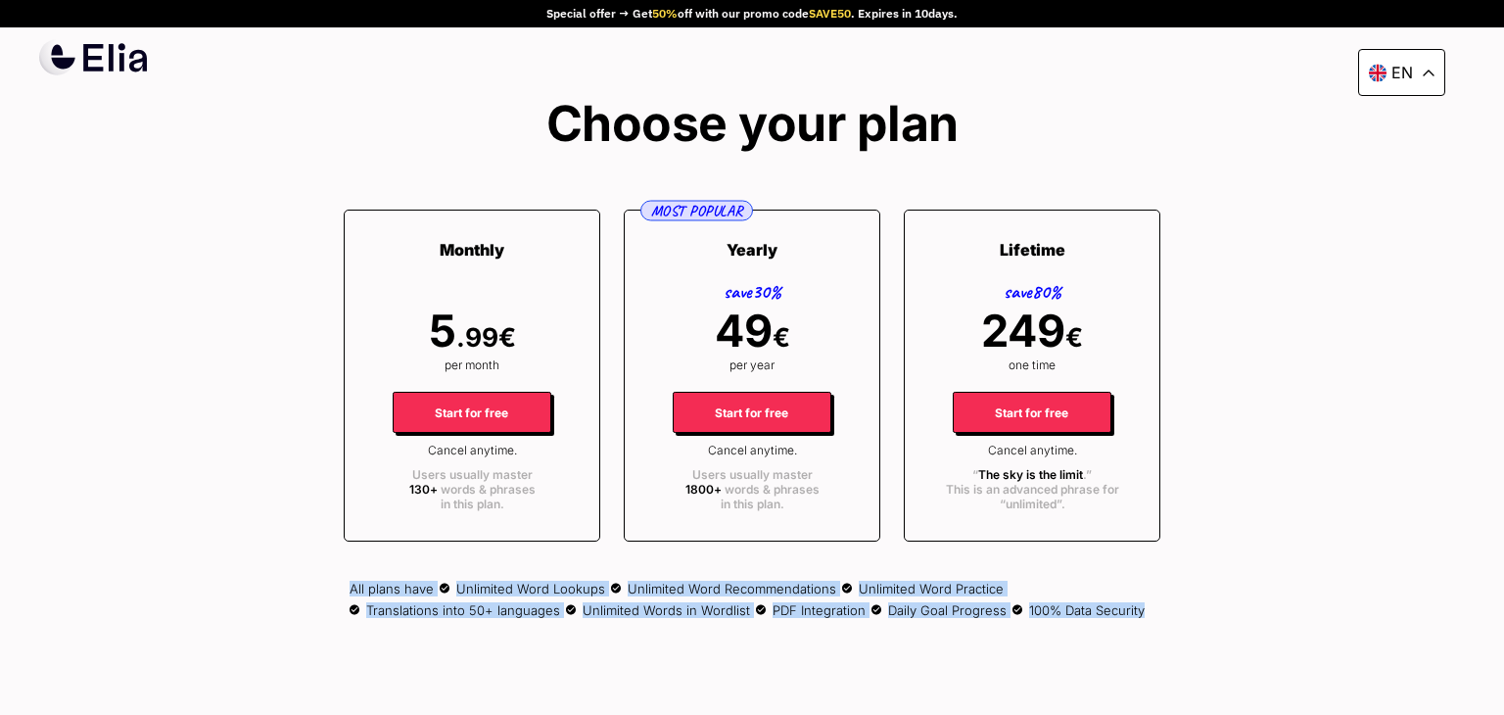
drag, startPoint x: 1217, startPoint y: 534, endPoint x: 1336, endPoint y: 597, distance: 134.5
click at [1336, 597] on div "en Special offer → Get 50% off with our promo code SAVE50 . Expires in 10 days.…" at bounding box center [752, 357] width 1504 height 715
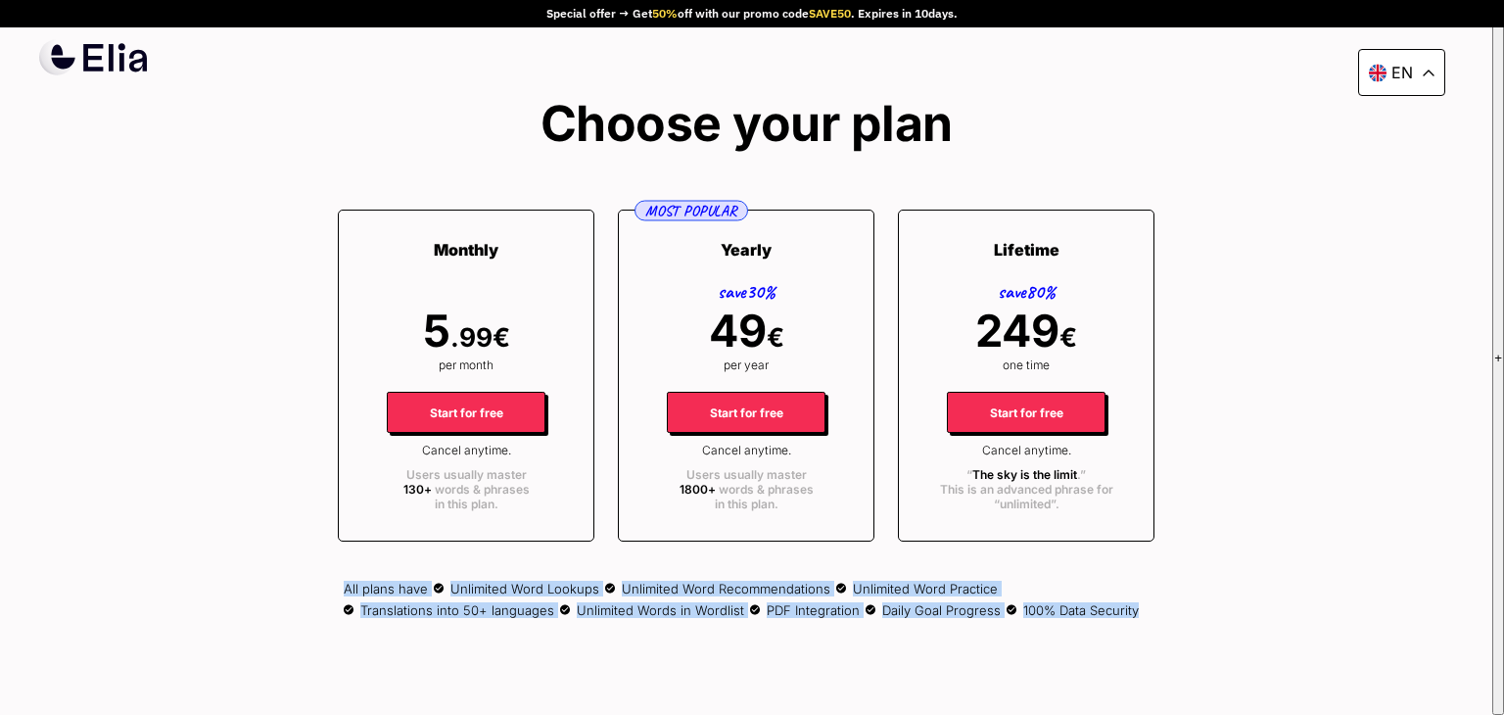
drag, startPoint x: 1335, startPoint y: 597, endPoint x: 1321, endPoint y: 569, distance: 31.5
click at [1334, 597] on div "en Special offer → Get 50% off with our promo code SAVE50 . Expires in 10 days.…" at bounding box center [746, 357] width 1493 height 715
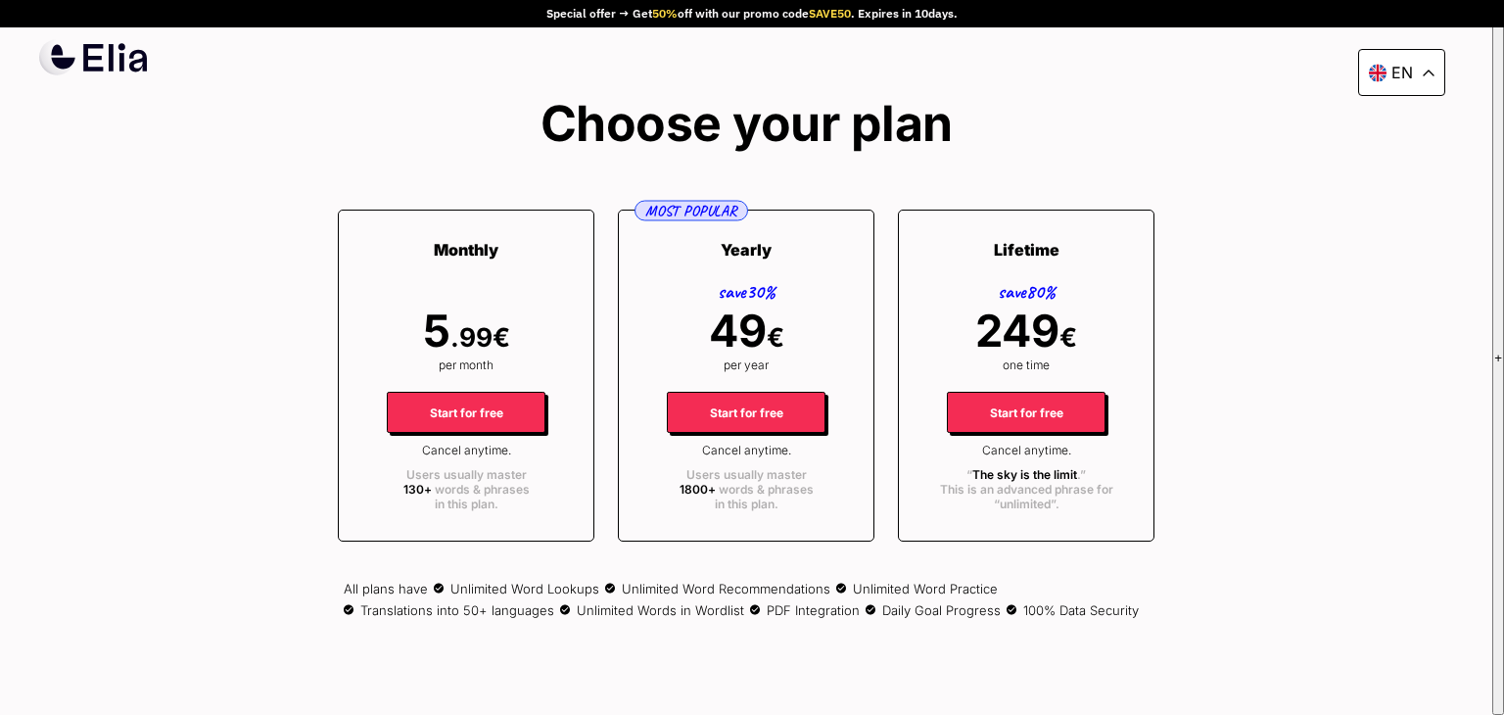
drag, startPoint x: 1331, startPoint y: 358, endPoint x: 1408, endPoint y: 159, distance: 213.4
click at [1331, 356] on div "en Special offer → Get 50% off with our promo code SAVE50 . Expires in 10 days.…" at bounding box center [746, 357] width 1493 height 715
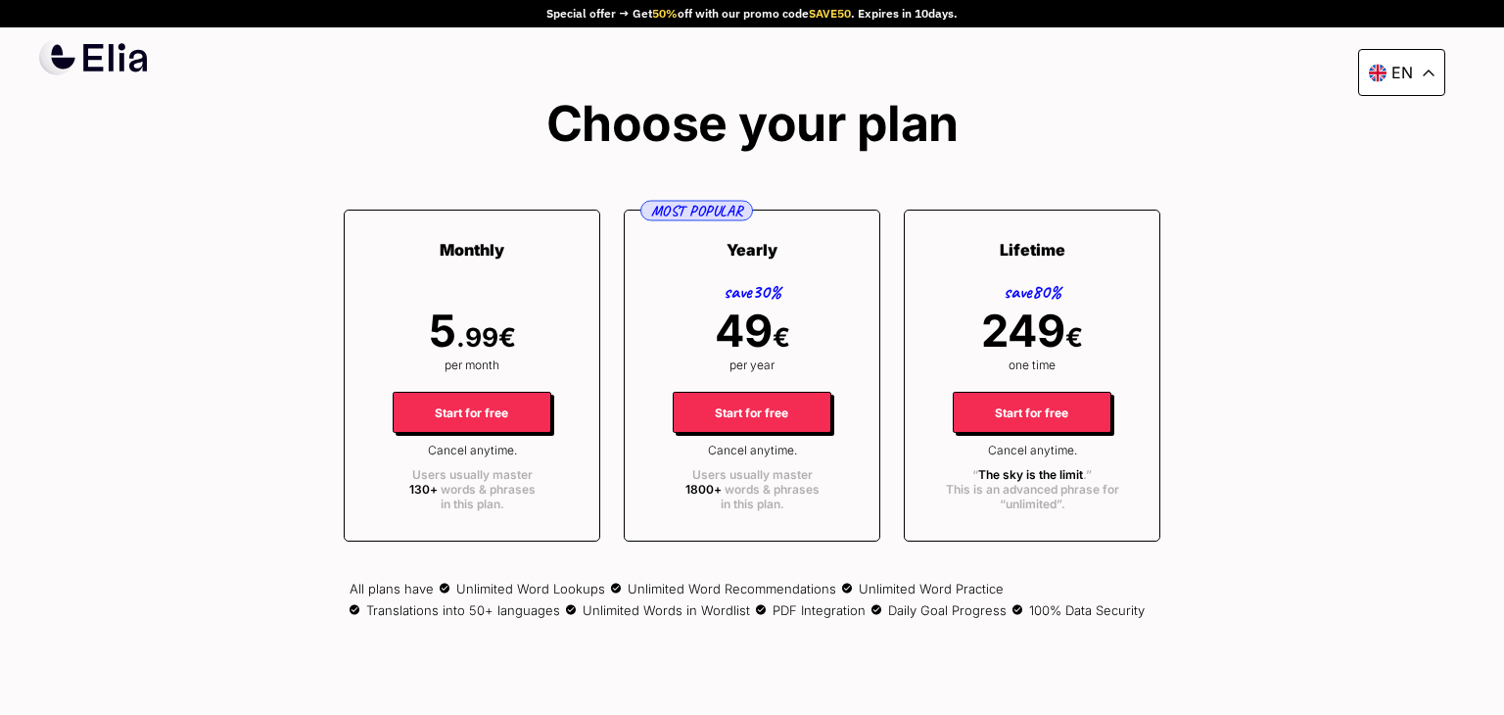
click at [1427, 70] on icon at bounding box center [1429, 73] width 12 height 7
click at [1426, 70] on icon at bounding box center [1429, 73] width 12 height 7
click at [1317, 103] on div "en Special offer → Get 50% off with our promo code SAVE50 . Expires in 10 days.…" at bounding box center [752, 357] width 1504 height 715
click at [827, 12] on span "SAVE50" at bounding box center [830, 13] width 42 height 15
drag, startPoint x: 827, startPoint y: 12, endPoint x: 970, endPoint y: 11, distance: 143.0
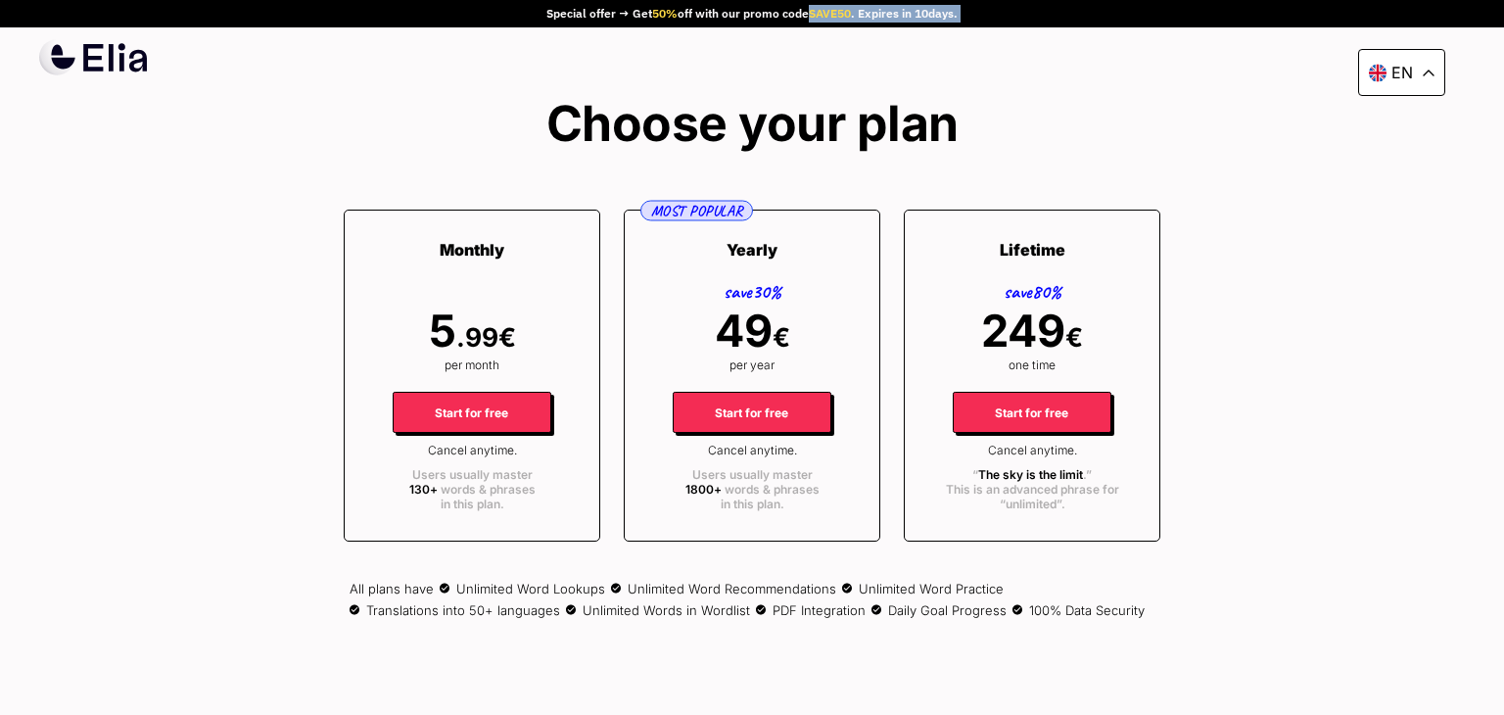
click at [970, 11] on div "Special offer → Get 50% off with our promo code SAVE50 . Expires in 10 days." at bounding box center [752, 13] width 1504 height 27
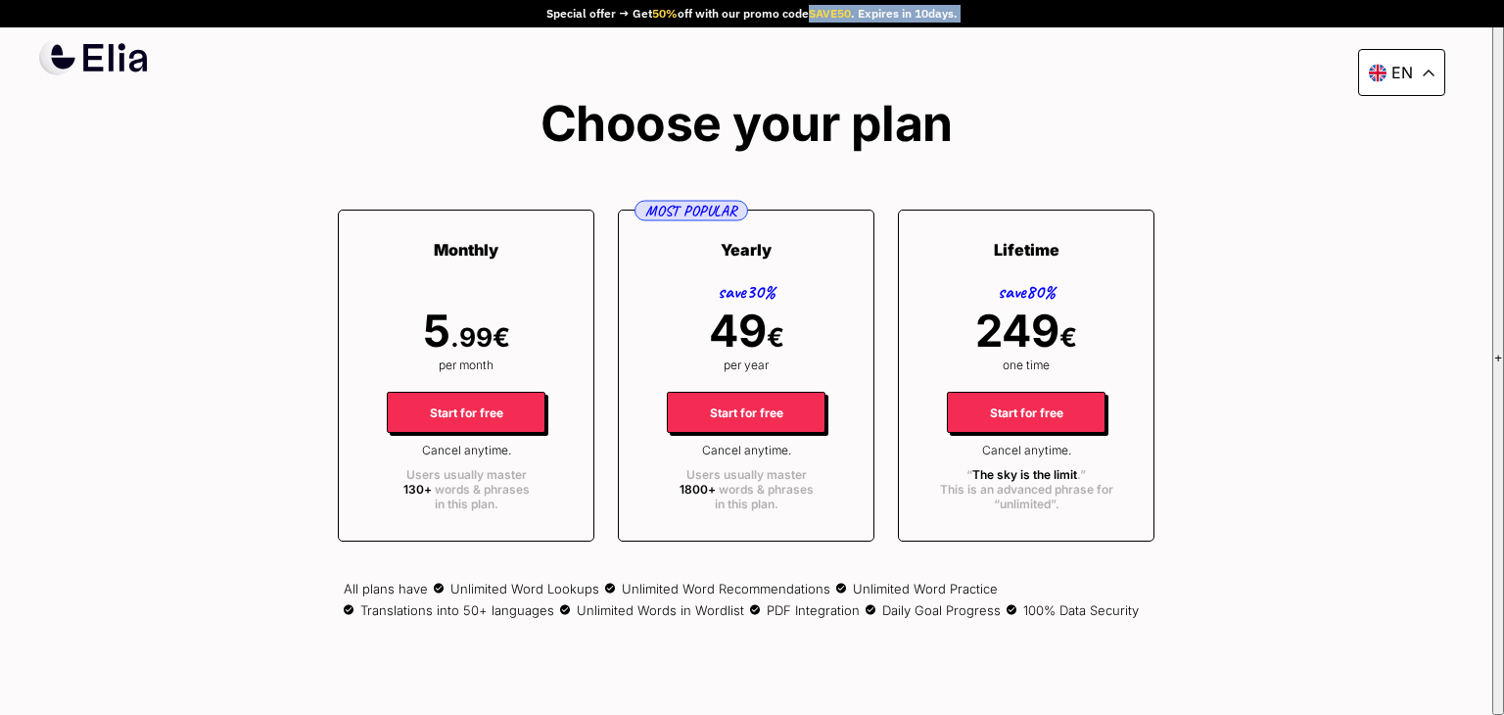
click at [970, 11] on div "Special offer → Get 50% off with our promo code SAVE50 . Expires in 10 days." at bounding box center [752, 13] width 1504 height 27
drag, startPoint x: 970, startPoint y: 11, endPoint x: 997, endPoint y: 9, distance: 27.5
click at [997, 9] on div "Special offer → Get 50% off with our promo code SAVE50 . Expires in 10 days." at bounding box center [752, 13] width 1504 height 27
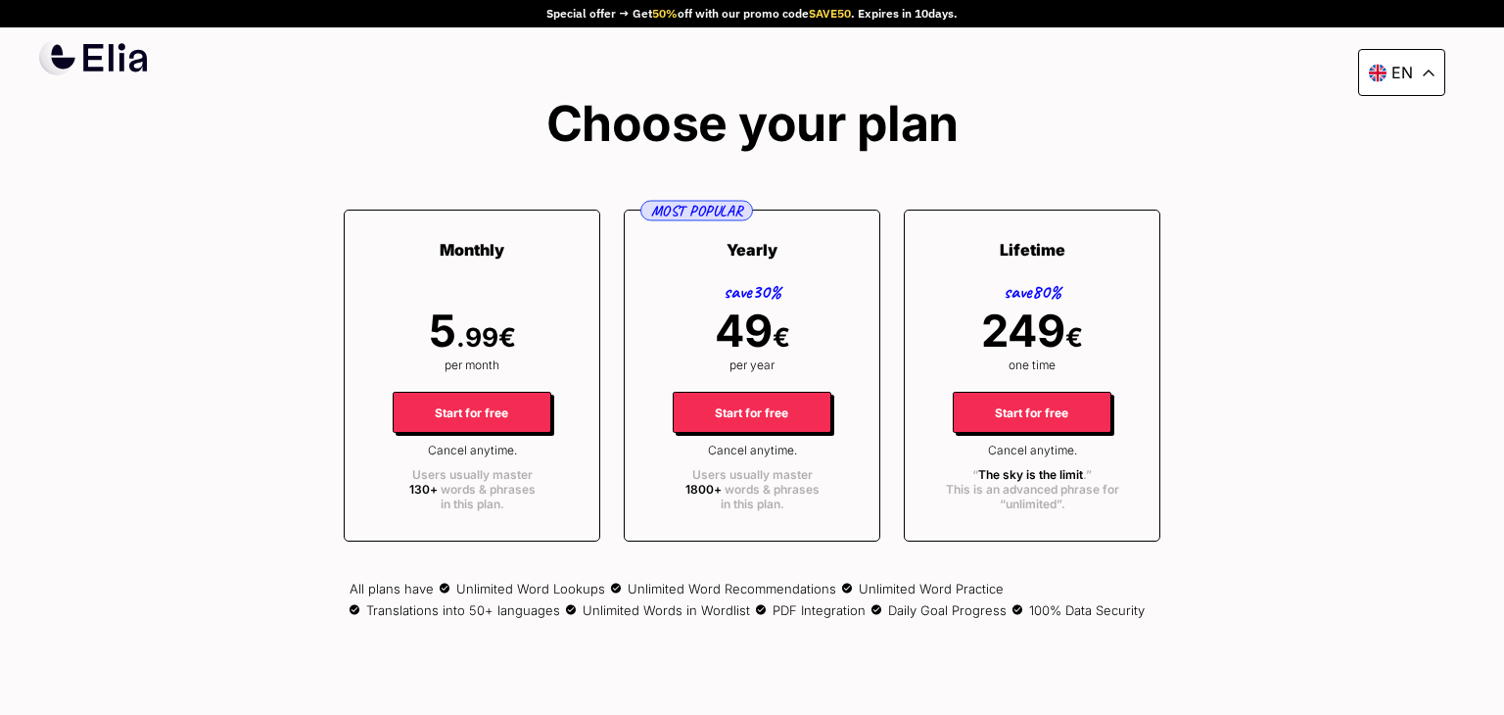
click at [1108, 74] on div "en Special offer → Get 50% off with our promo code SAVE50 . Expires in 10 days.…" at bounding box center [752, 357] width 1504 height 715
click at [100, 55] on icon at bounding box center [93, 57] width 108 height 36
click at [749, 415] on span "Start for free" at bounding box center [754, 415] width 159 height 42
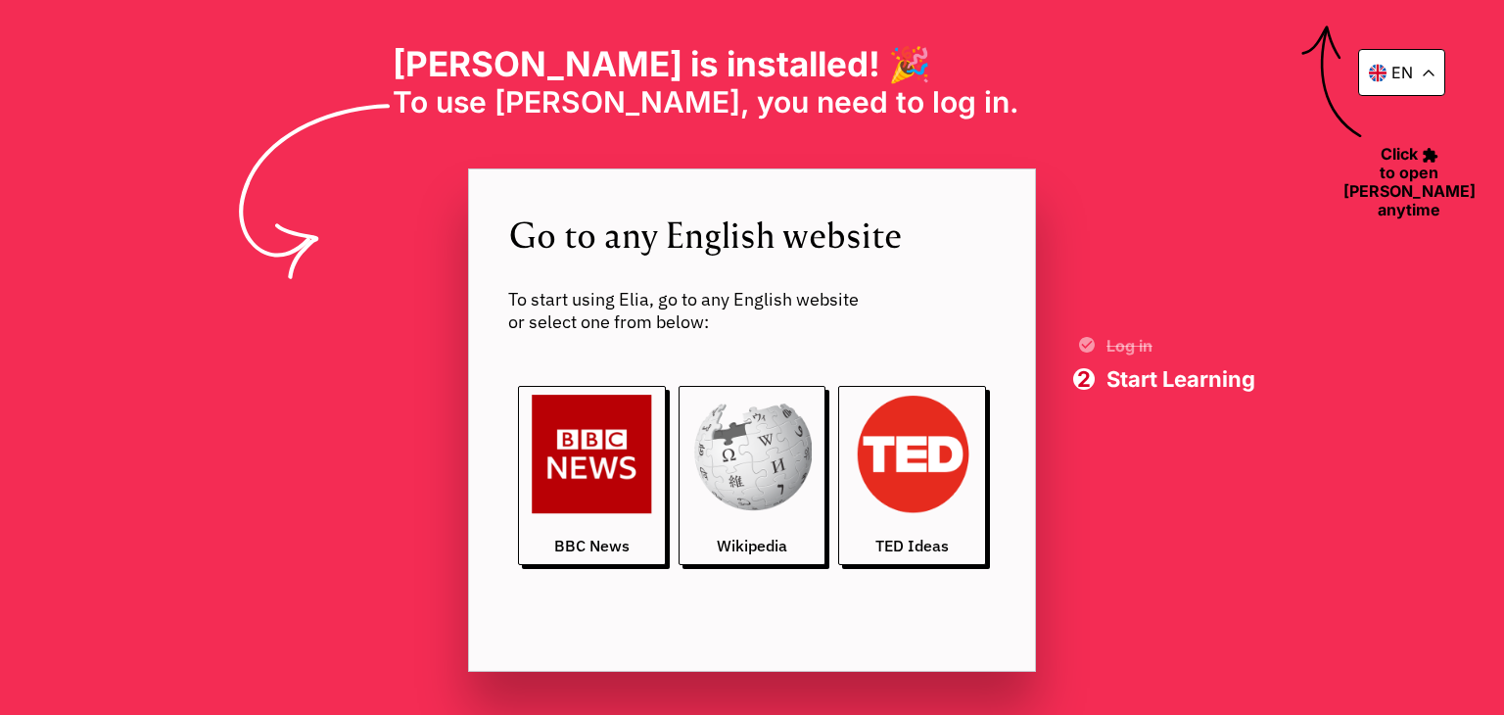
click at [1342, 331] on div "en [PERSON_NAME] is installed! 🎉 To use [PERSON_NAME], you need to log in. ‎ ‎ …" at bounding box center [752, 357] width 1504 height 715
